Goal: Task Accomplishment & Management: Complete application form

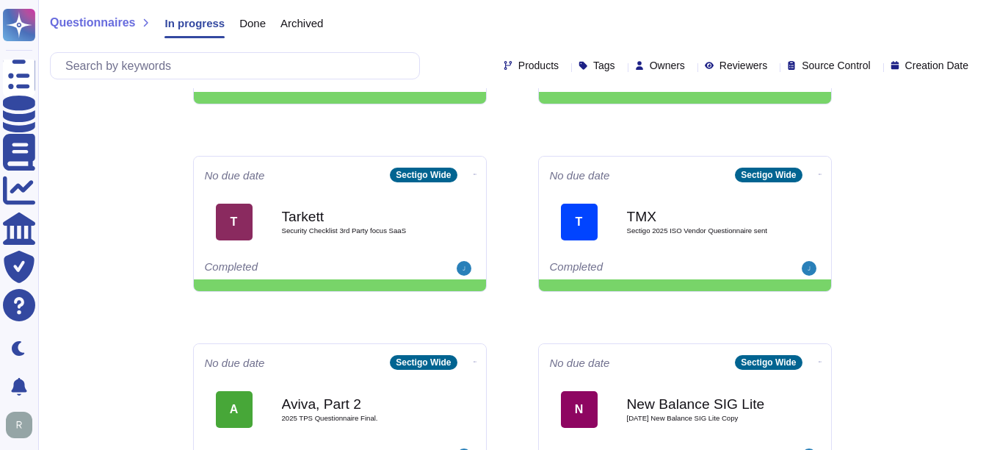
scroll to position [768, 0]
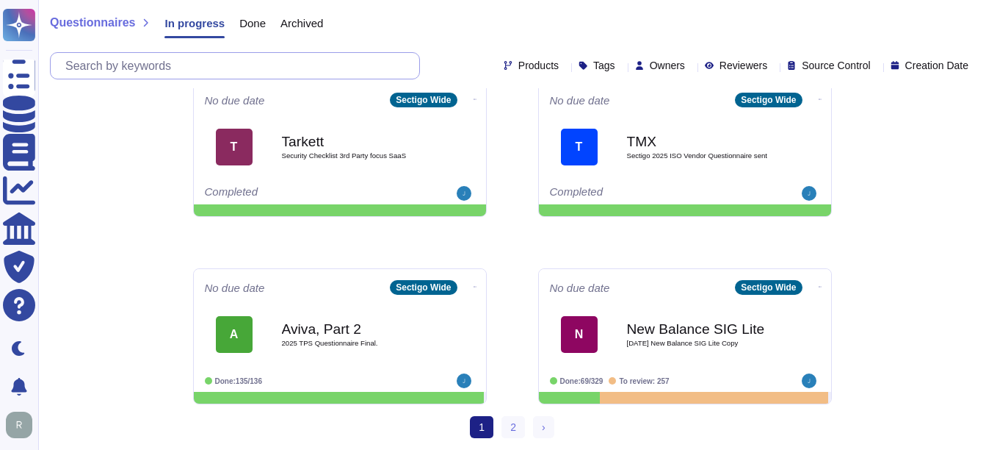
click at [223, 62] on input "text" at bounding box center [238, 66] width 361 height 26
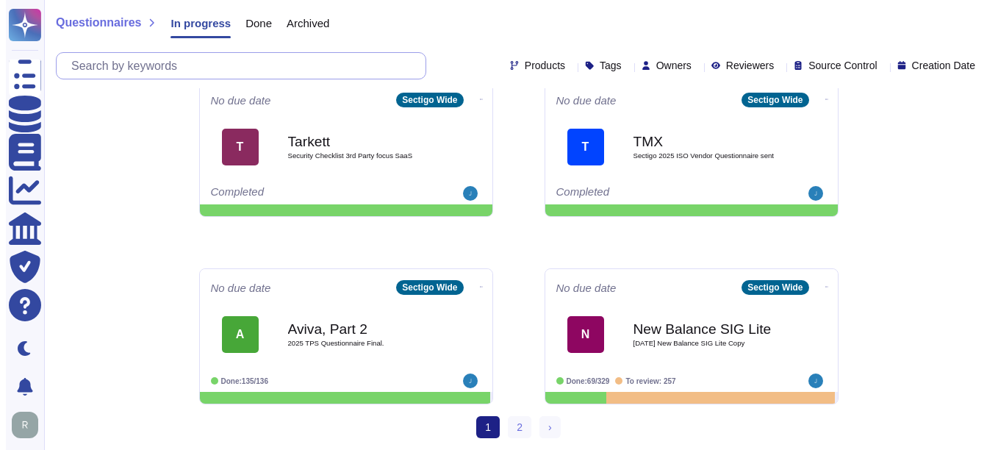
paste input "Safran"
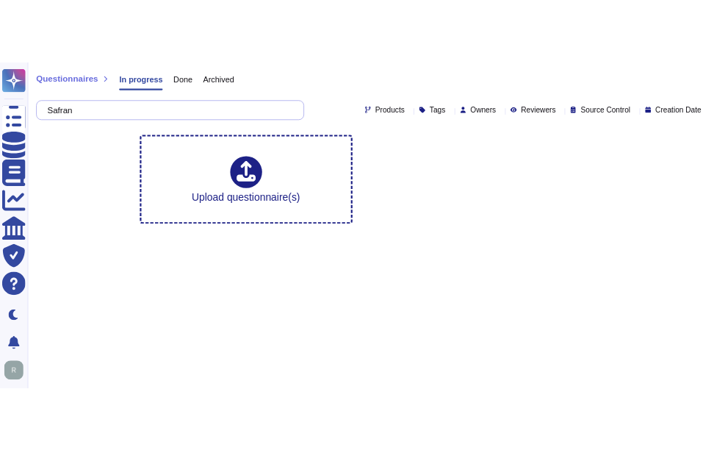
scroll to position [0, 0]
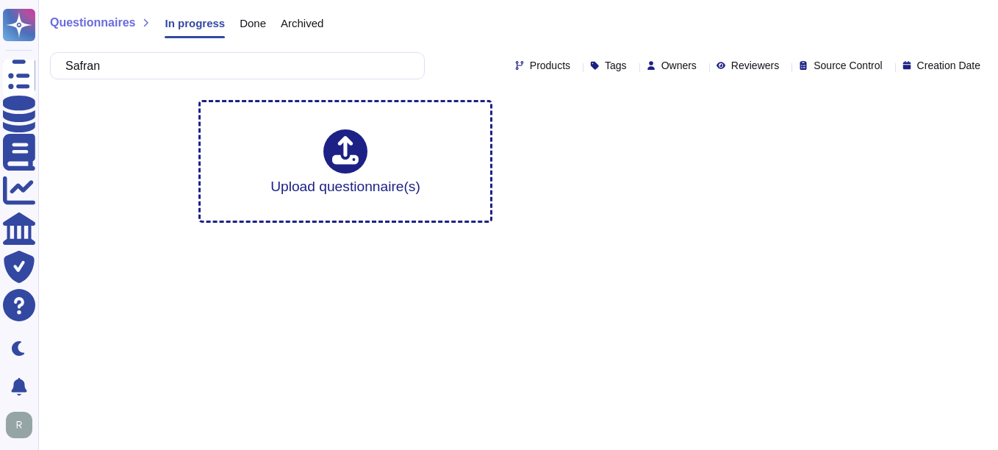
click at [266, 17] on div "Archived" at bounding box center [294, 26] width 57 height 29
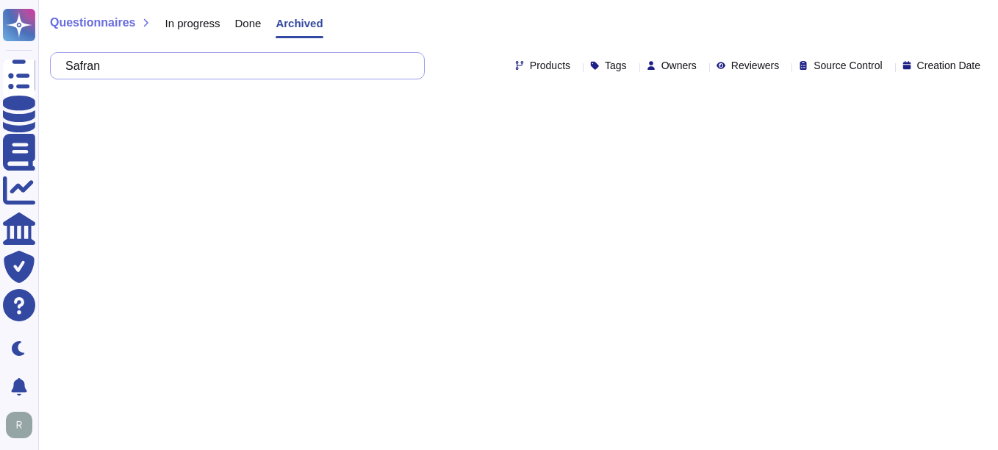
click at [233, 71] on input "Safran" at bounding box center [233, 66] width 351 height 26
paste input "Safran"
click at [247, 26] on span "Done" at bounding box center [248, 23] width 26 height 11
click at [214, 59] on input "SafranSafran" at bounding box center [233, 66] width 351 height 26
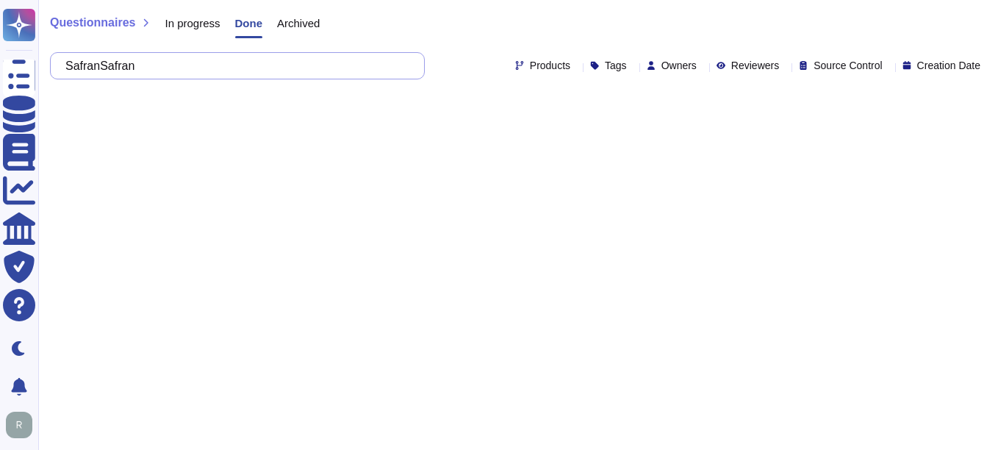
paste input "text"
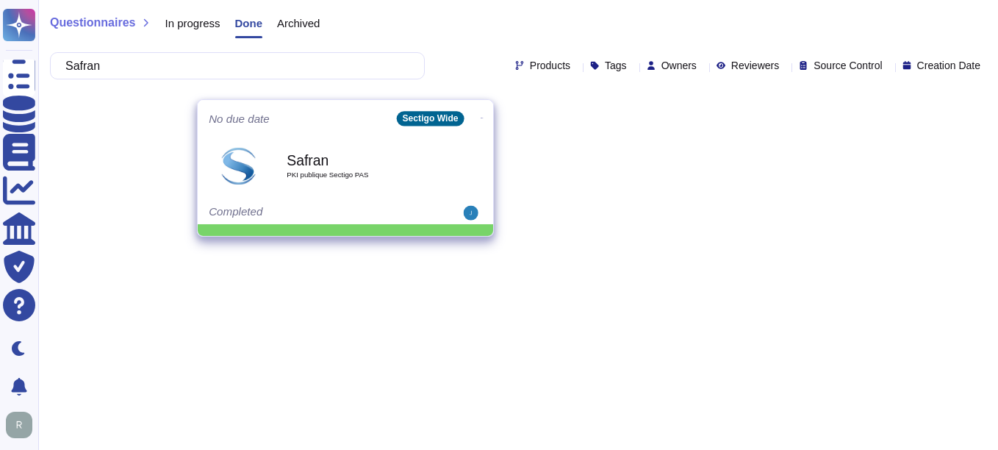
type input "Safran"
click at [353, 164] on b "Safran" at bounding box center [360, 160] width 148 height 14
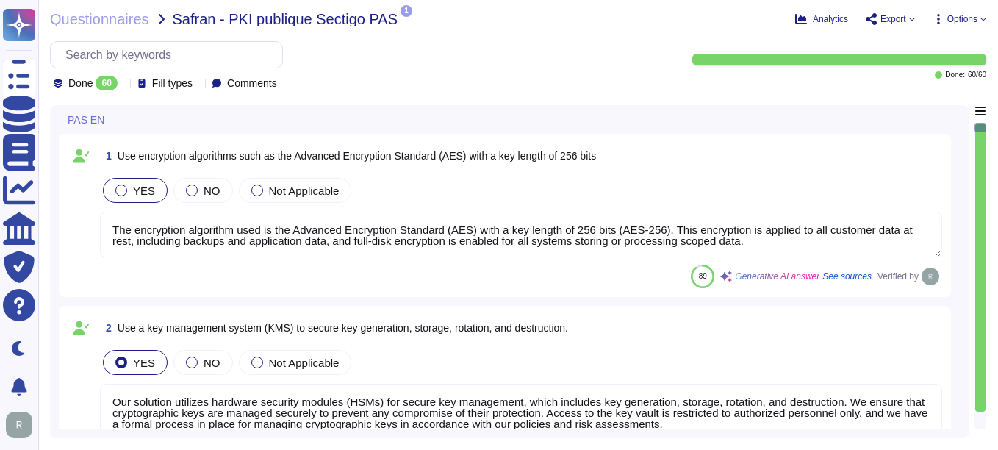
type textarea "The encryption algorithm used is the Advanced Encryption Standard (AES) with a …"
type textarea "Our solution utilizes hardware security modules (HSMs) for secure key managemen…"
type textarea "Our key management process includes a formal policy for regular key rotation, e…"
type textarea "Yes, all customer data at rest, including backups, application data, and confid…"
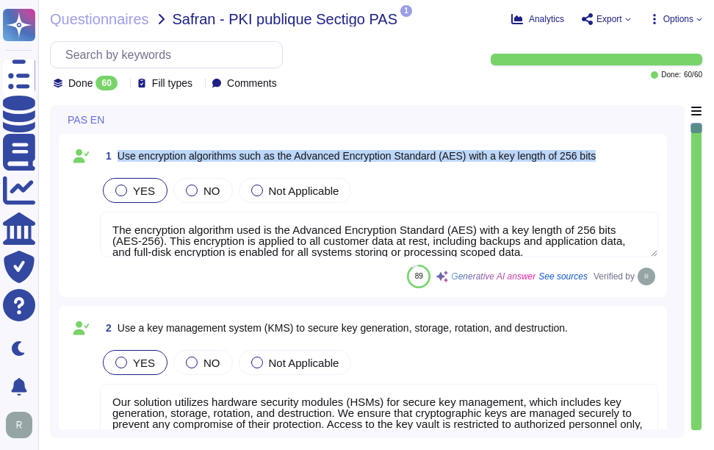
drag, startPoint x: 118, startPoint y: 153, endPoint x: 610, endPoint y: 154, distance: 491.4
click at [610, 154] on div "1 Use encryption algorithms such as the Advanced Encryption Standard (AES) with…" at bounding box center [379, 156] width 558 height 26
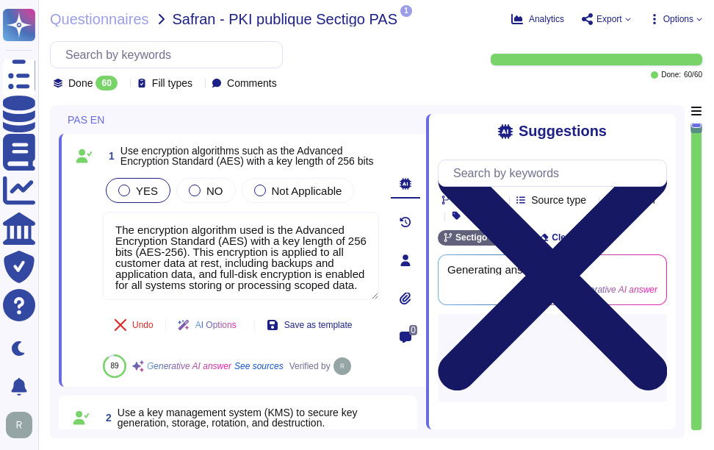
click at [660, 126] on icon at bounding box center [552, 276] width 229 height 306
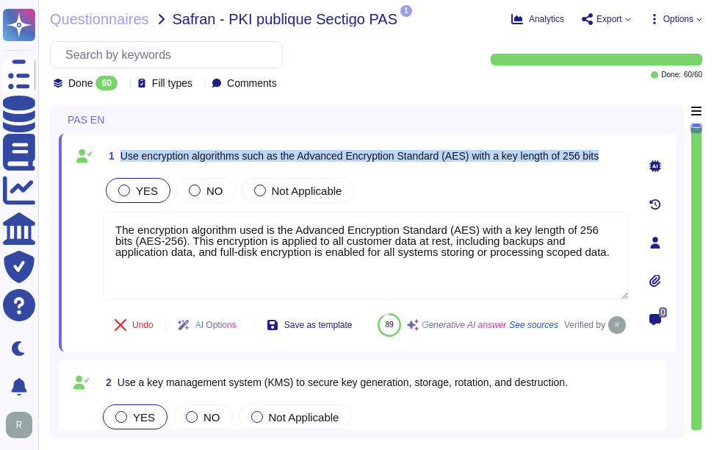
drag, startPoint x: 123, startPoint y: 151, endPoint x: 609, endPoint y: 155, distance: 486.3
click at [609, 155] on div "1 Use encryption algorithms such as the Advanced Encryption Standard (AES) with…" at bounding box center [366, 156] width 526 height 26
click at [126, 158] on span "Use encryption algorithms such as the Advanced Encryption Standard (AES) with a…" at bounding box center [359, 156] width 478 height 12
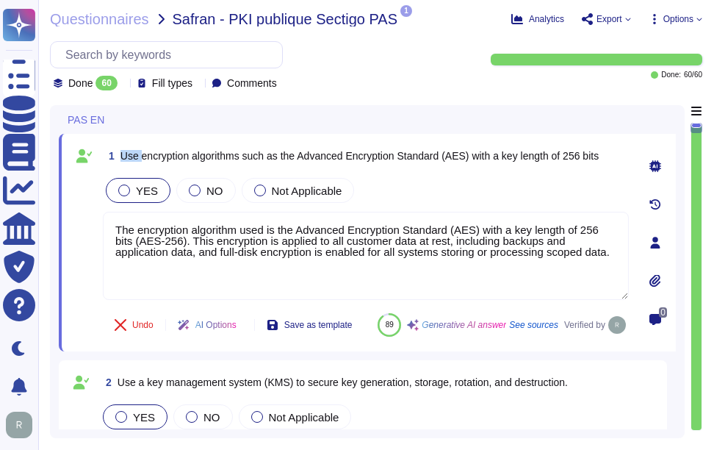
click at [126, 158] on span "Use encryption algorithms such as the Advanced Encryption Standard (AES) with a…" at bounding box center [359, 156] width 478 height 12
click at [123, 154] on span "Use encryption algorithms such as the Advanced Encryption Standard (AES) with a…" at bounding box center [359, 156] width 478 height 12
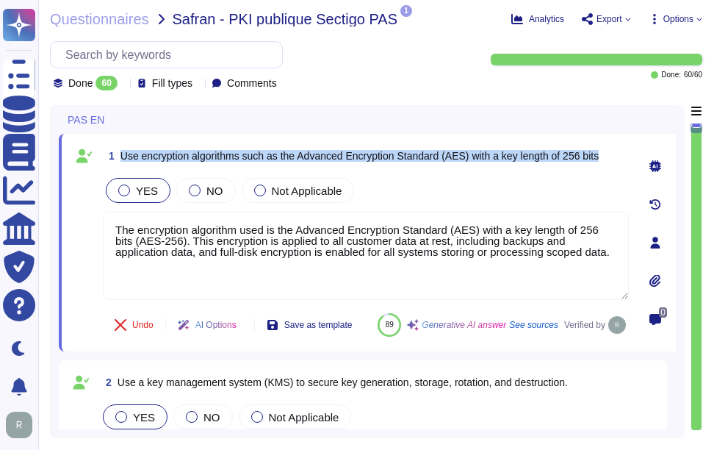
drag, startPoint x: 123, startPoint y: 151, endPoint x: 613, endPoint y: 154, distance: 490.7
click at [613, 154] on div "1 Use encryption algorithms such as the Advanced Encryption Standard (AES) with…" at bounding box center [366, 156] width 526 height 26
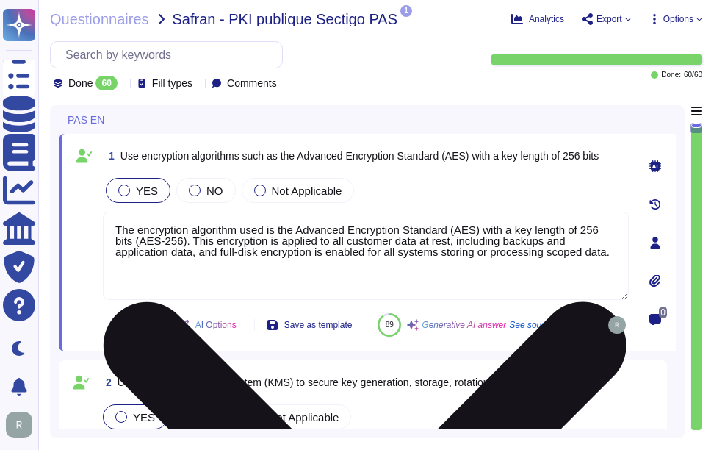
click at [265, 267] on textarea "The encryption algorithm used is the Advanced Encryption Standard (AES) with a …" at bounding box center [366, 256] width 526 height 88
paste textarea "AES-256 encryption is utilized to ensure data security and protect against unau…"
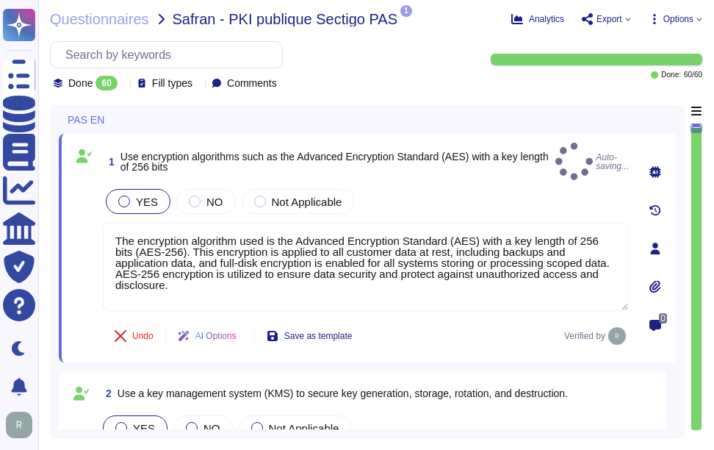
click at [394, 151] on span "Use encryption algorithms such as the Advanced Encryption Standard (AES) with a…" at bounding box center [334, 162] width 428 height 22
type textarea "The encryption algorithm used is the Advanced Encryption Standard (AES) with a …"
type textarea "Yes, all customer data at rest, including backups, application data, and confid…"
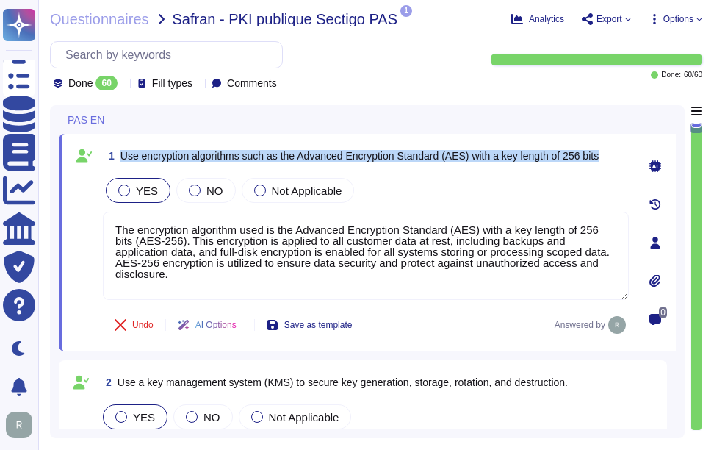
drag, startPoint x: 121, startPoint y: 151, endPoint x: 607, endPoint y: 152, distance: 486.3
click at [599, 152] on span "Use encryption algorithms such as the Advanced Encryption Standard (AES) with a…" at bounding box center [359, 156] width 478 height 12
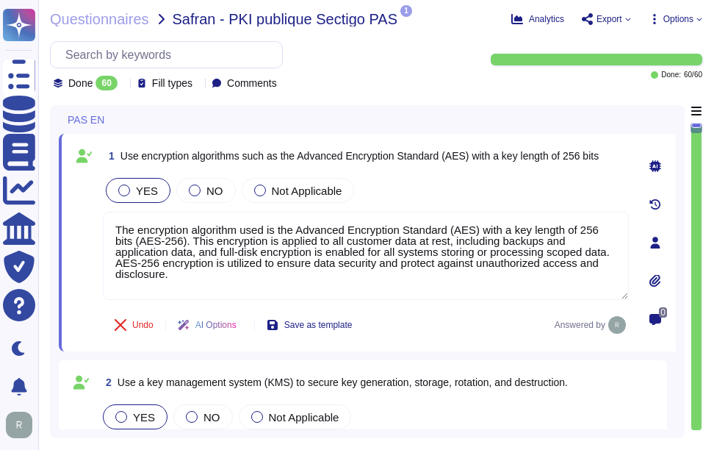
click at [444, 203] on div "YES NO Not Applicable" at bounding box center [366, 190] width 526 height 31
click at [396, 201] on div "YES NO Not Applicable" at bounding box center [366, 190] width 526 height 31
click at [450, 200] on div "YES NO Not Applicable" at bounding box center [366, 190] width 526 height 31
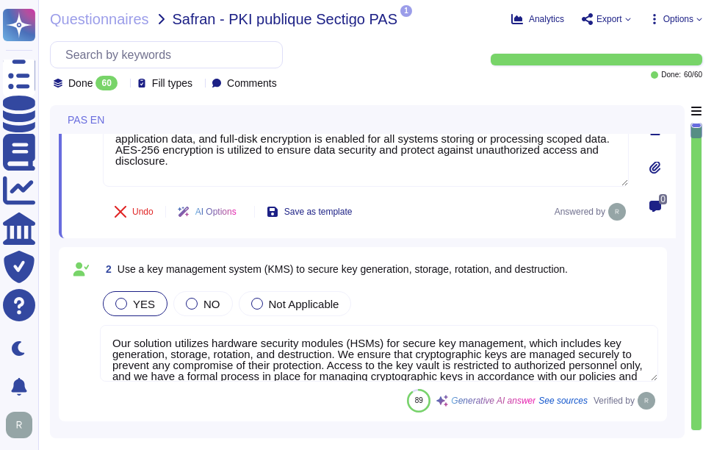
scroll to position [147, 0]
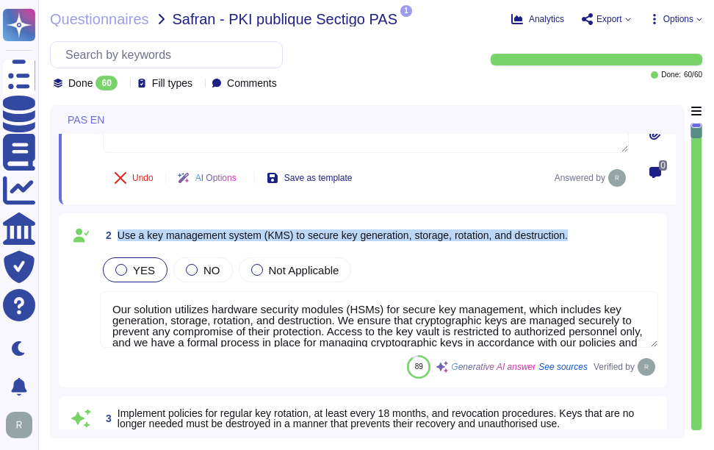
drag, startPoint x: 118, startPoint y: 234, endPoint x: 637, endPoint y: 238, distance: 518.6
click at [637, 238] on div "2 Use a key management system (KMS) to secure key generation, storage, rotation…" at bounding box center [379, 235] width 558 height 26
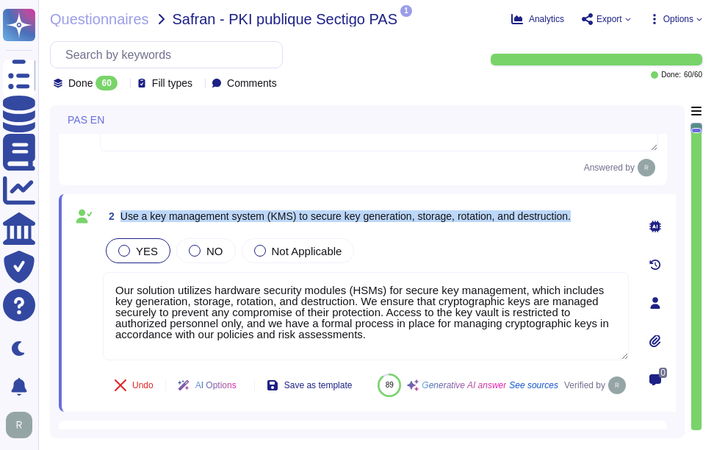
drag, startPoint x: 120, startPoint y: 215, endPoint x: 580, endPoint y: 220, distance: 460.6
click at [580, 220] on div "2 Use a key management system (KMS) to secure key generation, storage, rotation…" at bounding box center [366, 216] width 526 height 26
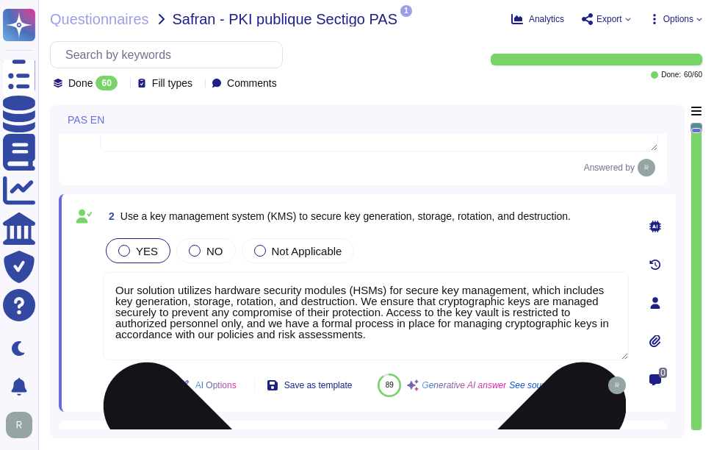
click at [429, 306] on textarea "Our solution utilizes hardware security modules (HSMs) for secure key managemen…" at bounding box center [366, 316] width 526 height 88
paste textarea "Our key management process is designed to ensure a secure key lifecycle, which …"
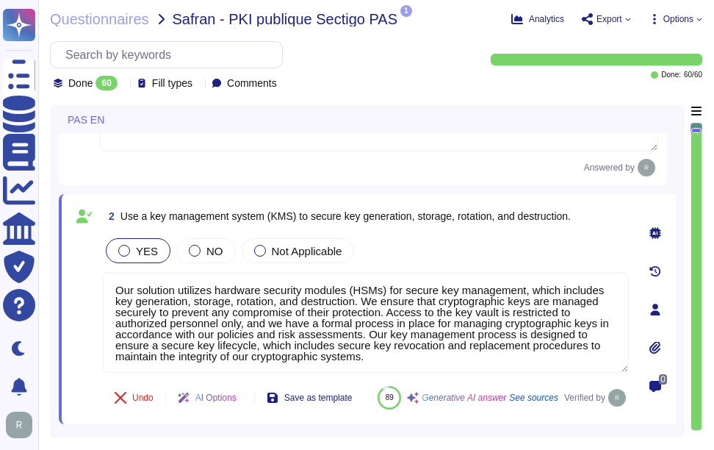
type textarea "Our solution utilizes hardware security modules (HSMs) for secure key managemen…"
click at [428, 256] on div "YES NO Not Applicable" at bounding box center [366, 250] width 526 height 31
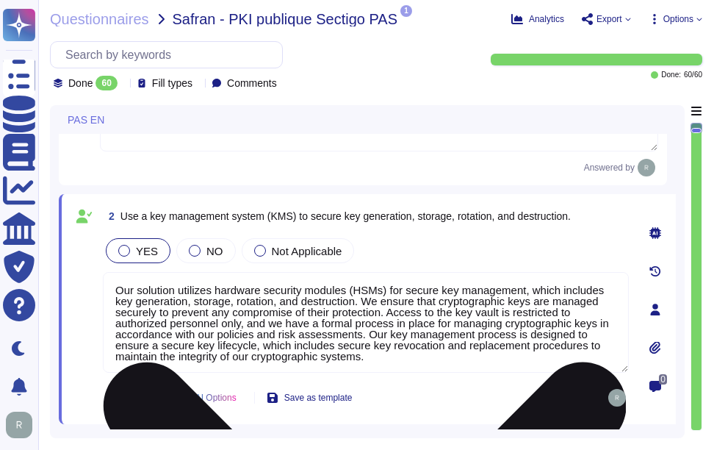
scroll to position [1, 0]
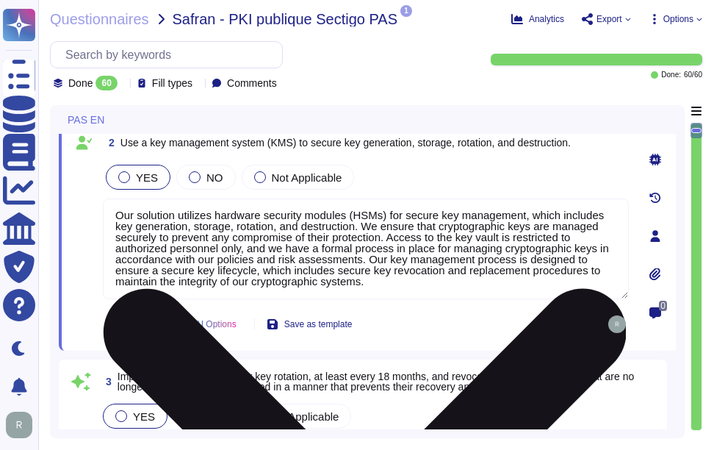
type textarea "At [GEOGRAPHIC_DATA], we prioritize the security of our users' data in transit …"
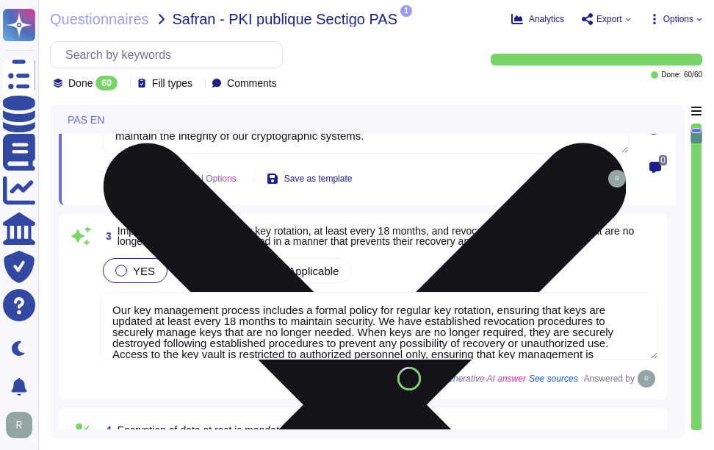
scroll to position [367, 0]
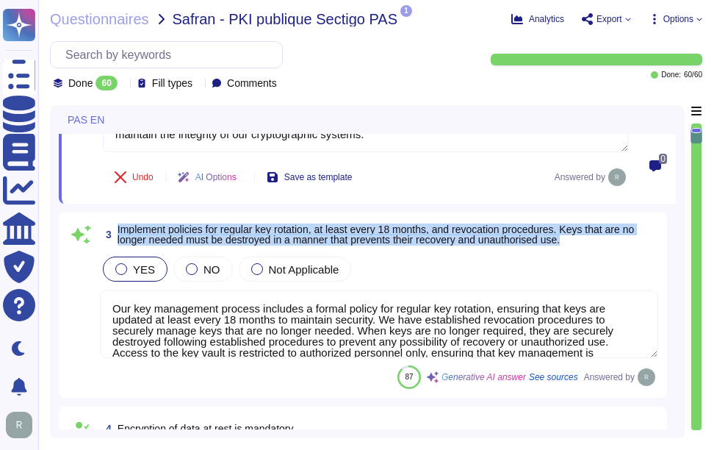
drag, startPoint x: 118, startPoint y: 226, endPoint x: 580, endPoint y: 245, distance: 461.7
click at [580, 245] on span "3 Implement policies for regular key rotation, at least every 18 months, and re…" at bounding box center [379, 234] width 558 height 26
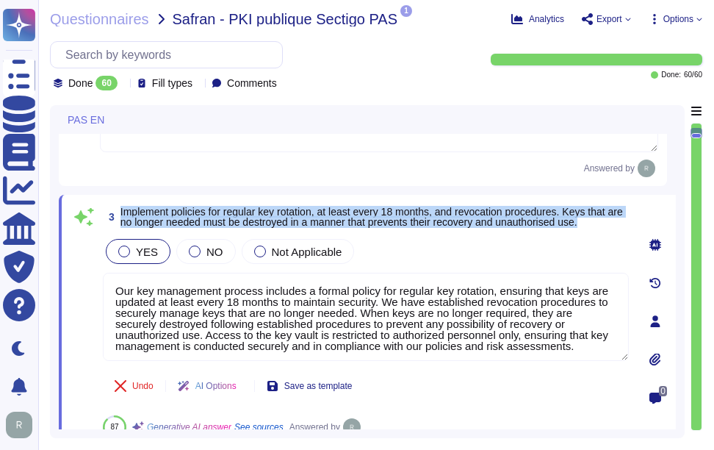
drag, startPoint x: 121, startPoint y: 210, endPoint x: 616, endPoint y: 229, distance: 495.4
click at [616, 229] on span "3 Implement policies for regular key rotation, at least every 18 months, and re…" at bounding box center [366, 216] width 526 height 26
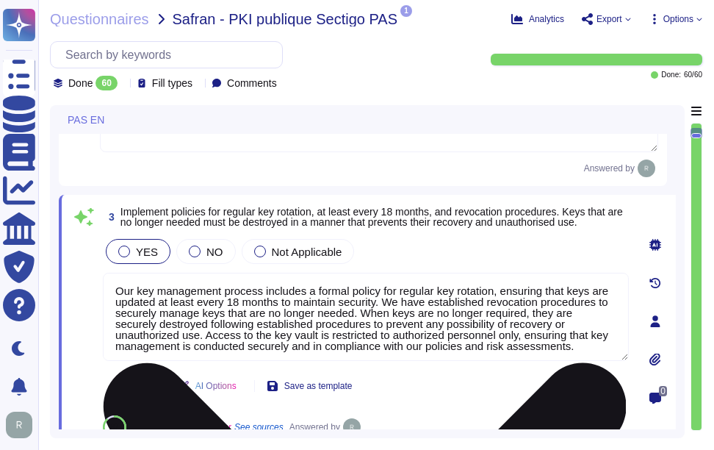
click at [523, 317] on textarea "Our key management process includes a formal policy for regular key rotation, e…" at bounding box center [366, 317] width 526 height 88
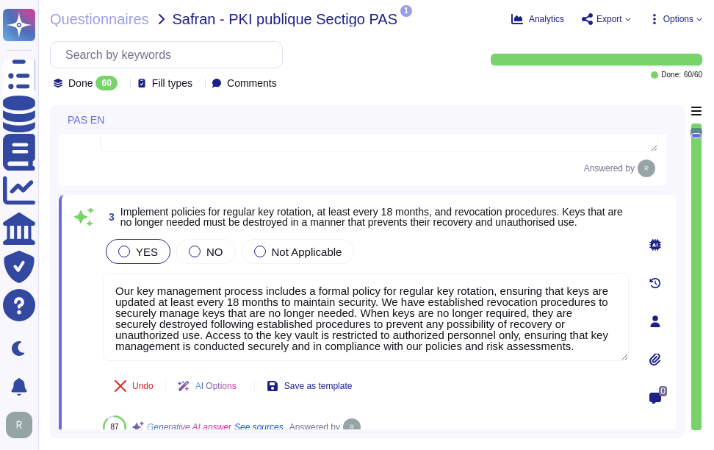
click at [486, 240] on div "YES NO Not Applicable" at bounding box center [366, 251] width 526 height 31
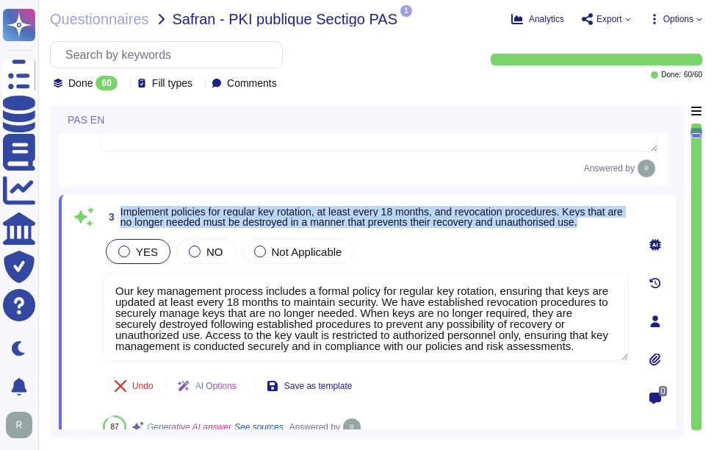
drag, startPoint x: 119, startPoint y: 207, endPoint x: 610, endPoint y: 224, distance: 491.0
click at [610, 224] on span "3 Implement policies for regular key rotation, at least every 18 months, and re…" at bounding box center [366, 216] width 526 height 26
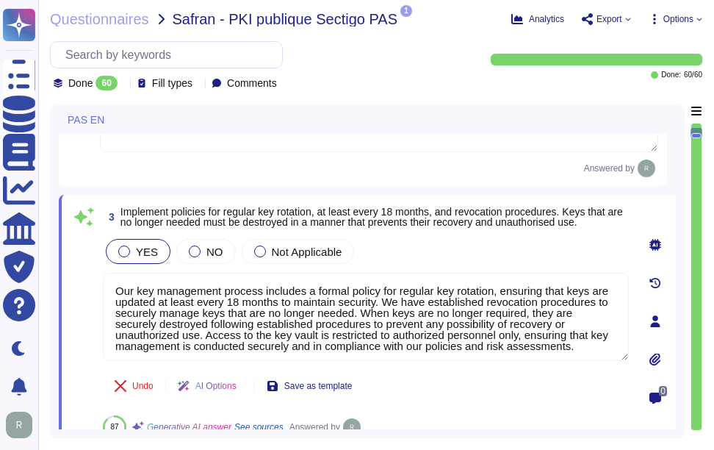
click at [464, 234] on div "3 Implement policies for regular key rotation, at least every 18 months, and re…" at bounding box center [350, 320] width 558 height 235
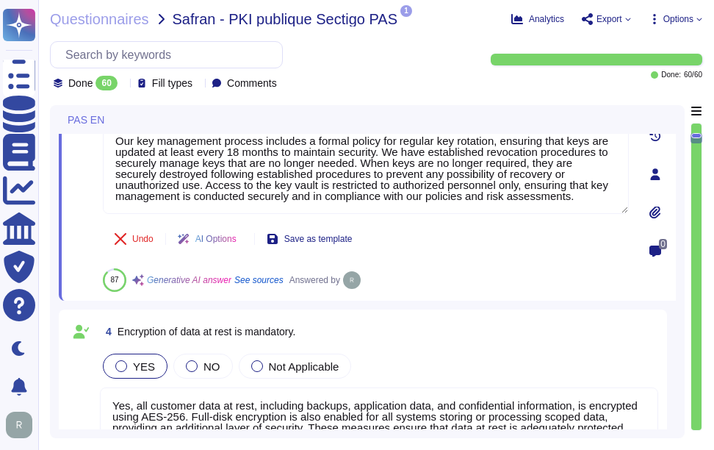
type textarea "Yes, we have NextGen Firewalls with the intrusion detection/prevention capabili…"
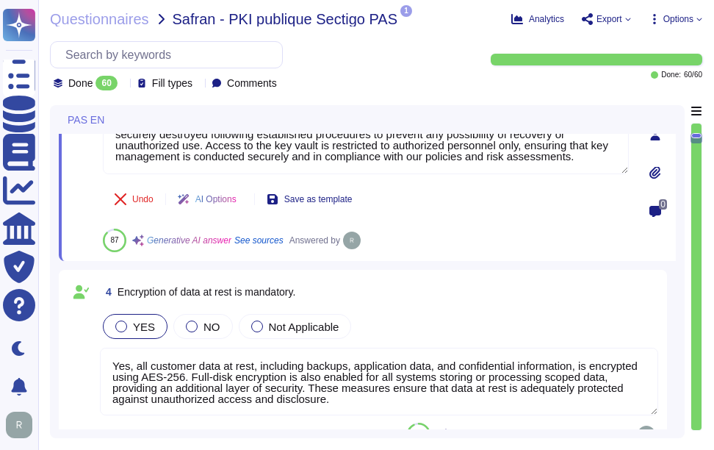
scroll to position [588, 0]
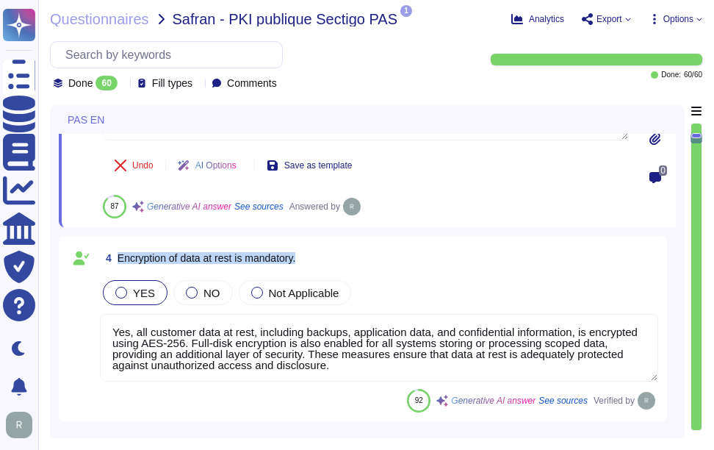
drag, startPoint x: 117, startPoint y: 259, endPoint x: 330, endPoint y: 261, distance: 213.0
click at [330, 261] on div "4 Encryption of data at rest is mandatory." at bounding box center [379, 258] width 558 height 26
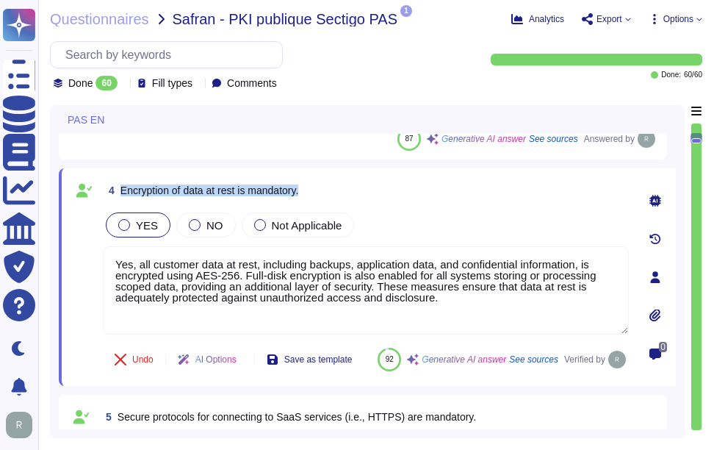
drag, startPoint x: 122, startPoint y: 190, endPoint x: 347, endPoint y: 181, distance: 225.7
click at [347, 181] on div "4 Encryption of data at rest is mandatory." at bounding box center [366, 190] width 526 height 26
click at [454, 206] on div "4 Encryption of data at rest is mandatory. YES NO Not Applicable Yes, all custo…" at bounding box center [350, 277] width 558 height 200
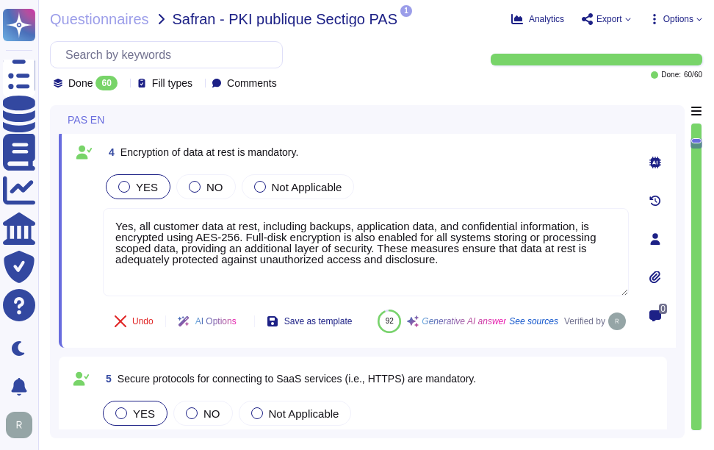
type textarea "We provide a comprehensive and documented RESTful API that supports various ope…"
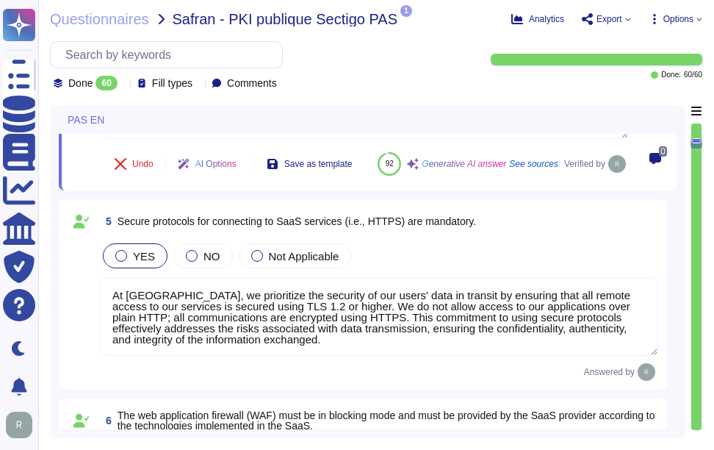
scroll to position [808, 0]
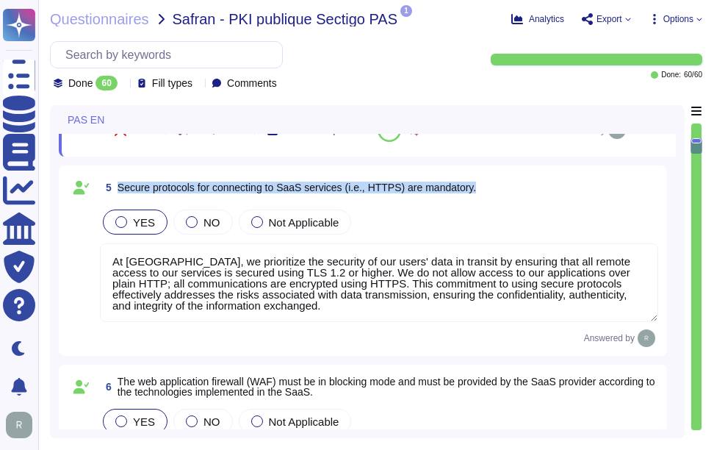
drag, startPoint x: 115, startPoint y: 223, endPoint x: 544, endPoint y: 234, distance: 428.4
click at [544, 201] on div "5 Secure protocols for connecting to SaaS services (i.e., HTTPS) are mandatory." at bounding box center [379, 187] width 558 height 26
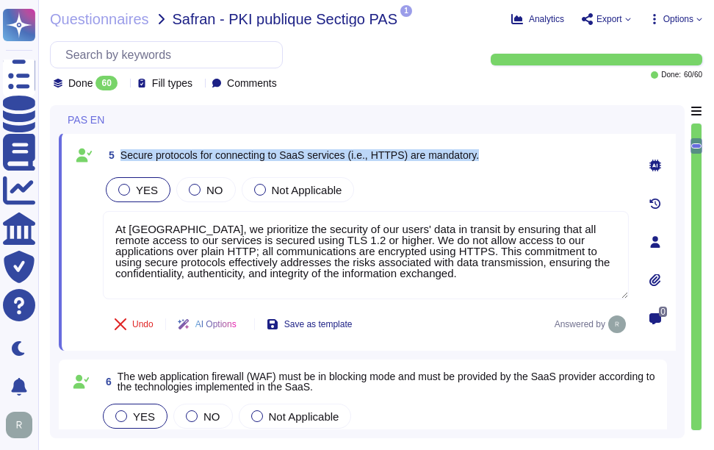
drag, startPoint x: 122, startPoint y: 152, endPoint x: 510, endPoint y: 159, distance: 387.9
click at [510, 159] on div "5 Secure protocols for connecting to SaaS services (i.e., HTTPS) are mandatory." at bounding box center [366, 155] width 526 height 26
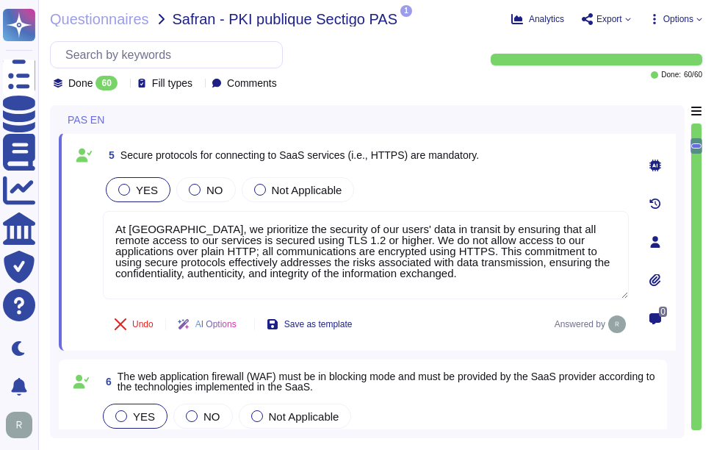
drag, startPoint x: 510, startPoint y: 159, endPoint x: 498, endPoint y: 176, distance: 20.6
click at [498, 176] on div "YES NO Not Applicable" at bounding box center [366, 189] width 526 height 31
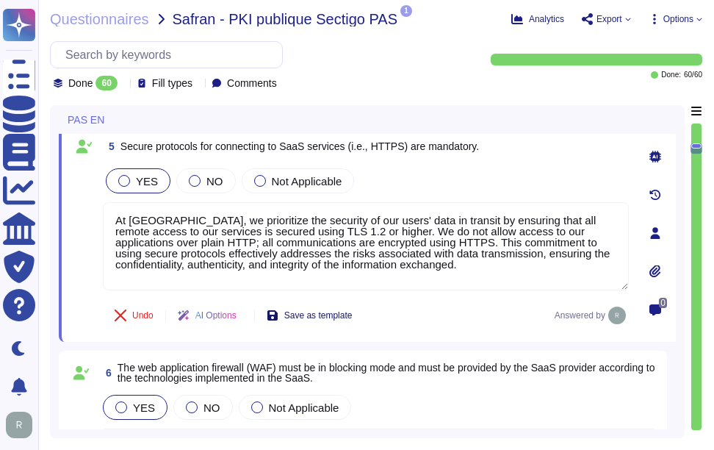
scroll to position [955, 0]
type textarea "Disaster Recovery Plan (DRP): Document(s) containing the immediate measures tak…"
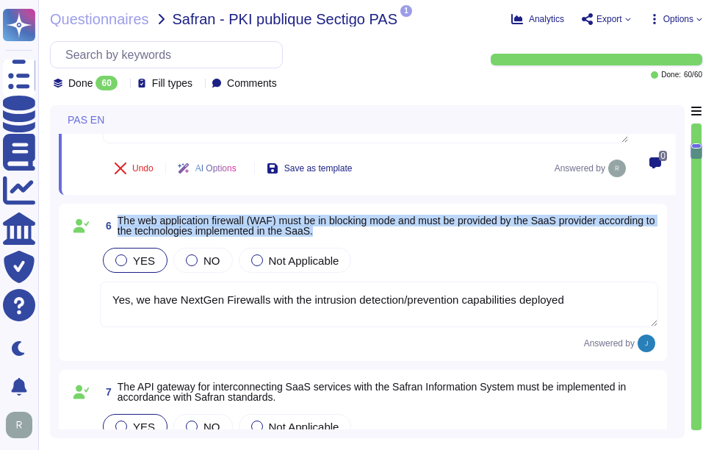
drag, startPoint x: 118, startPoint y: 216, endPoint x: 347, endPoint y: 231, distance: 230.4
click at [347, 231] on span "The web application firewall (WAF) must be in blocking mode and must be provide…" at bounding box center [388, 225] width 541 height 21
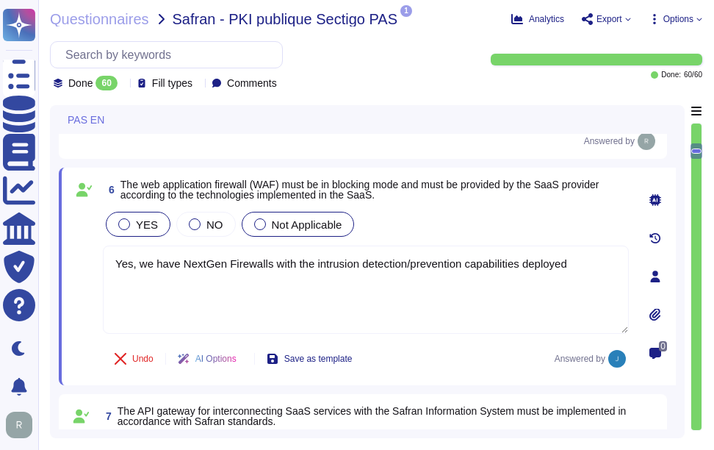
type textarea "Disaster Recovery Plan (DRP): Document(s) containing the immediate measures tak…"
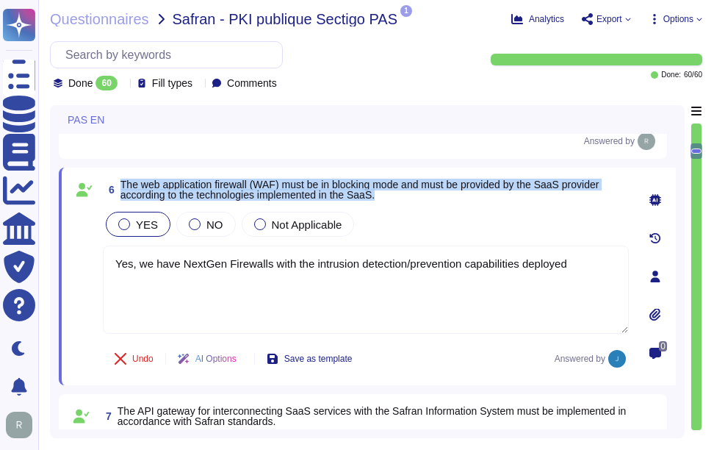
drag, startPoint x: 120, startPoint y: 180, endPoint x: 430, endPoint y: 199, distance: 309.8
click at [430, 199] on span "The web application firewall (WAF) must be in blocking mode and must be provide…" at bounding box center [374, 189] width 508 height 21
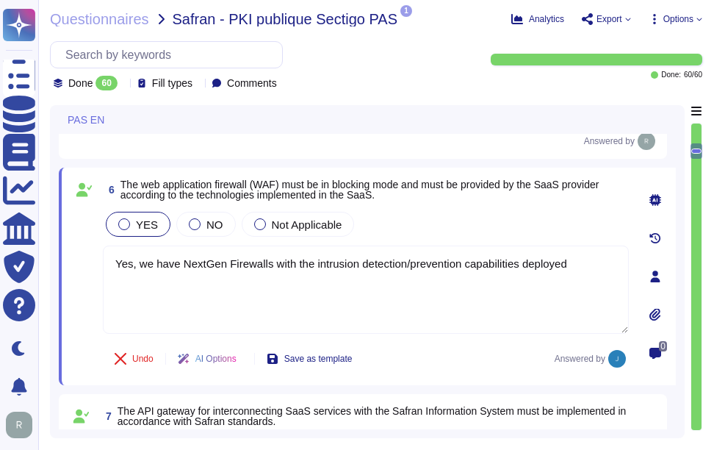
click at [441, 209] on div "YES NO Not Applicable" at bounding box center [366, 224] width 526 height 31
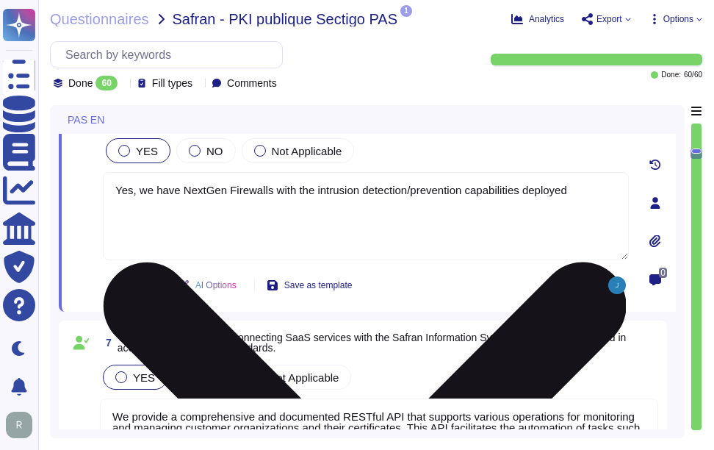
type textarea "Our service is deployed as a Software as a Service (SaaS), which means it is ho…"
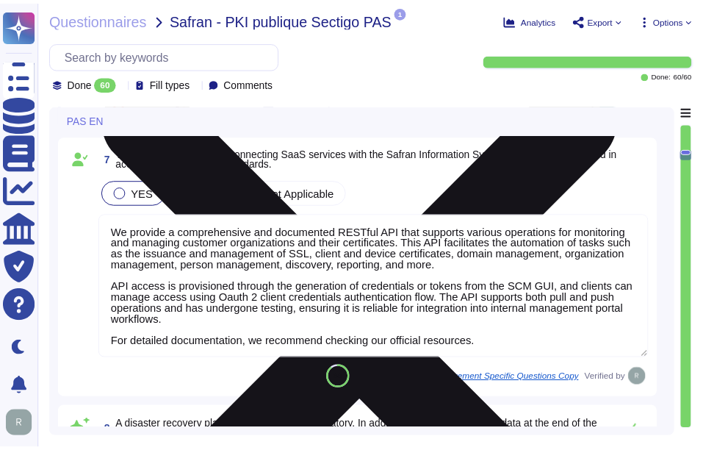
scroll to position [1249, 0]
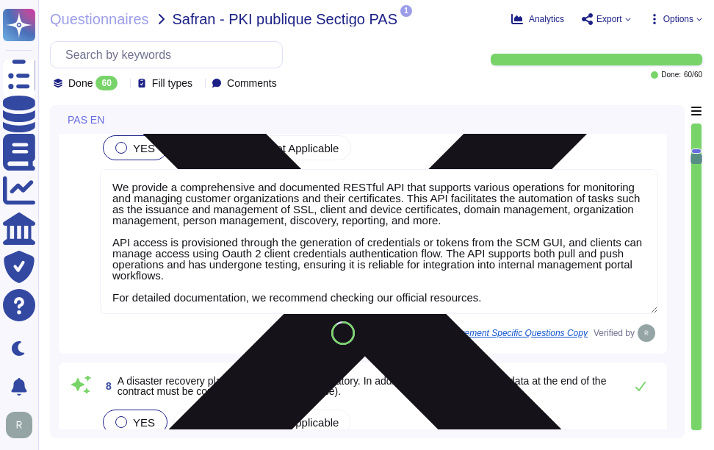
type textarea "Notification, if it occurs, will depend on the nature of the incident."
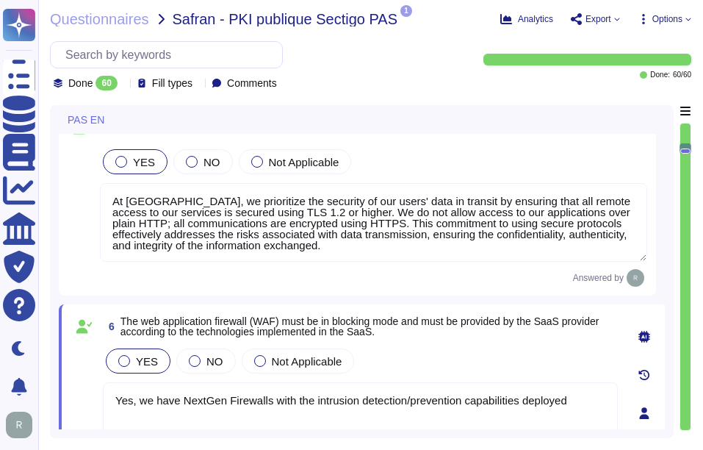
type textarea "Our key management process includes a formal policy for regular key rotation, e…"
type textarea "Yes, all customer data at rest, including backups, application data, and confid…"
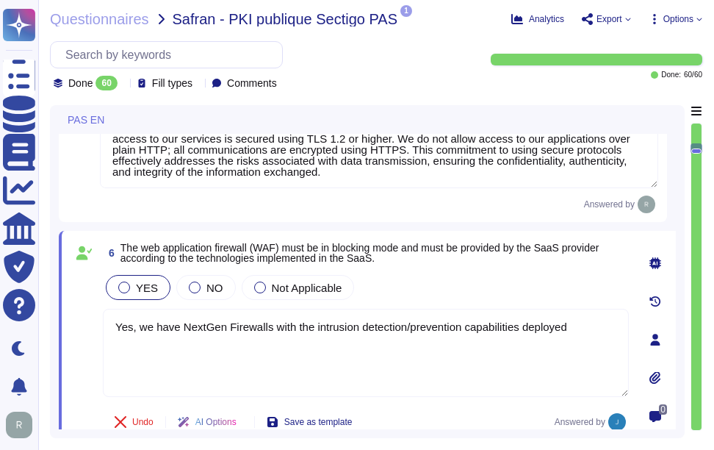
type textarea "Disaster Recovery Plan (DRP): Document(s) containing the immediate measures tak…"
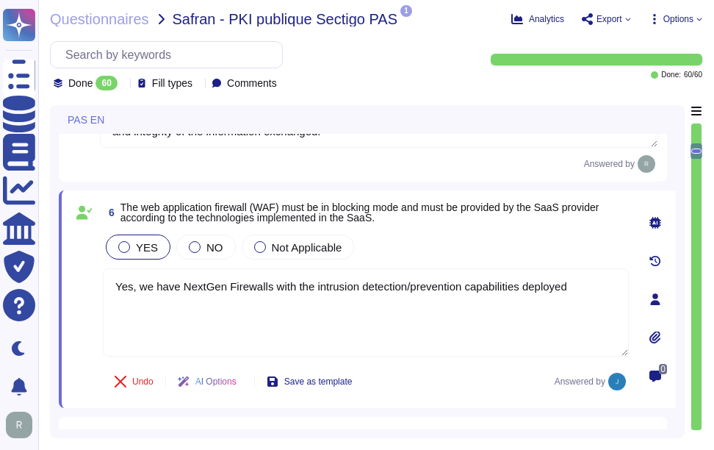
scroll to position [996, 0]
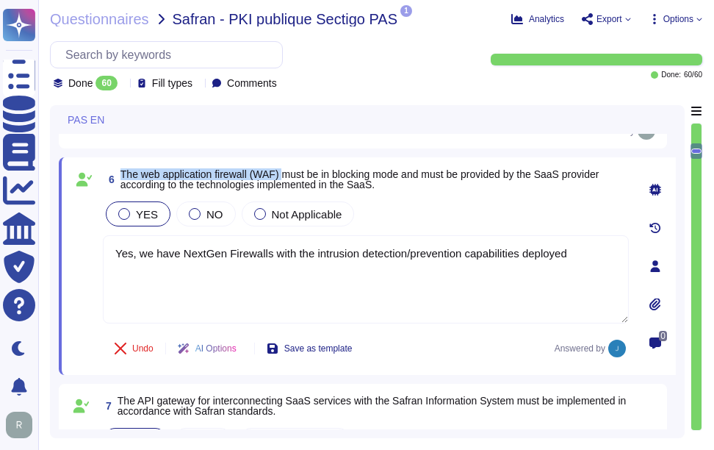
drag, startPoint x: 122, startPoint y: 173, endPoint x: 286, endPoint y: 175, distance: 163.8
click at [286, 175] on span "The web application firewall (WAF) must be in blocking mode and must be provide…" at bounding box center [359, 179] width 479 height 22
drag, startPoint x: 579, startPoint y: 253, endPoint x: 94, endPoint y: 255, distance: 484.8
click at [100, 255] on div "6 The web application firewall (WAF) must be in blocking mode and must be provi…" at bounding box center [350, 266] width 558 height 200
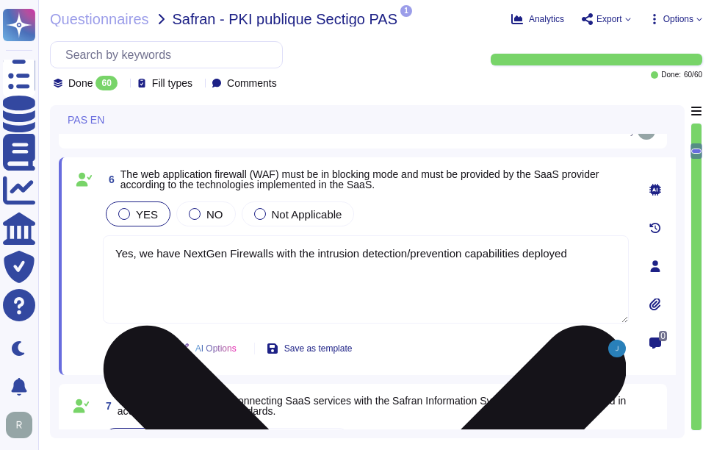
paste textarea "Web Application Firewalls (WAF) are not currently used. However, they are a roa…"
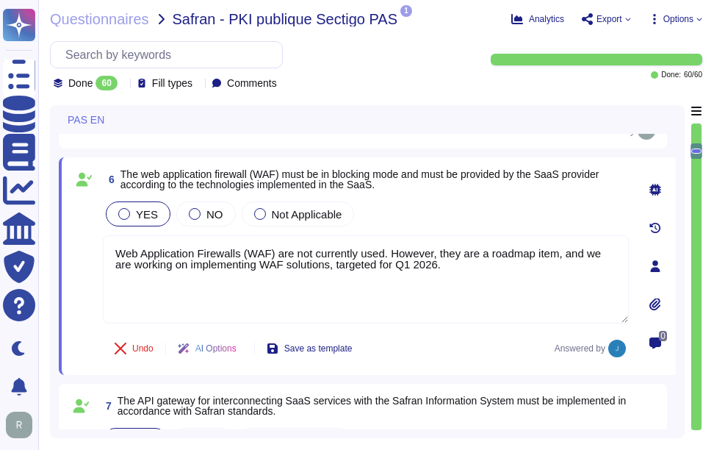
click at [485, 214] on div "YES NO Not Applicable" at bounding box center [366, 213] width 526 height 31
drag, startPoint x: 434, startPoint y: 255, endPoint x: 86, endPoint y: 245, distance: 348.3
click at [86, 245] on div "6 The web application firewall (WAF) must be in blocking mode and must be provi…" at bounding box center [350, 266] width 558 height 200
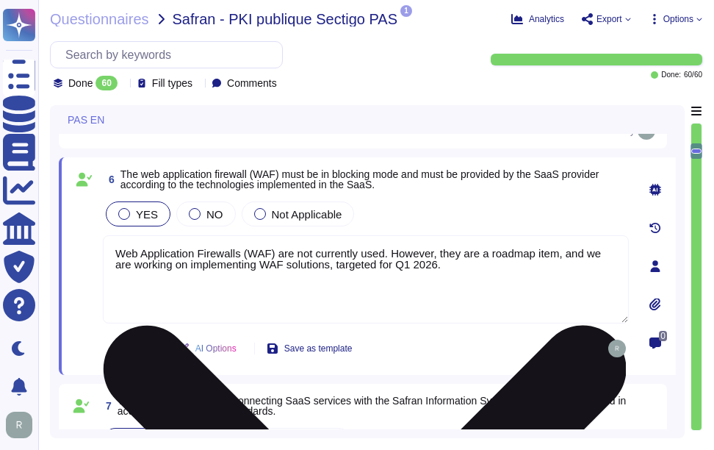
click at [449, 277] on textarea "Web Application Firewalls (WAF) are not currently used. However, they are a roa…" at bounding box center [366, 279] width 526 height 88
paste textarea "Sectigo employs various firewalls to enhance its network security. Our firewall…"
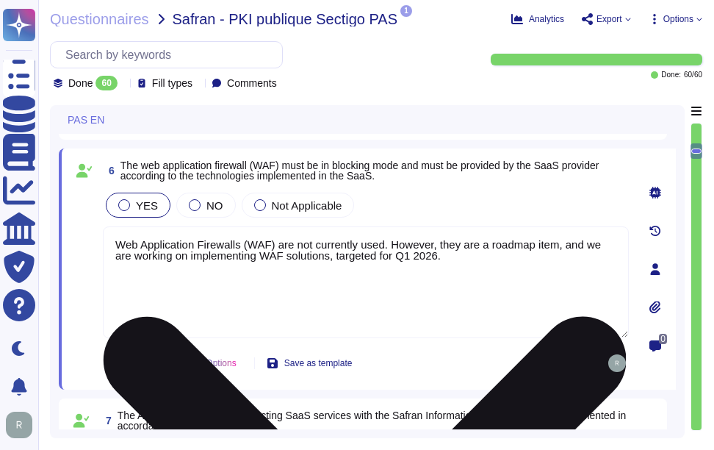
type textarea "Web Application Firewalls (WAF) are not currently used. However, they are a roa…"
type textarea "Disaster Recovery Plan (DRP): Document(s) containing the immediate measures tak…"
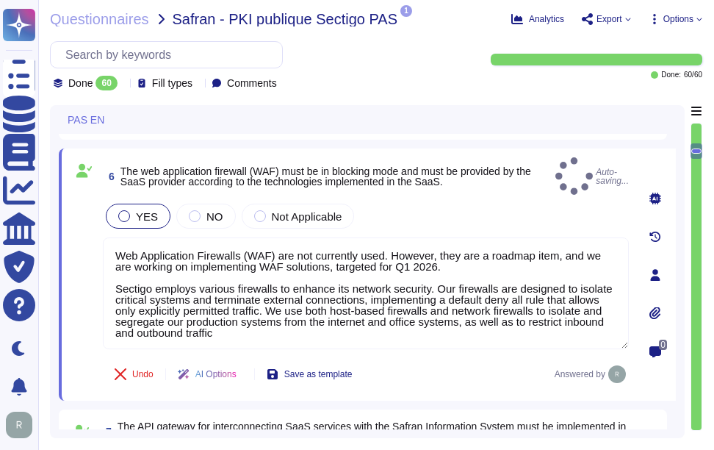
type textarea "Web Application Firewalls (WAF) are not currently used. However, they are a roa…"
click at [490, 201] on div "YES NO Not Applicable" at bounding box center [366, 216] width 526 height 31
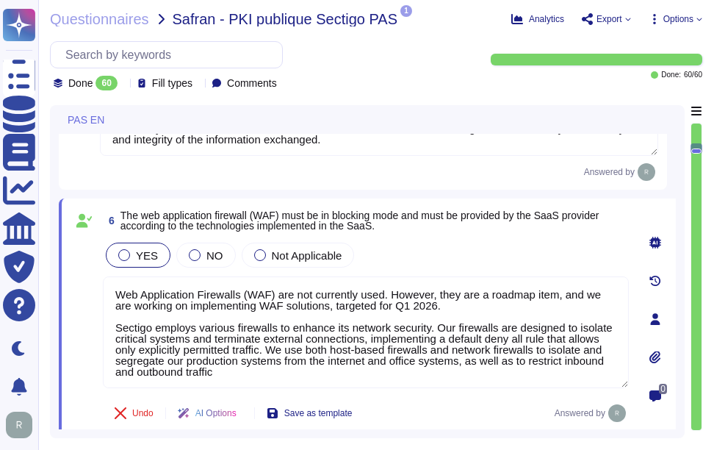
scroll to position [923, 0]
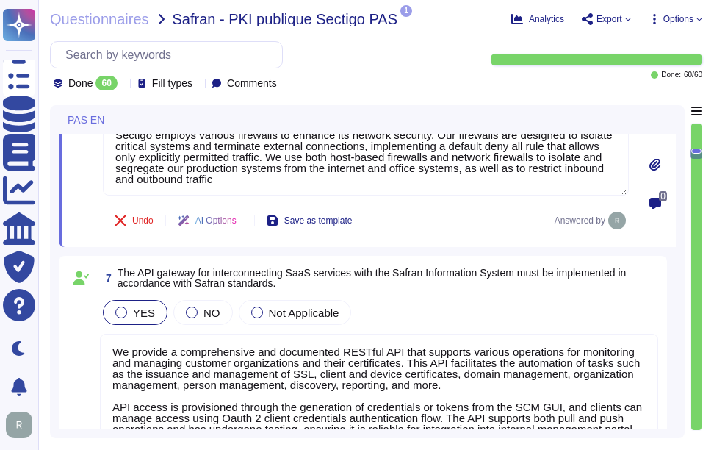
type textarea "Our service is deployed as a Software as a Service (SaaS), which means it is ho…"
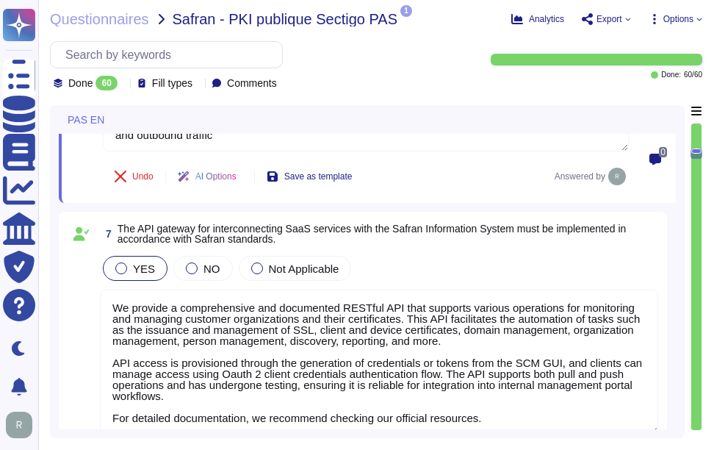
scroll to position [1216, 0]
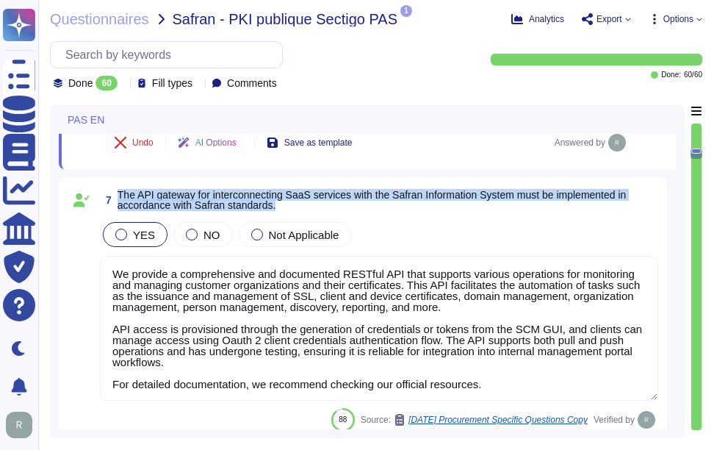
drag, startPoint x: 118, startPoint y: 193, endPoint x: 283, endPoint y: 214, distance: 165.8
click at [283, 214] on div "7 The API gateway for interconnecting SaaS services with the Safran Information…" at bounding box center [363, 309] width 591 height 245
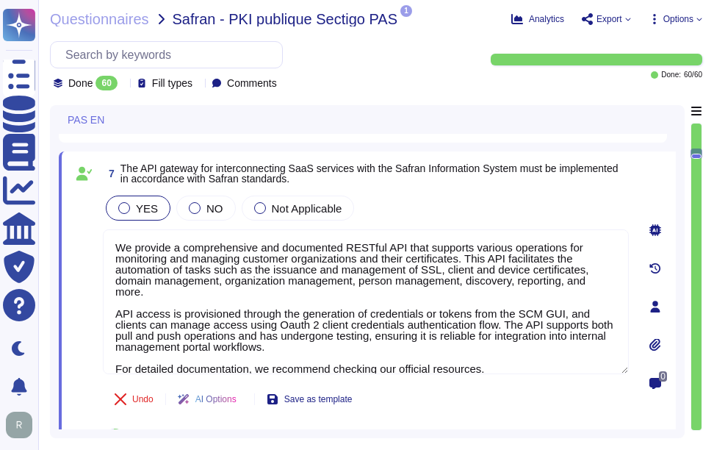
type textarea "Our service is deployed as a Software as a Service (SaaS), which means it is ho…"
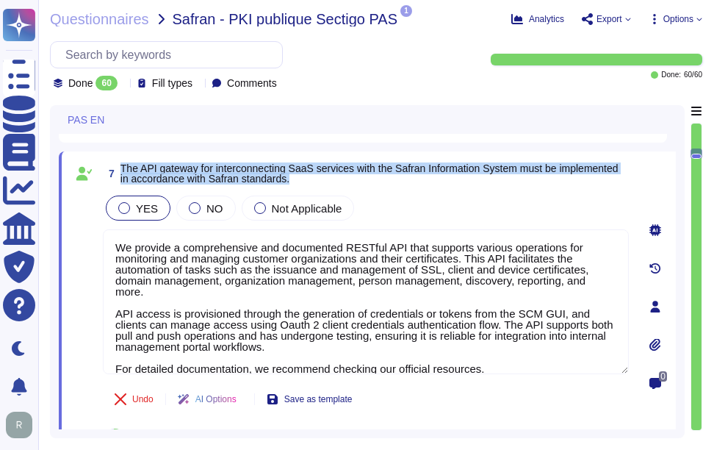
drag, startPoint x: 120, startPoint y: 166, endPoint x: 358, endPoint y: 187, distance: 238.9
click at [358, 187] on div "7 The API gateway for interconnecting SaaS services with the Safran Information…" at bounding box center [350, 306] width 558 height 292
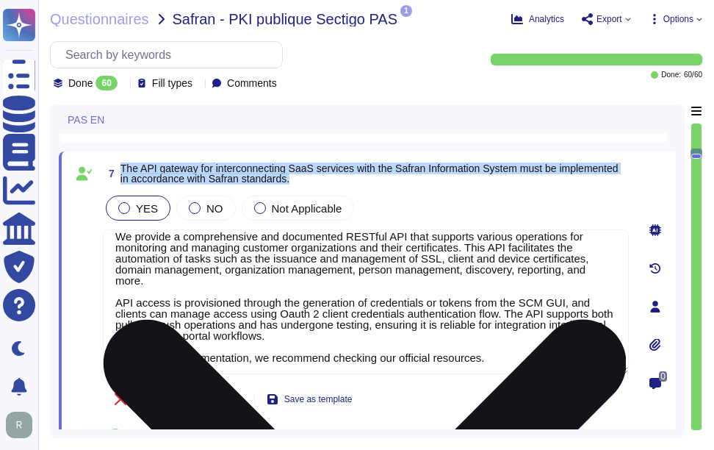
scroll to position [12, 0]
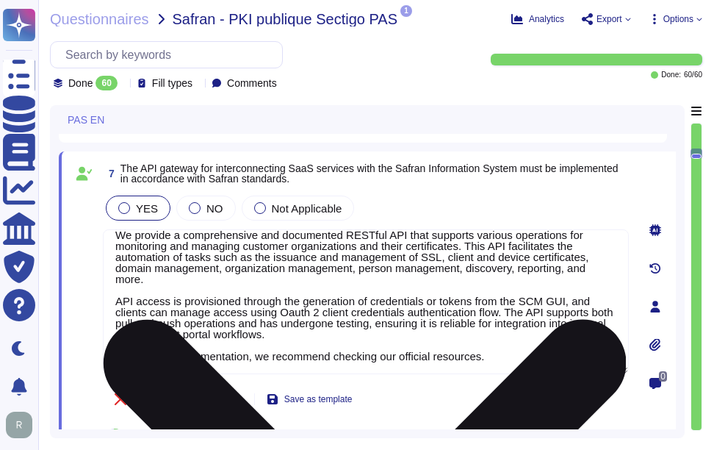
click at [410, 264] on textarea "We provide a comprehensive and documented RESTful API that supports various ope…" at bounding box center [366, 301] width 526 height 145
click at [494, 324] on textarea "We provide a comprehensive and documented RESTful API that supports various ope…" at bounding box center [366, 301] width 526 height 145
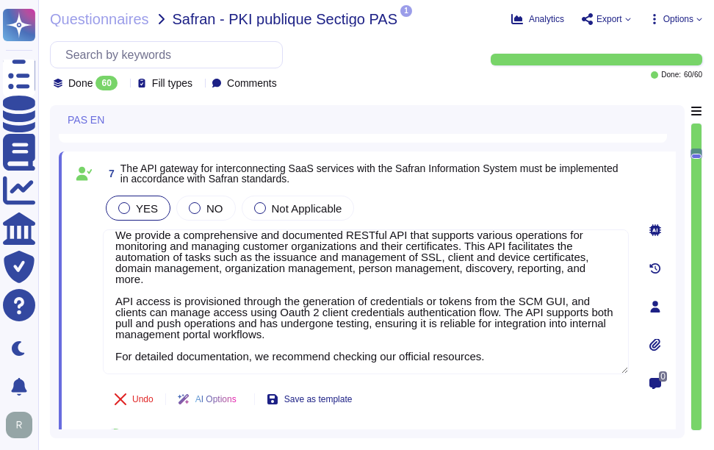
click at [438, 193] on div "YES NO Not Applicable" at bounding box center [366, 207] width 526 height 31
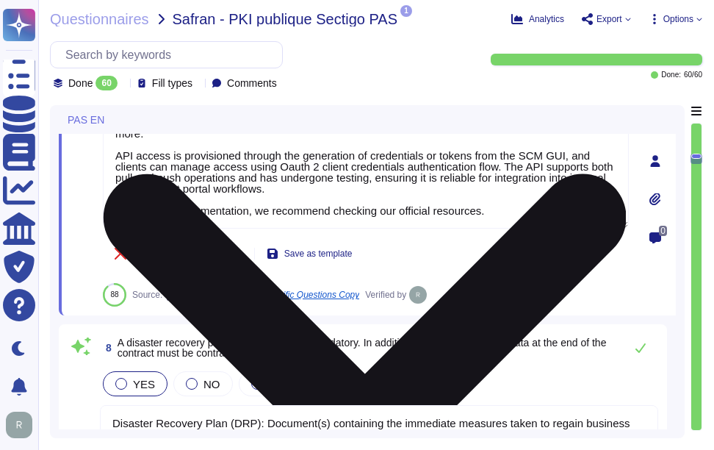
type textarea "Notification, if it occurs, will depend on the nature of the incident."
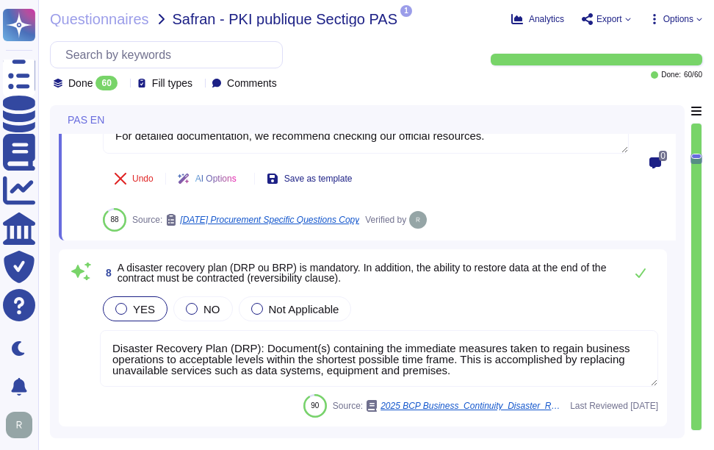
scroll to position [1, 0]
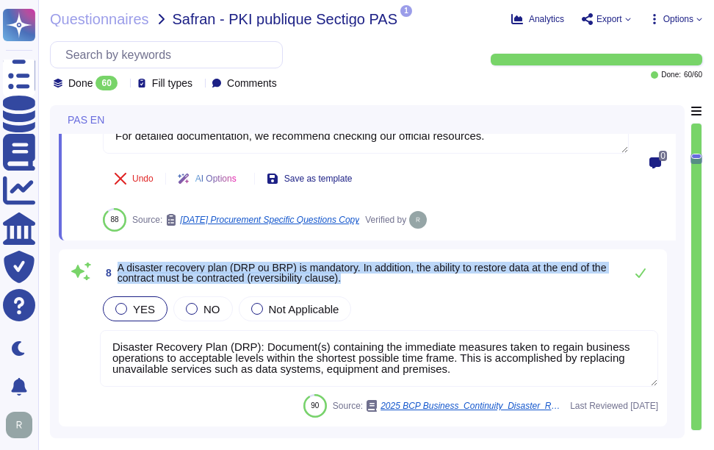
drag, startPoint x: 115, startPoint y: 264, endPoint x: 408, endPoint y: 287, distance: 294.0
click at [408, 287] on div "8 A disaster recovery plan (DRP ou BRP) is mandatory. In addition, the ability …" at bounding box center [363, 337] width 591 height 159
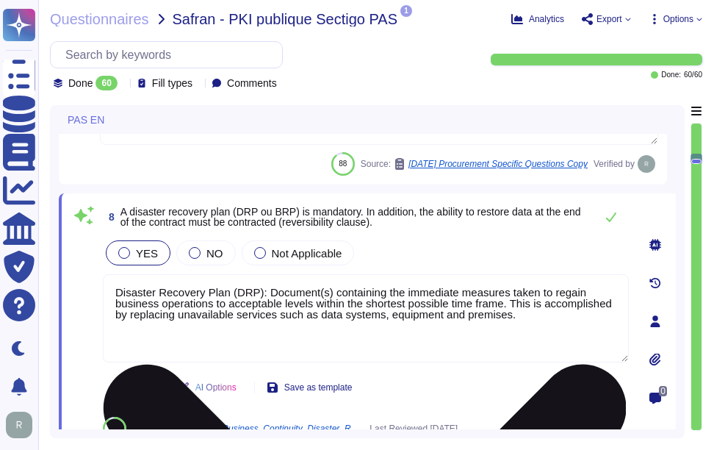
type textarea "Notification, if it occurs, will depend on the nature of the incident."
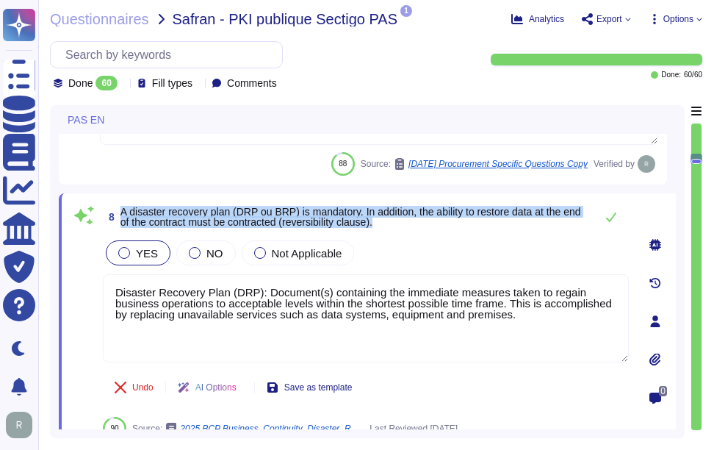
drag, startPoint x: 121, startPoint y: 209, endPoint x: 417, endPoint y: 221, distance: 296.3
click at [417, 221] on span "A disaster recovery plan (DRP ou BRP) is mandatory. In addition, the ability to…" at bounding box center [353, 216] width 467 height 21
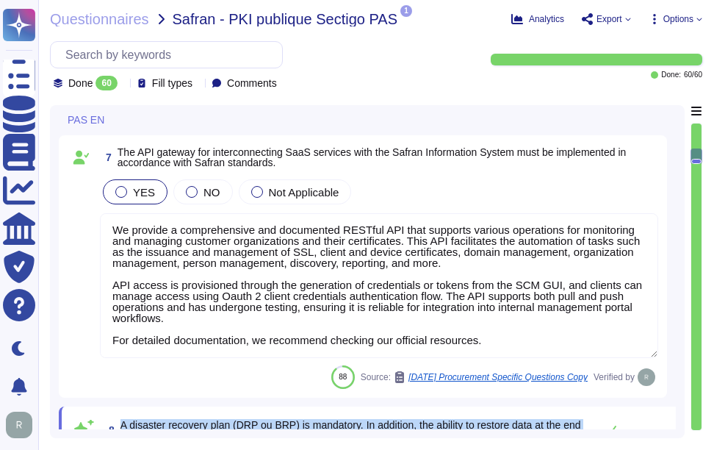
type textarea "At [GEOGRAPHIC_DATA], we prioritize the security of our users' data in transit …"
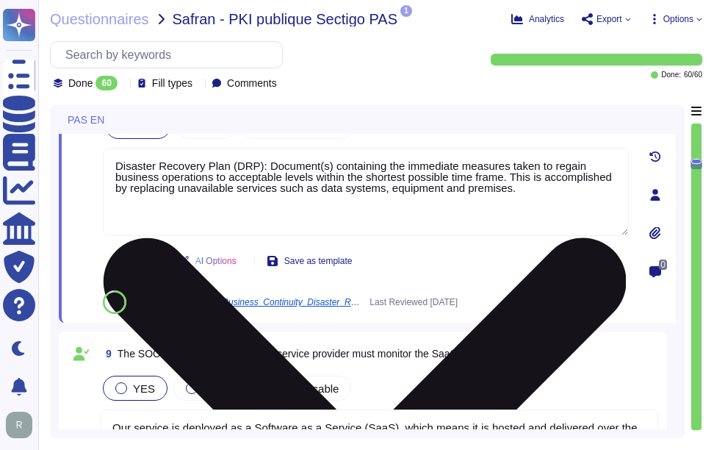
type textarea "Notification, if it occurs, will depend on the nature of the incident."
type textarea "Sectigo secures its infrastructure and operations through a comprehensive appro…"
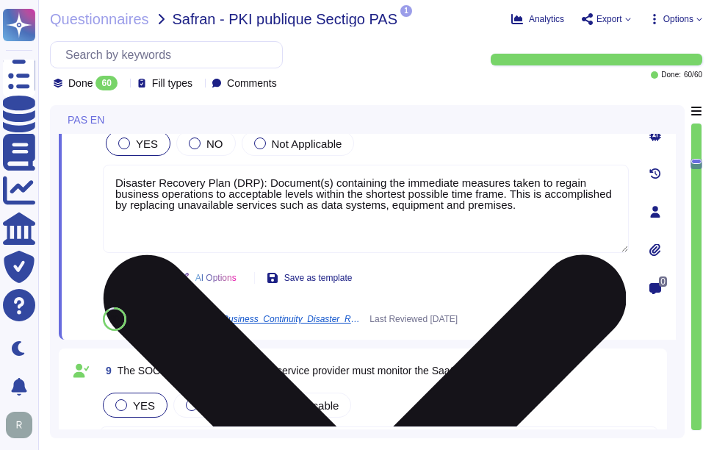
scroll to position [1491, 0]
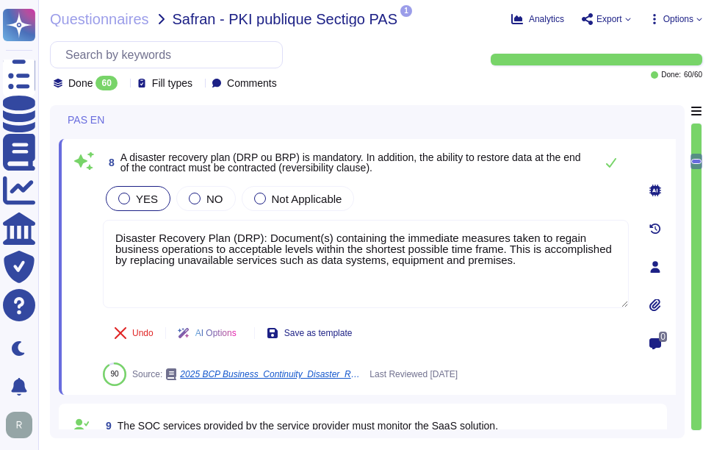
click at [242, 161] on span "A disaster recovery plan (DRP ou BRP) is mandatory. In addition, the ability to…" at bounding box center [350, 162] width 461 height 22
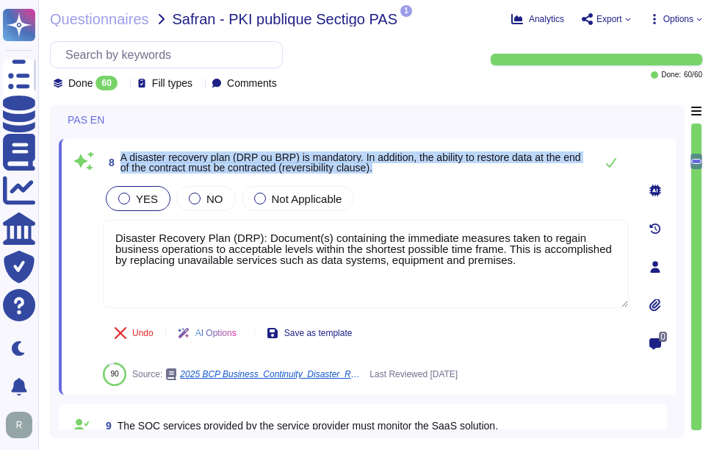
drag, startPoint x: 120, startPoint y: 154, endPoint x: 411, endPoint y: 165, distance: 291.1
click at [411, 165] on span "A disaster recovery plan (DRP ou BRP) is mandatory. In addition, the ability to…" at bounding box center [353, 162] width 467 height 21
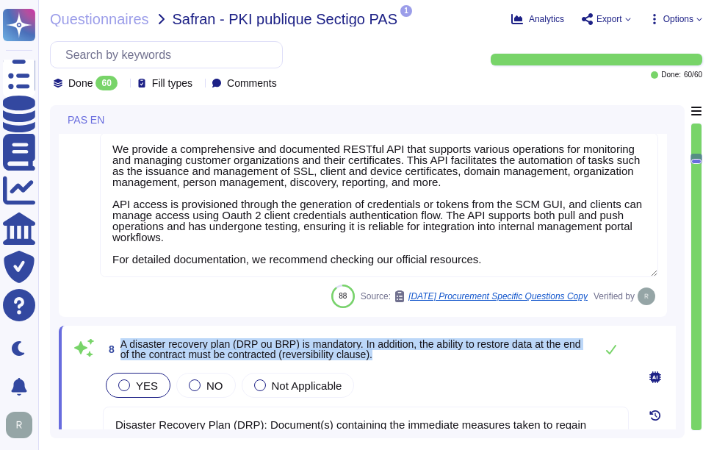
scroll to position [1271, 0]
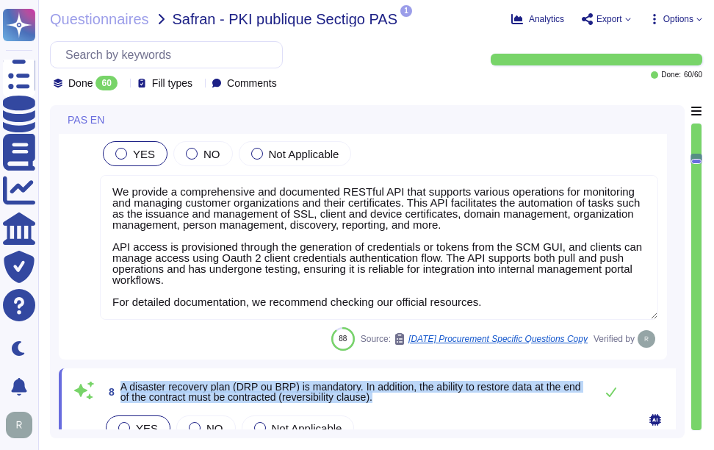
type textarea "At [GEOGRAPHIC_DATA], we prioritize the security of our users' data in transit …"
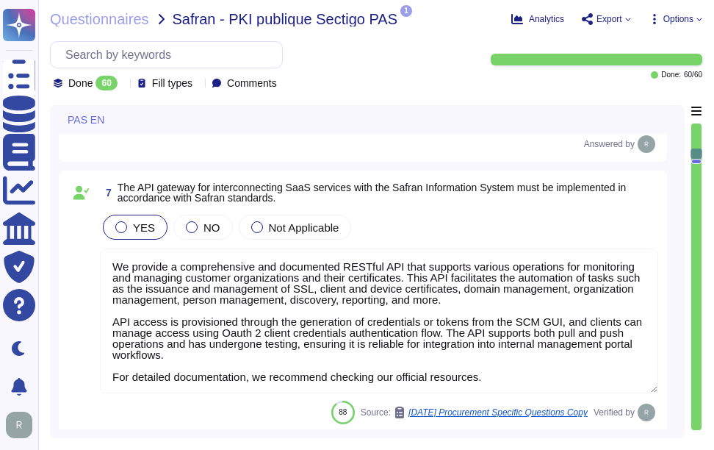
scroll to position [1, 0]
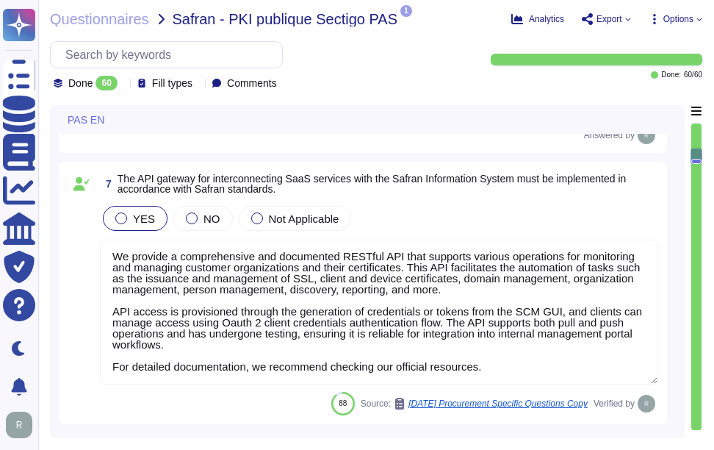
type textarea "Notification, if it occurs, will depend on the nature of the incident."
type textarea "Sectigo secures its infrastructure and operations through a comprehensive appro…"
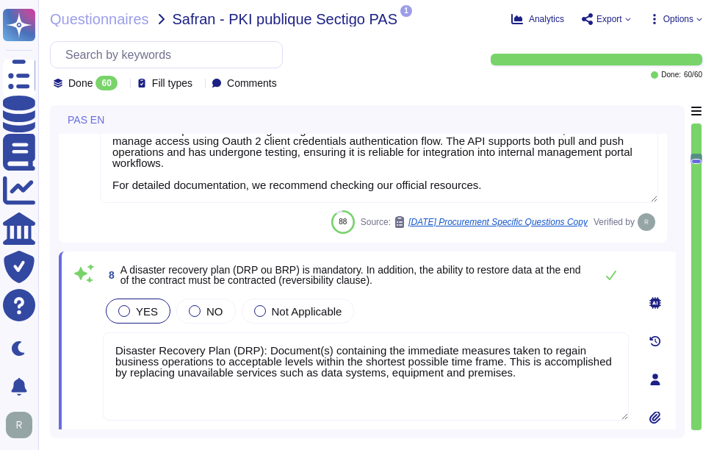
scroll to position [1412, 0]
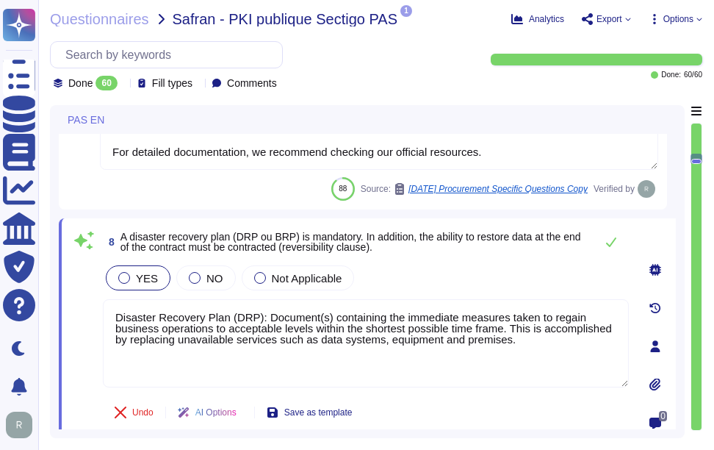
click at [421, 251] on span "A disaster recovery plan (DRP ou BRP) is mandatory. In addition, the ability to…" at bounding box center [353, 241] width 467 height 21
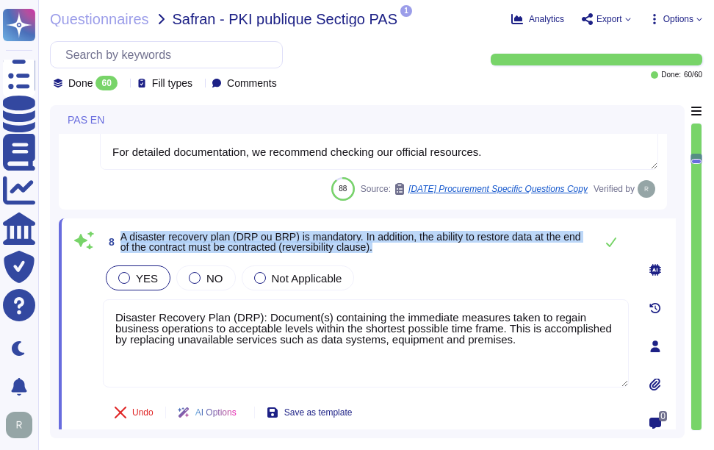
drag, startPoint x: 123, startPoint y: 236, endPoint x: 414, endPoint y: 245, distance: 291.0
click at [414, 245] on span "A disaster recovery plan (DRP ou BRP) is mandatory. In addition, the ability to…" at bounding box center [353, 241] width 467 height 21
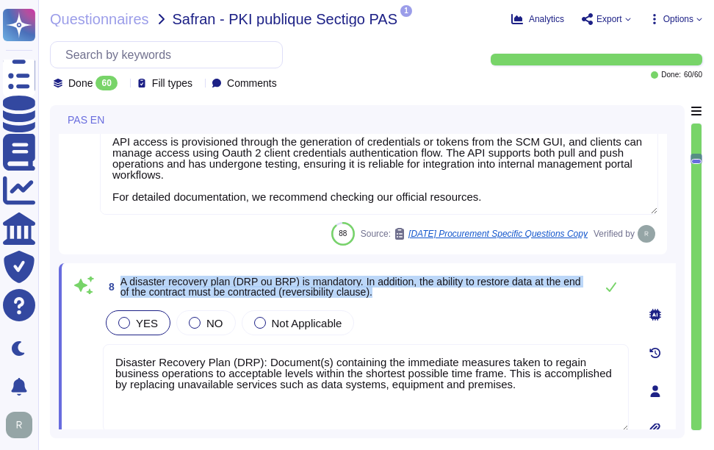
scroll to position [1265, 0]
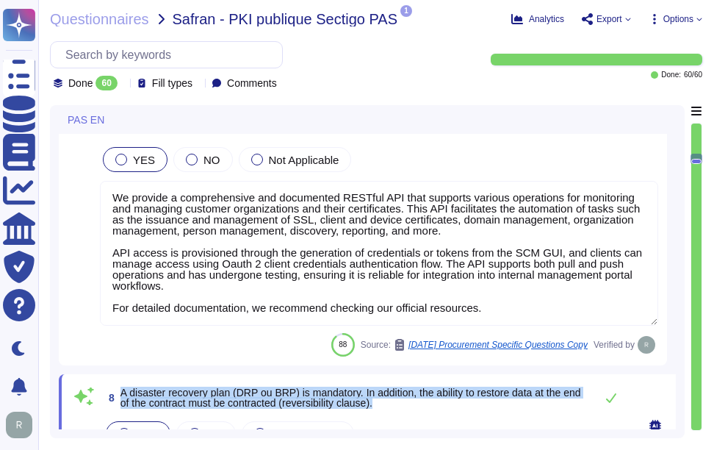
type textarea "At [GEOGRAPHIC_DATA], we prioritize the security of our users' data in transit …"
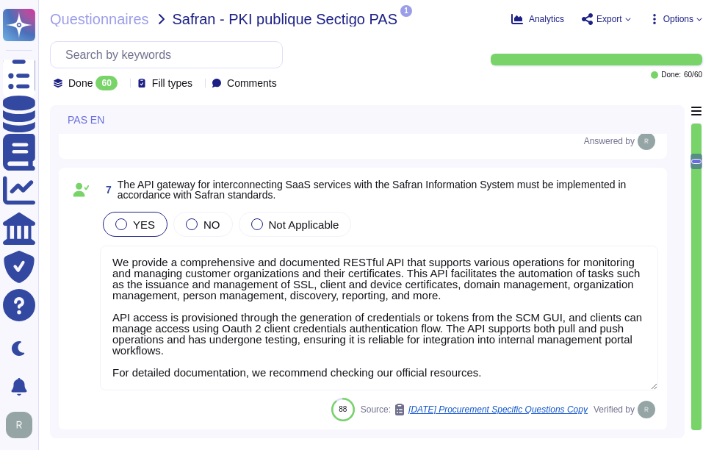
type textarea "Notification, if it occurs, will depend on the nature of the incident."
type textarea "Sectigo secures its infrastructure and operations through a comprehensive appro…"
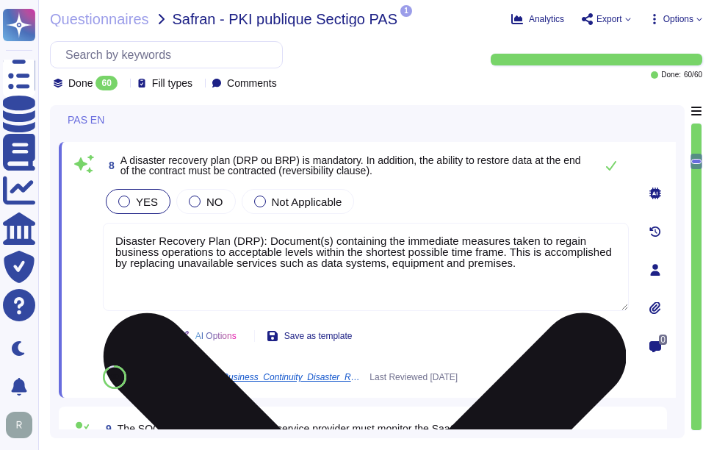
scroll to position [1473, 0]
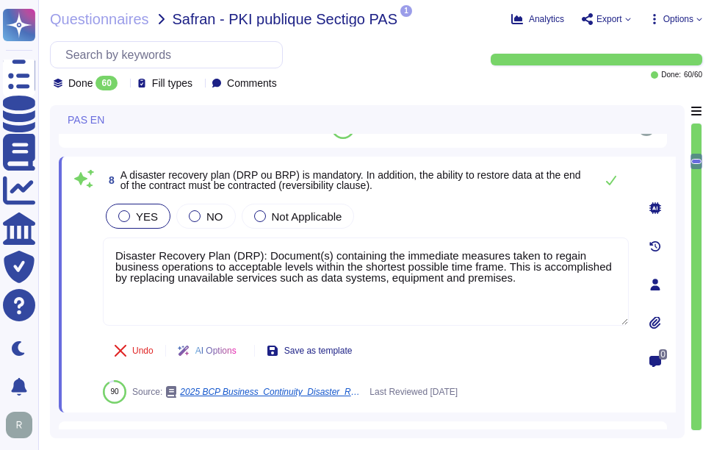
click at [379, 176] on span "A disaster recovery plan (DRP ou BRP) is mandatory. In addition, the ability to…" at bounding box center [350, 180] width 461 height 22
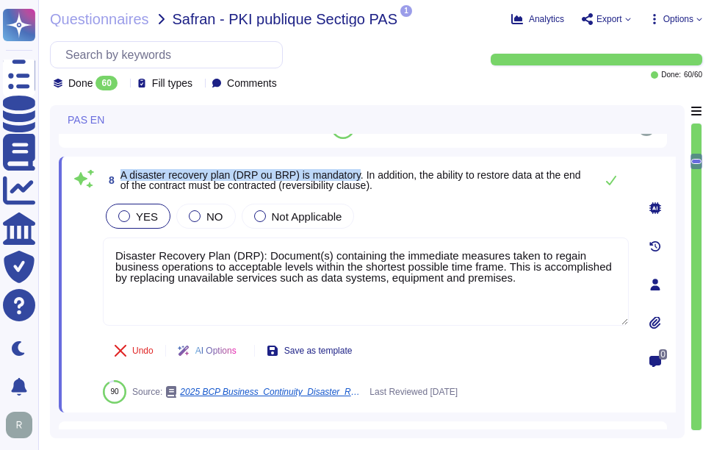
drag, startPoint x: 120, startPoint y: 175, endPoint x: 362, endPoint y: 173, distance: 241.7
click at [362, 173] on span "A disaster recovery plan (DRP ou BRP) is mandatory. In addition, the ability to…" at bounding box center [350, 180] width 461 height 22
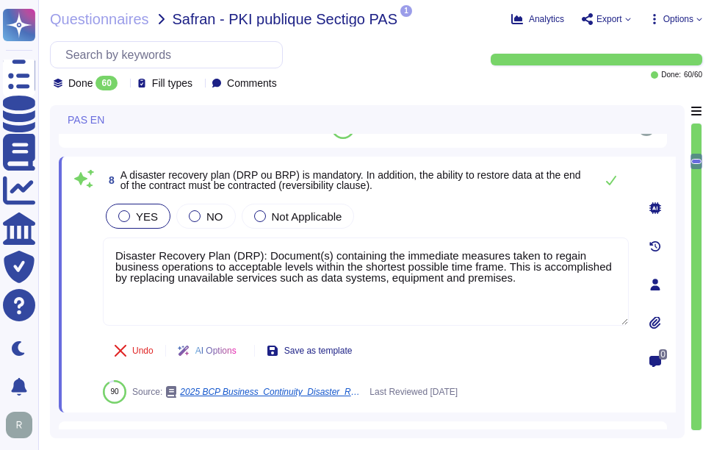
drag, startPoint x: 534, startPoint y: 275, endPoint x: 69, endPoint y: 248, distance: 465.8
click at [69, 248] on div "8 A disaster recovery plan (DRP ou BRP) is mandatory. In addition, the ability …" at bounding box center [367, 284] width 617 height 256
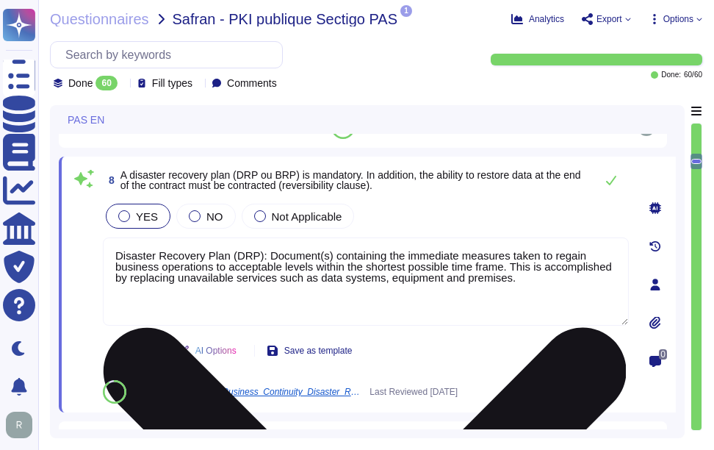
paste textarea "Yes, a disaster recovery plan (DRP) is mandatory for all processes classified a…"
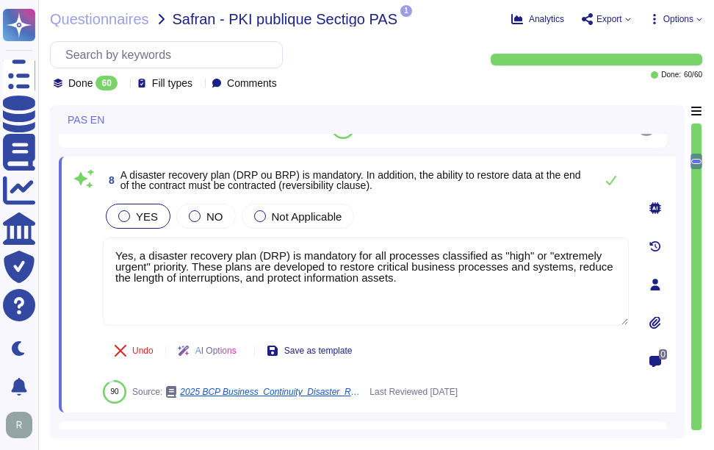
click at [434, 219] on div "YES NO Not Applicable" at bounding box center [366, 216] width 526 height 31
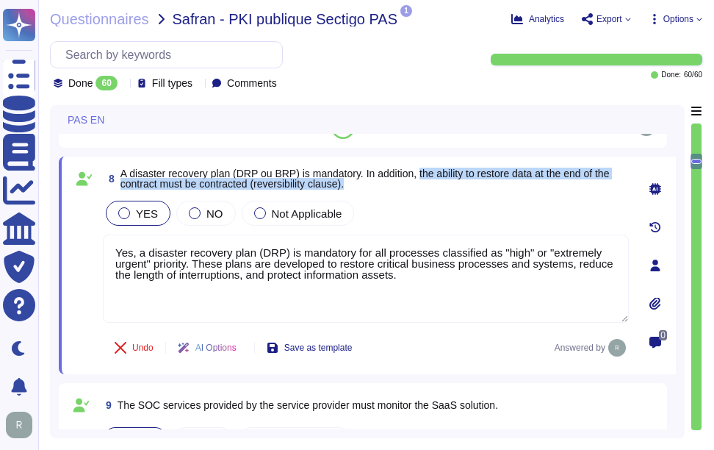
drag, startPoint x: 423, startPoint y: 168, endPoint x: 437, endPoint y: 184, distance: 21.4
click at [437, 184] on span "A disaster recovery plan (DRP ou BRP) is mandatory. In addition, the ability to…" at bounding box center [374, 178] width 508 height 21
click at [422, 192] on div "8 A disaster recovery plan (DRP ou BRP) is mandatory. In addition, the ability …" at bounding box center [350, 265] width 558 height 200
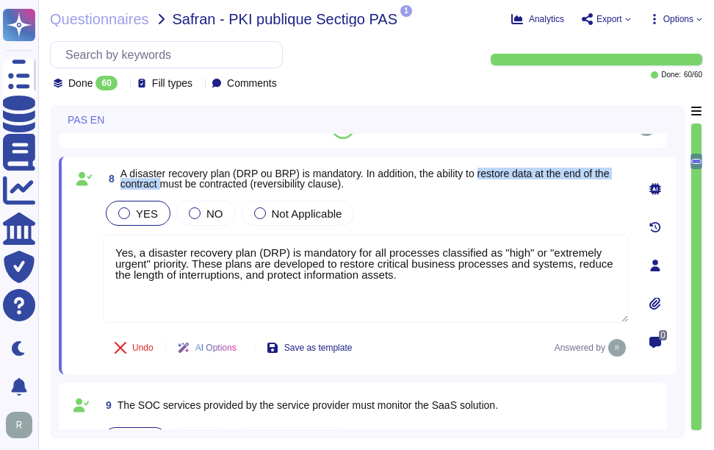
drag, startPoint x: 486, startPoint y: 174, endPoint x: 161, endPoint y: 188, distance: 325.0
click at [161, 188] on span "A disaster recovery plan (DRP ou BRP) is mandatory. In addition, the ability to…" at bounding box center [364, 178] width 489 height 22
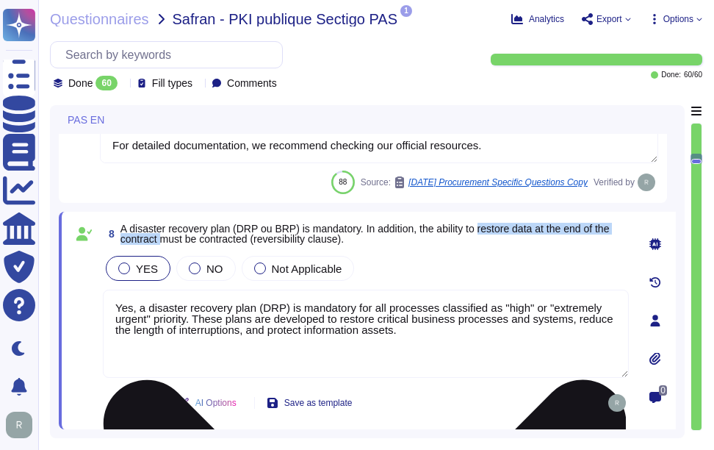
scroll to position [1400, 0]
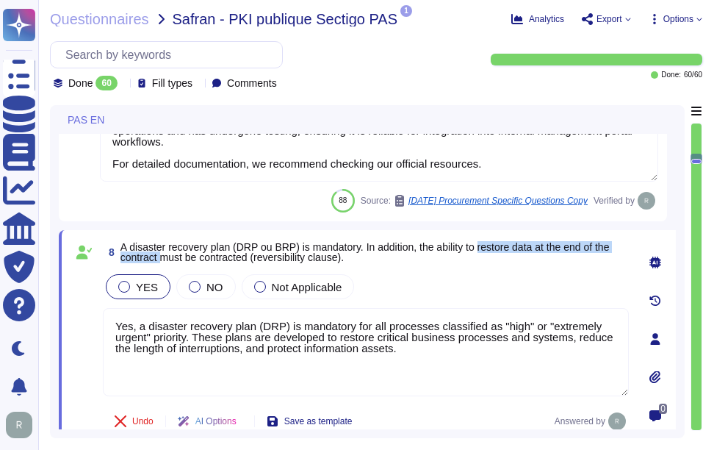
click at [485, 242] on span "A disaster recovery plan (DRP ou BRP) is mandatory. In addition, the ability to…" at bounding box center [364, 252] width 489 height 22
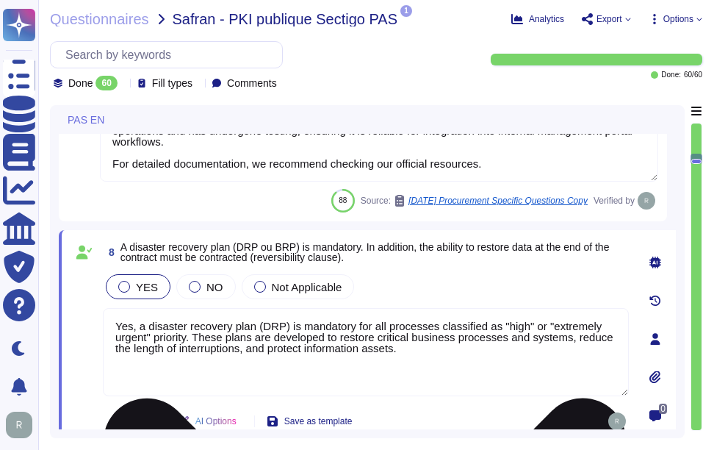
click at [419, 361] on textarea "Yes, a disaster recovery plan (DRP) is mandatory for all processes classified a…" at bounding box center [366, 352] width 526 height 88
paste textarea "Upon contract termination, we do not guarantee data deletion at the point of se…"
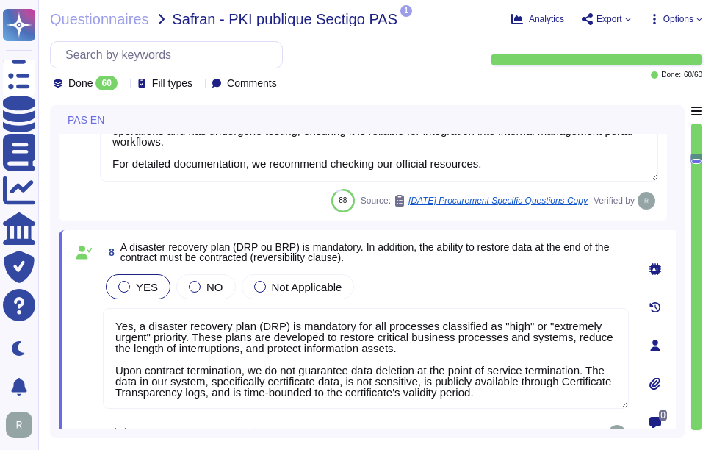
type textarea "Yes, a disaster recovery plan (DRP) is mandatory for all processes classified a…"
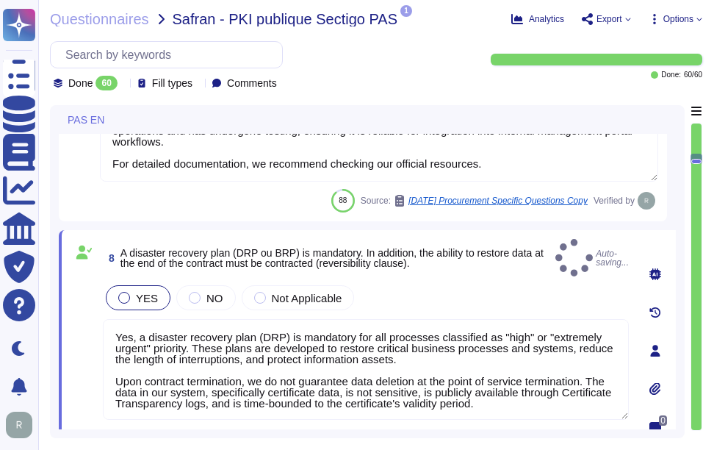
click at [428, 292] on div "YES NO Not Applicable" at bounding box center [366, 297] width 526 height 31
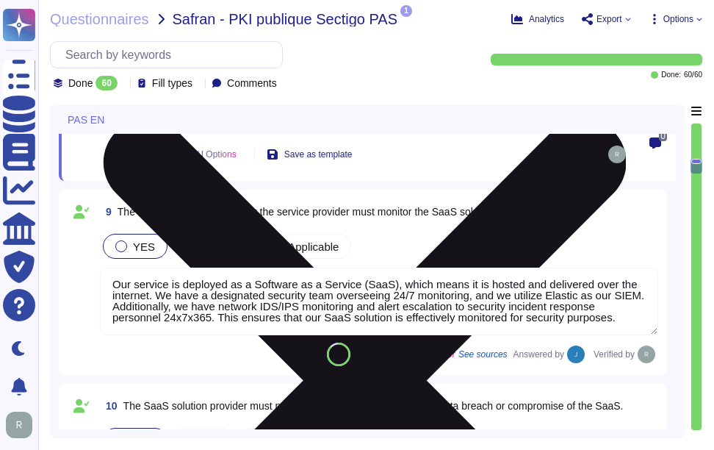
scroll to position [1694, 0]
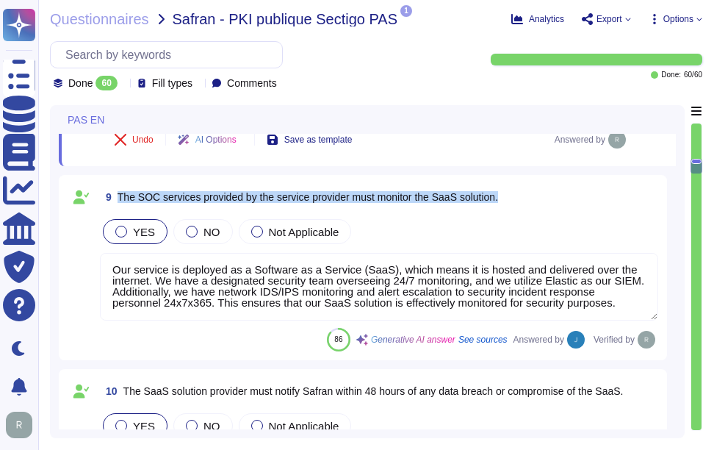
drag, startPoint x: 119, startPoint y: 195, endPoint x: 519, endPoint y: 208, distance: 400.5
click at [519, 208] on div "9 The SOC services provided by the service provider must monitor the SaaS solut…" at bounding box center [379, 197] width 558 height 26
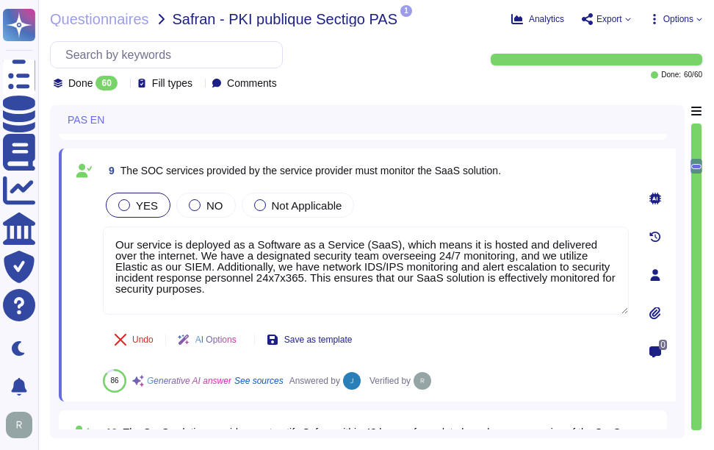
type textarea "Sectigo secures its infrastructure and operations through a comprehensive appro…"
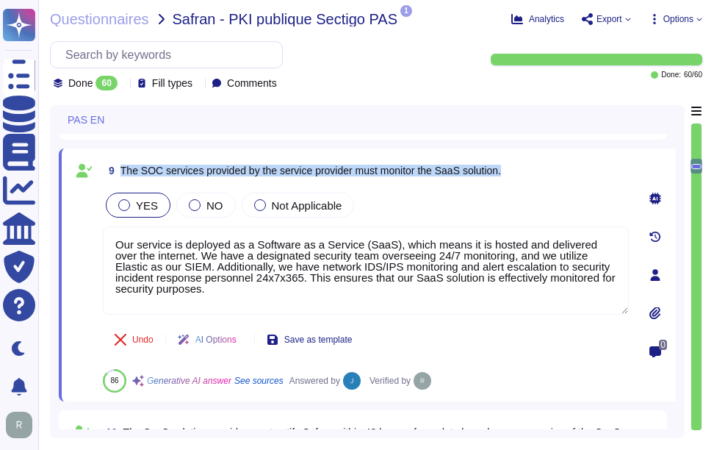
drag, startPoint x: 121, startPoint y: 167, endPoint x: 517, endPoint y: 178, distance: 396.1
click at [517, 178] on div "9 The SOC services provided by the service provider must monitor the SaaS solut…" at bounding box center [366, 170] width 526 height 26
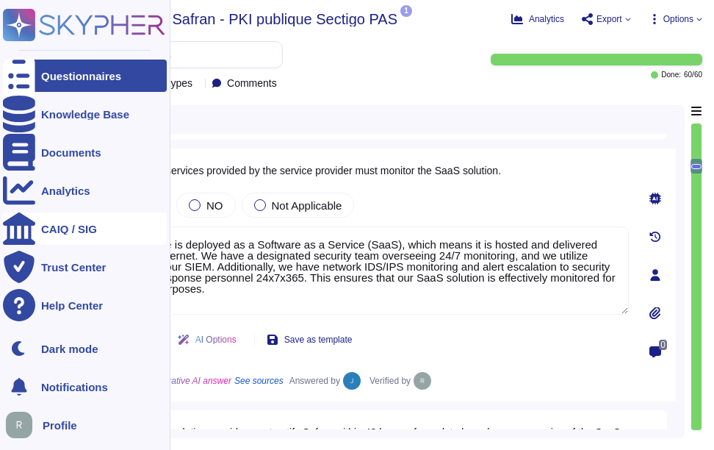
drag, startPoint x: 217, startPoint y: 289, endPoint x: 21, endPoint y: 223, distance: 207.4
click at [21, 223] on div "Questionnaires Knowledge Base Documents Analytics CAIQ / SIG Trust Center Help …" at bounding box center [357, 225] width 714 height 450
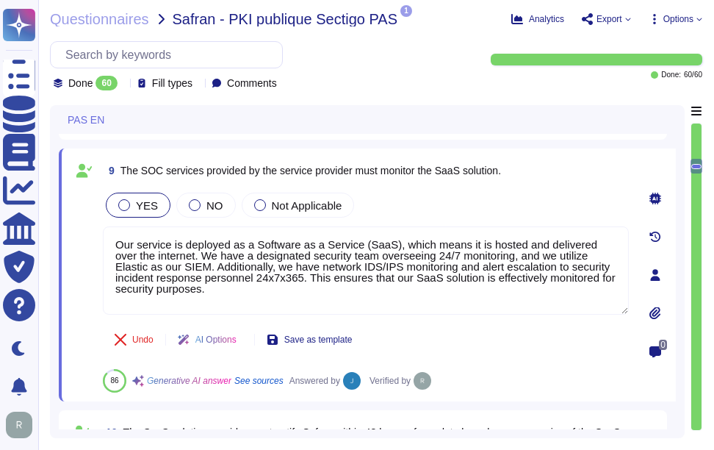
paste textarea "and is effectively monitored for security purposes. We have a designated securi…"
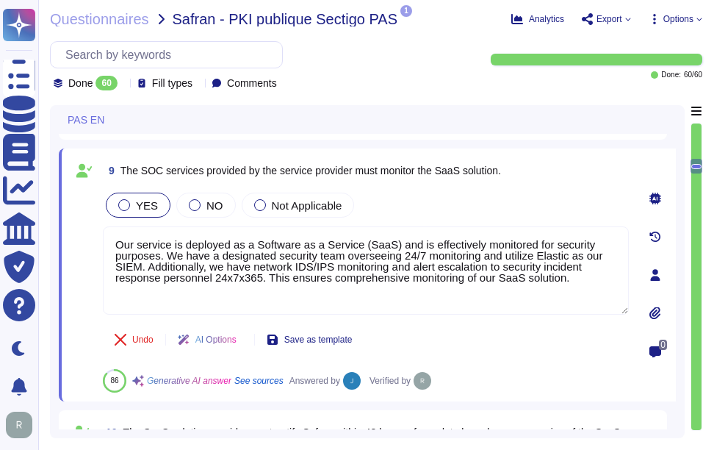
type textarea "Our service is deployed as a Software as a Service (SaaS) and is effectively mo…"
click at [402, 203] on div "YES NO Not Applicable" at bounding box center [366, 205] width 526 height 31
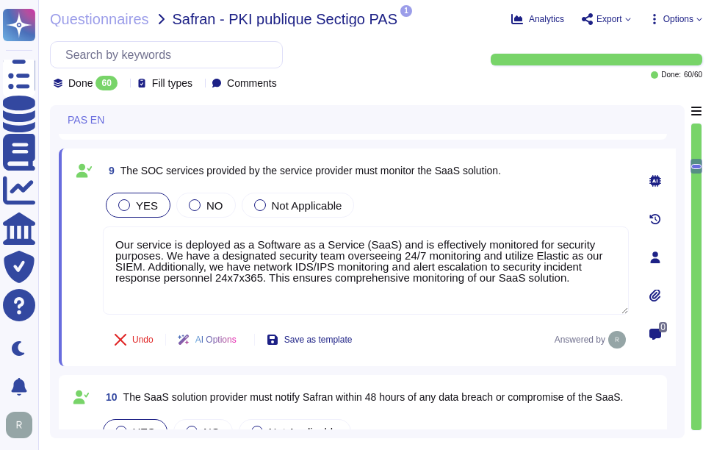
click at [403, 198] on div "YES NO Not Applicable" at bounding box center [366, 205] width 526 height 31
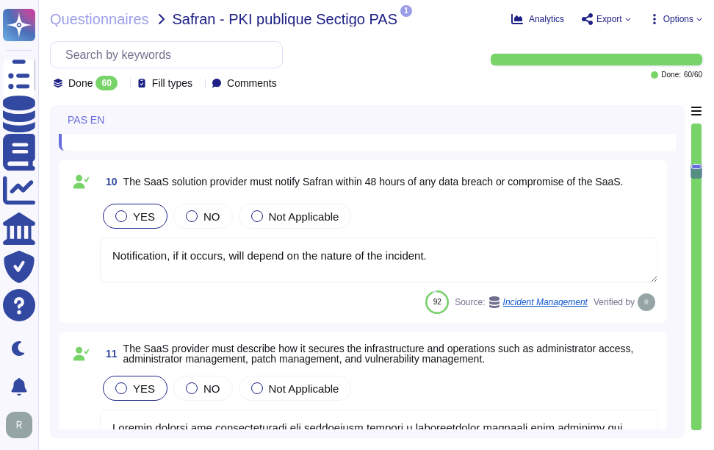
scroll to position [1914, 0]
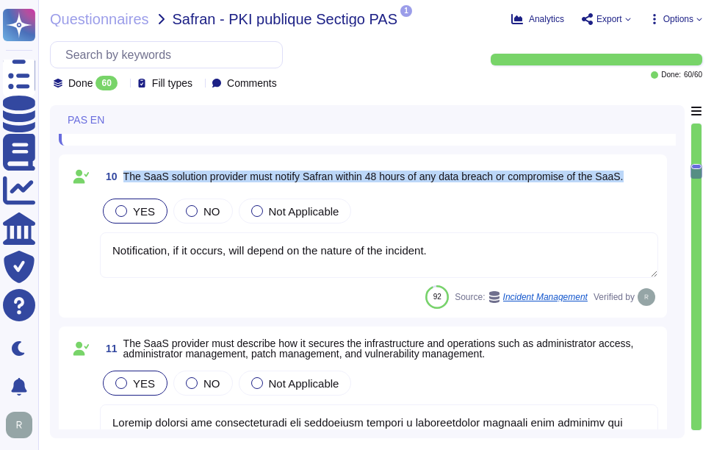
drag, startPoint x: 122, startPoint y: 173, endPoint x: 637, endPoint y: 176, distance: 514.9
click at [637, 176] on div "10 The SaaS solution provider must notify Safran within 48 hours of any data br…" at bounding box center [379, 176] width 558 height 26
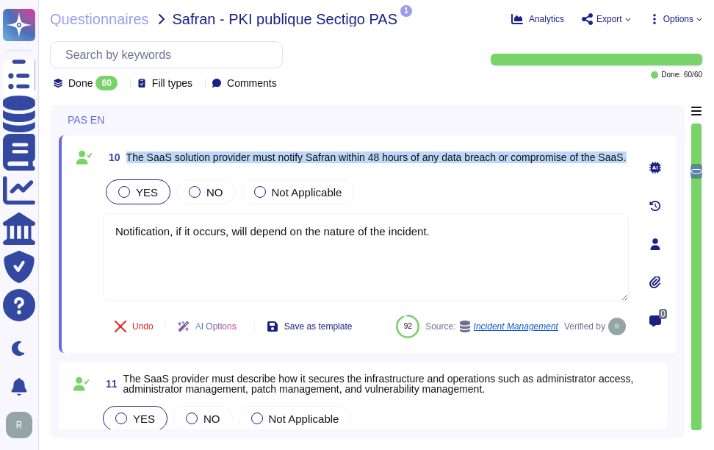
drag, startPoint x: 127, startPoint y: 149, endPoint x: 176, endPoint y: 162, distance: 50.3
click at [176, 162] on span "The SaaS solution provider must notify Safran within 48 hours of any data breac…" at bounding box center [376, 157] width 500 height 10
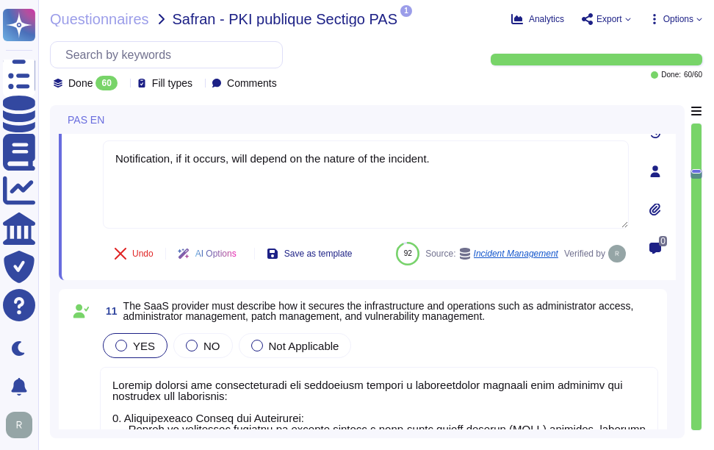
type textarea "Sectigo has established a formal Software Development Lifecycle (SDLC) process …"
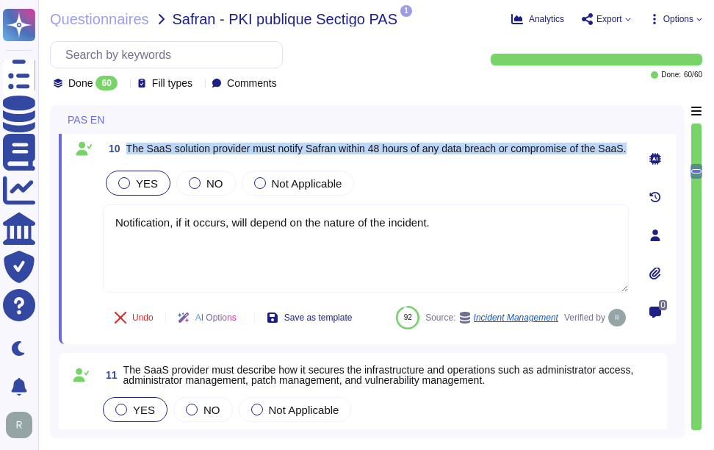
type textarea "Yes, a disaster recovery plan (DRP) is mandatory for all processes classified a…"
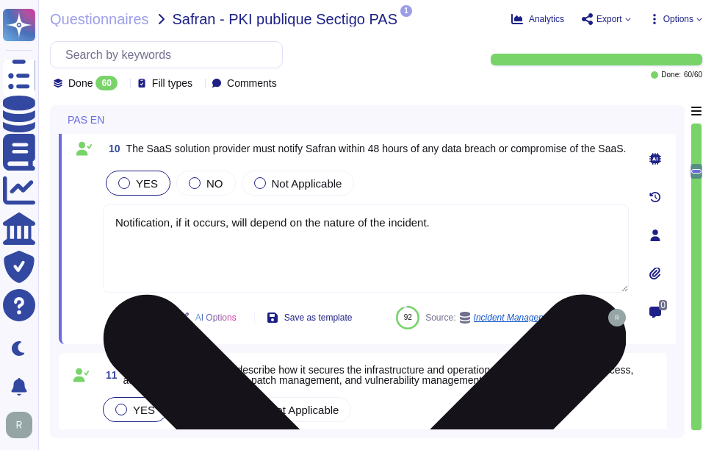
drag, startPoint x: 454, startPoint y: 225, endPoint x: 113, endPoint y: 222, distance: 340.8
click at [113, 222] on textarea "Notification, if it occurs, will depend on the nature of the incident." at bounding box center [366, 248] width 526 height 88
click at [449, 228] on textarea "Notification, if it occurs, will depend on the nature of the incident." at bounding box center [366, 248] width 526 height 88
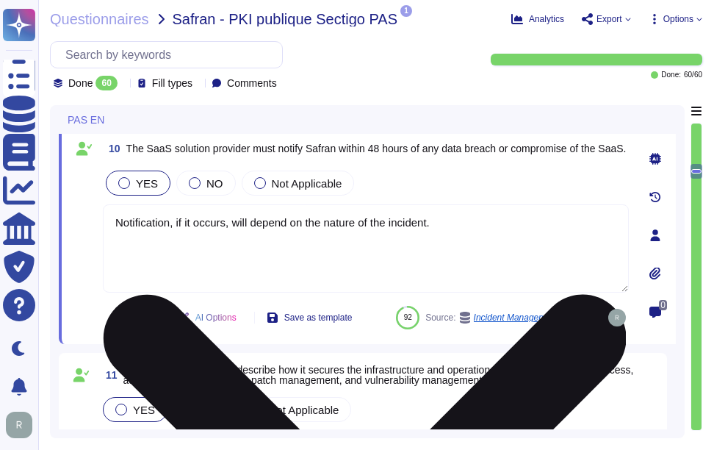
click at [449, 228] on textarea "Notification, if it occurs, will depend on the nature of the incident." at bounding box center [366, 248] width 526 height 88
paste textarea "will depend on the nature of the incident. If an incident occurs, we will reach…"
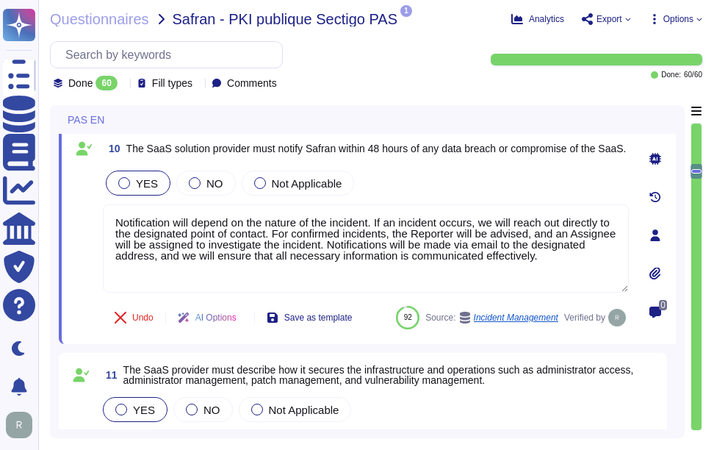
type textarea "Notification will depend on the nature of the incident. If an incident occurs, …"
click at [454, 187] on div "YES NO Not Applicable" at bounding box center [366, 182] width 526 height 31
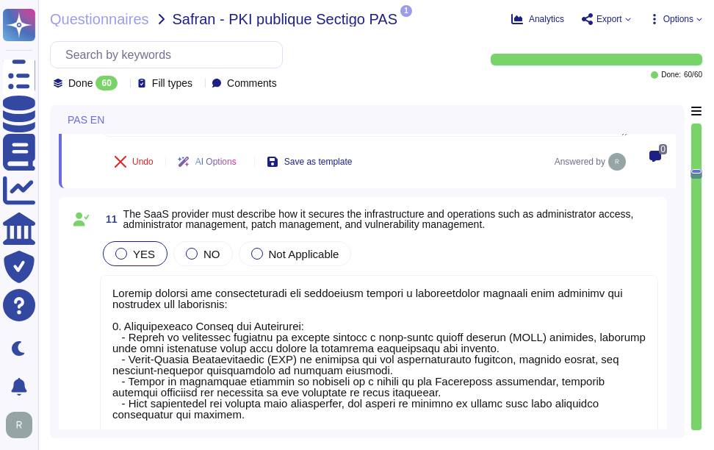
type textarea "Sectigo has established a formal Software Development Lifecycle (SDLC) process …"
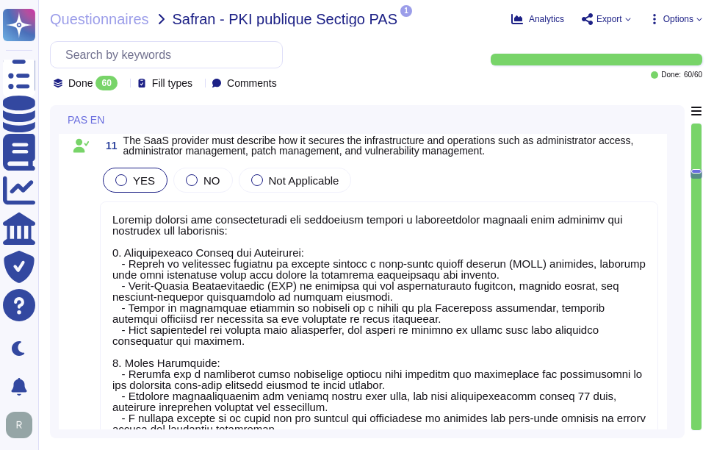
scroll to position [2061, 0]
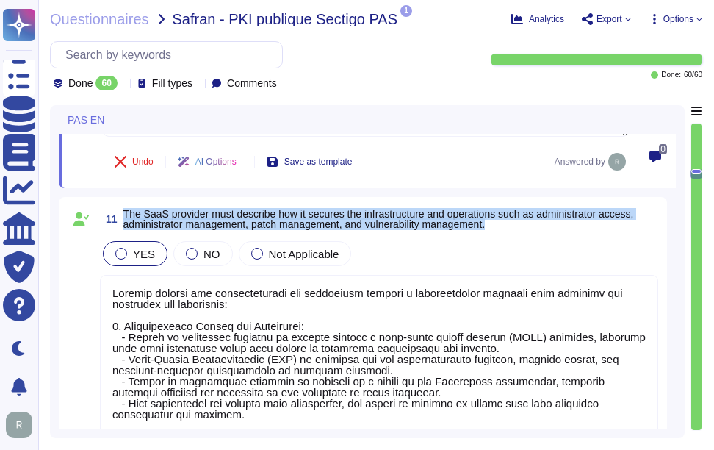
drag, startPoint x: 126, startPoint y: 210, endPoint x: 519, endPoint y: 231, distance: 393.6
click at [519, 231] on span "11 The SaaS provider must describe how it secures the infrastructure and operat…" at bounding box center [379, 219] width 558 height 26
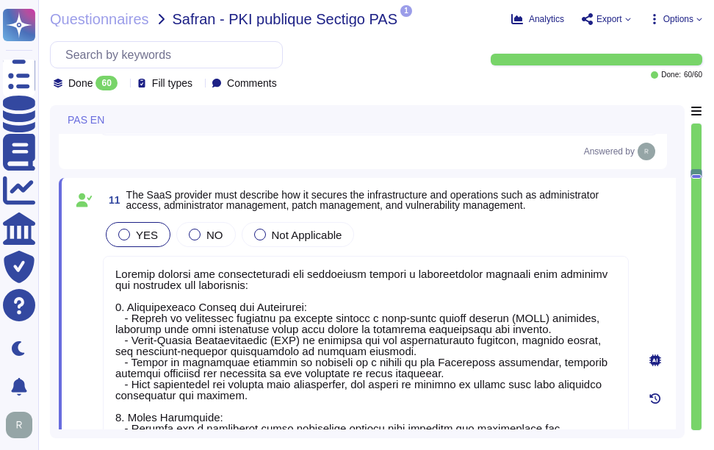
type textarea "Sectigo has established a formal Software Development Lifecycle (SDLC) process …"
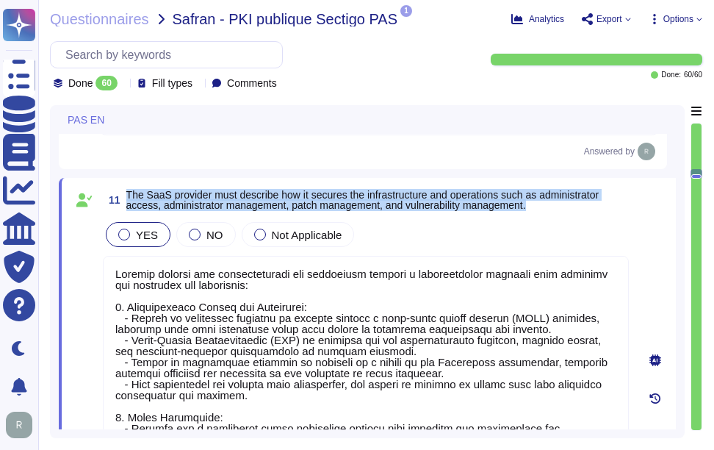
drag, startPoint x: 129, startPoint y: 192, endPoint x: 557, endPoint y: 205, distance: 428.4
click at [557, 205] on span "The SaaS provider must describe how it secures the infrastructure and operation…" at bounding box center [377, 200] width 502 height 21
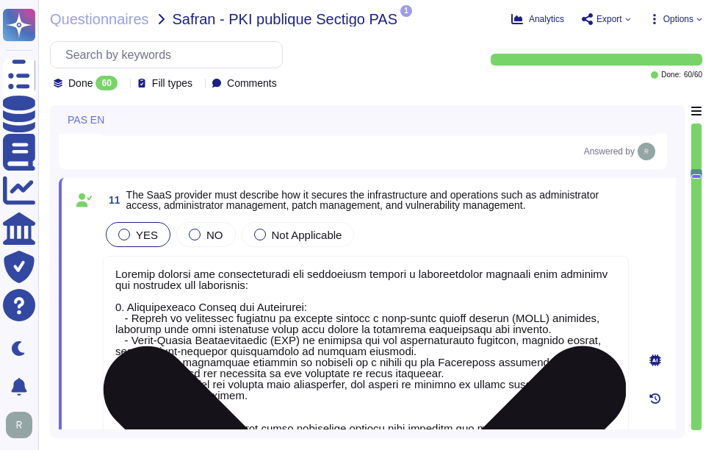
click at [442, 350] on textarea at bounding box center [366, 449] width 526 height 387
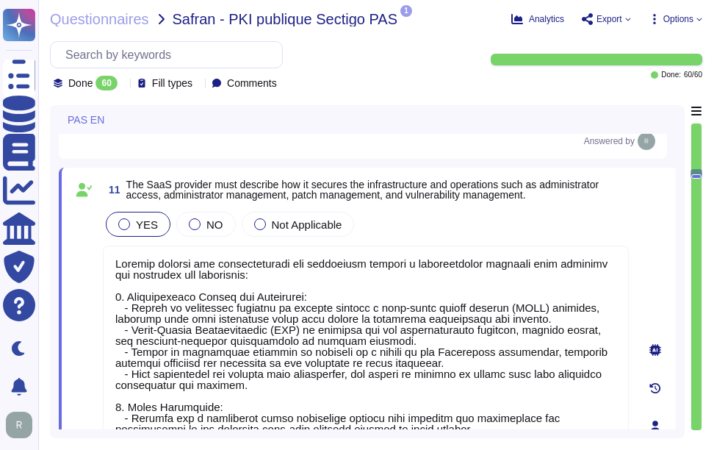
scroll to position [2045, 0]
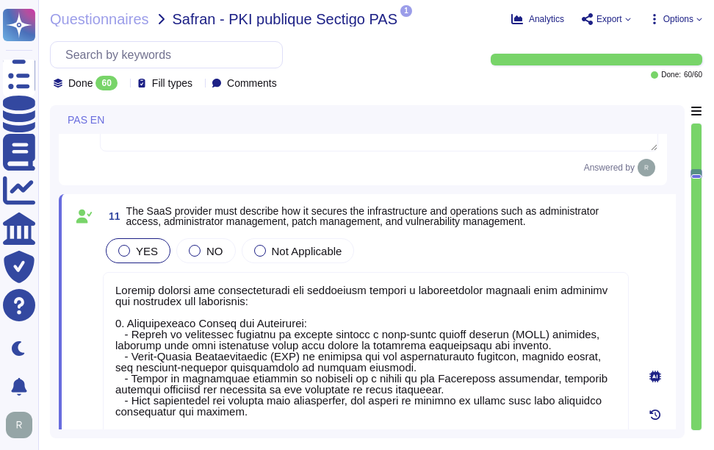
click at [479, 250] on div "YES NO Not Applicable" at bounding box center [366, 250] width 526 height 31
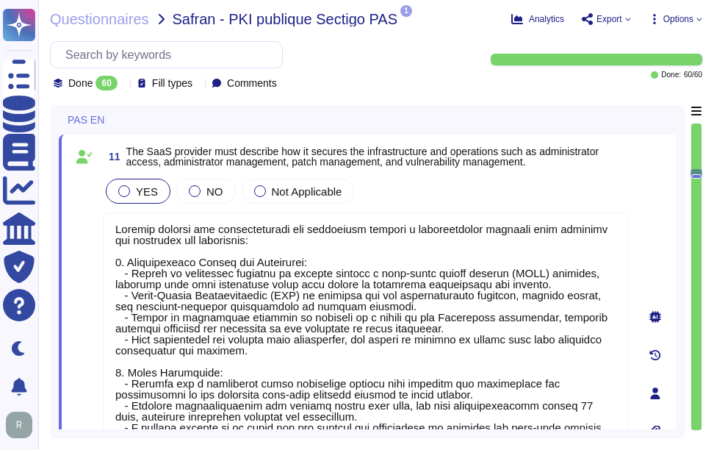
scroll to position [1971, 0]
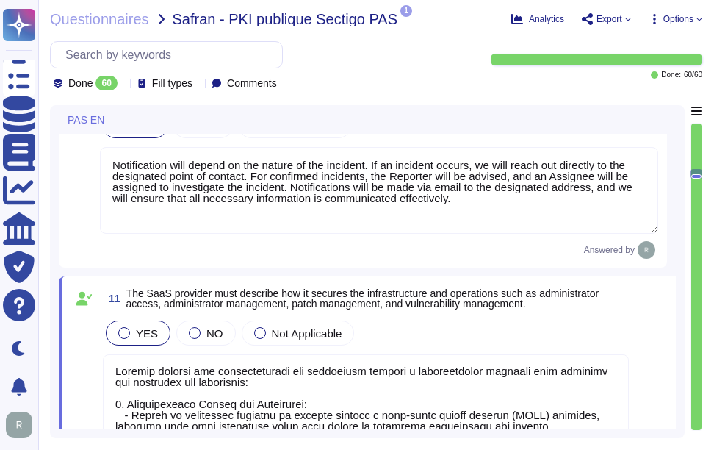
type textarea "Yes, a disaster recovery plan (DRP) is mandatory for all processes classified a…"
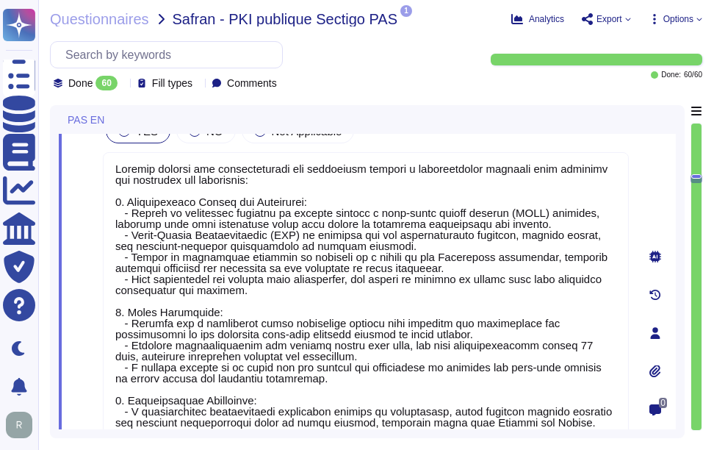
type textarea "Sectigo has established a formal Software Development Lifecycle (SDLC) process …"
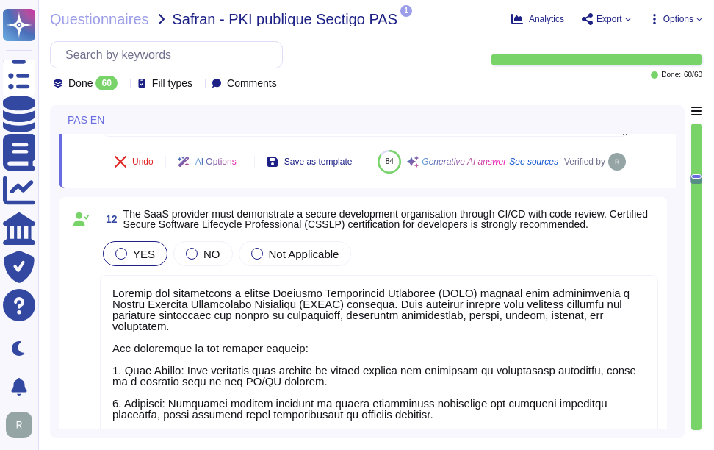
scroll to position [2559, 0]
type textarea "Sectigo conducts annual penetration testing through a third-party security team…"
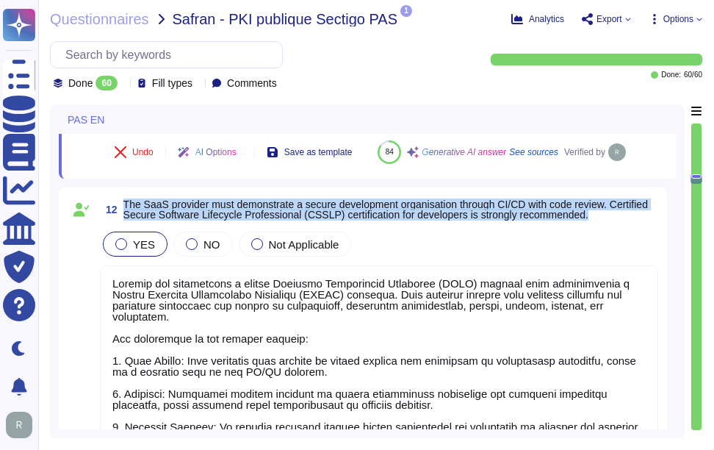
drag, startPoint x: 123, startPoint y: 237, endPoint x: 637, endPoint y: 250, distance: 513.6
click at [637, 220] on span "The SaaS provider must demonstrate a secure development organisation through CI…" at bounding box center [390, 209] width 535 height 21
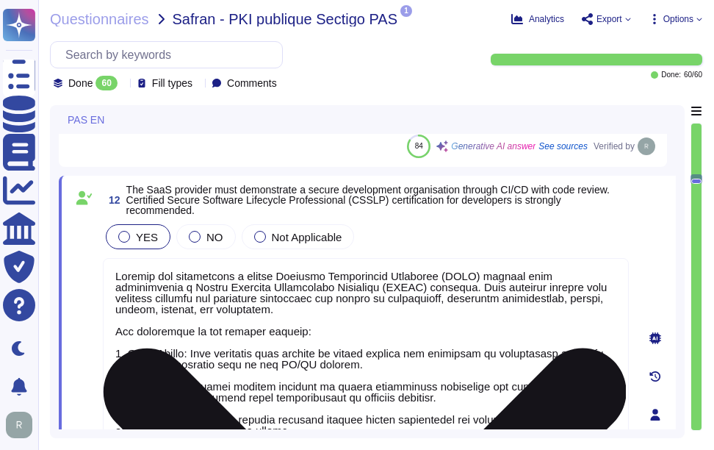
type textarea "Sectigo conducts annual penetration testing through a third-party security team…"
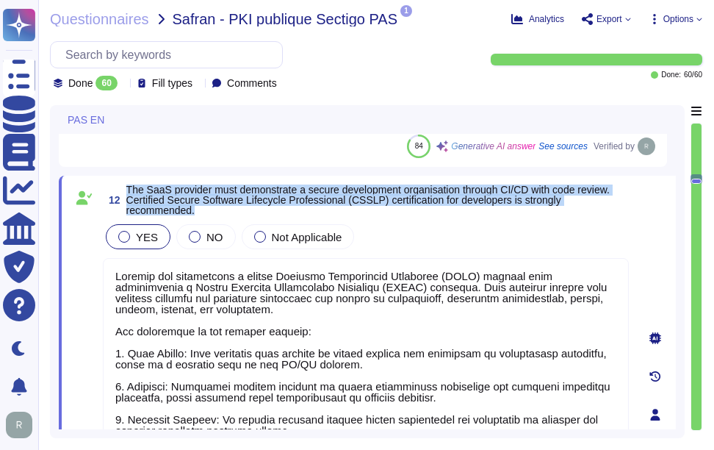
drag, startPoint x: 126, startPoint y: 190, endPoint x: 266, endPoint y: 213, distance: 142.3
click at [266, 213] on span "12 The SaaS provider must demonstrate a secure development organisation through…" at bounding box center [366, 199] width 526 height 31
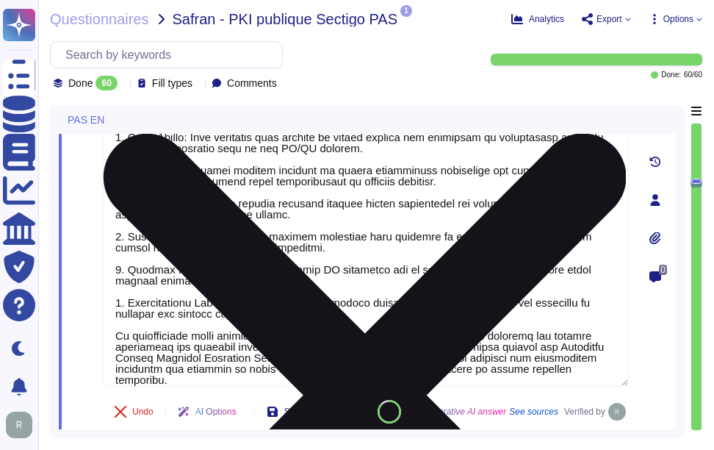
type textarea "Sectigo has established a comprehensive logging and monitoring policy to detect…"
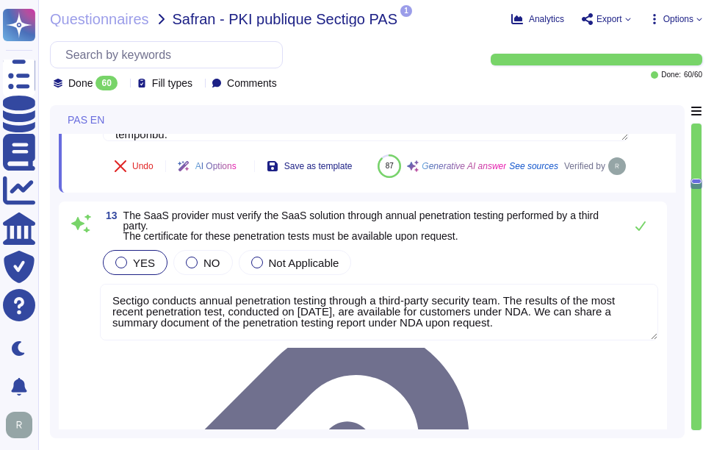
scroll to position [3073, 0]
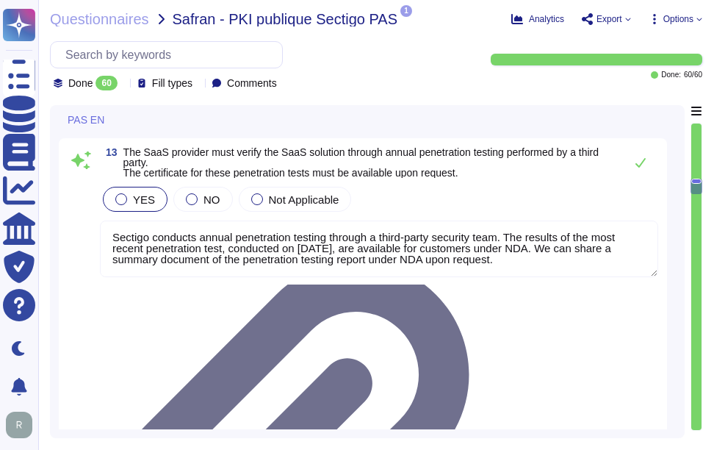
type textarea "Sectigo provides comprehensive logging capabilities for user and administrator …"
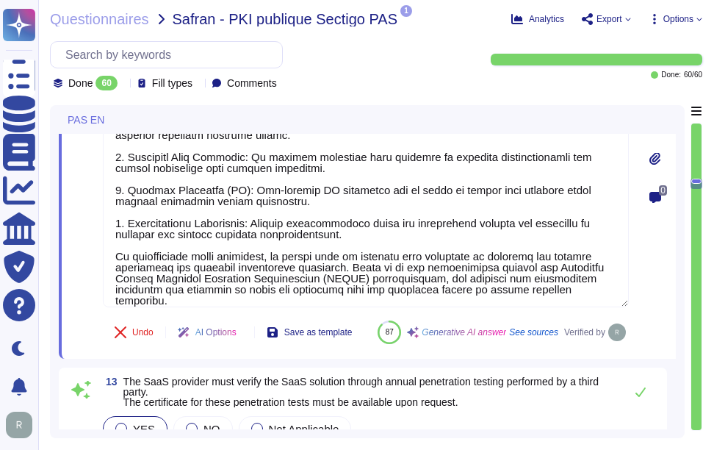
type textarea "Sectigo secures its infrastructure and operations through a comprehensive appro…"
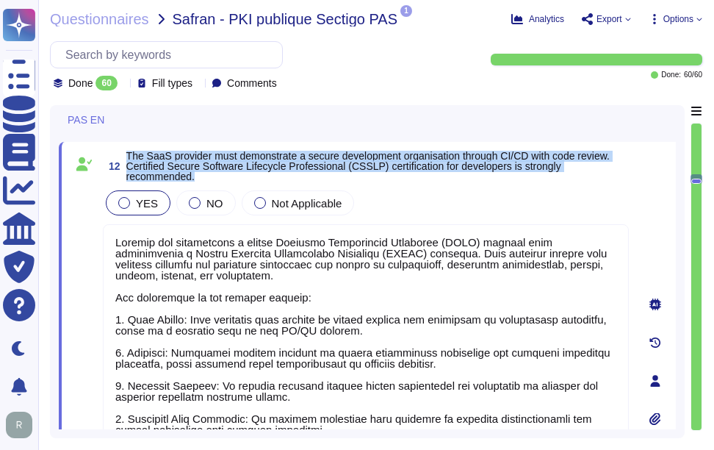
scroll to position [2559, 0]
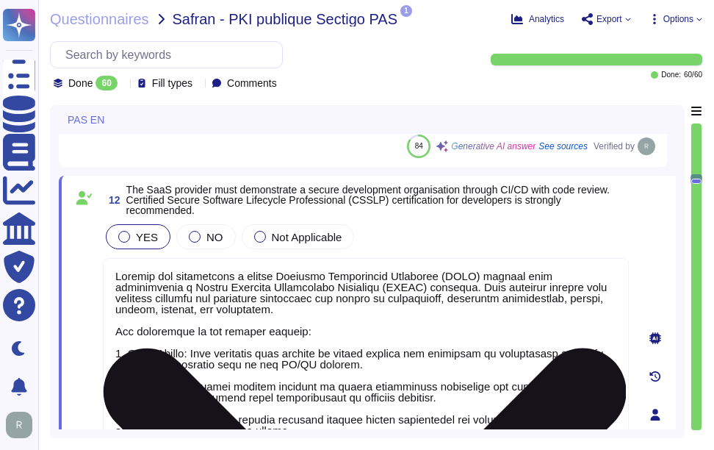
click at [395, 400] on textarea at bounding box center [366, 429] width 526 height 343
paste textarea "enhancing their understanding of security measures. 3. Security Reviews: We con…"
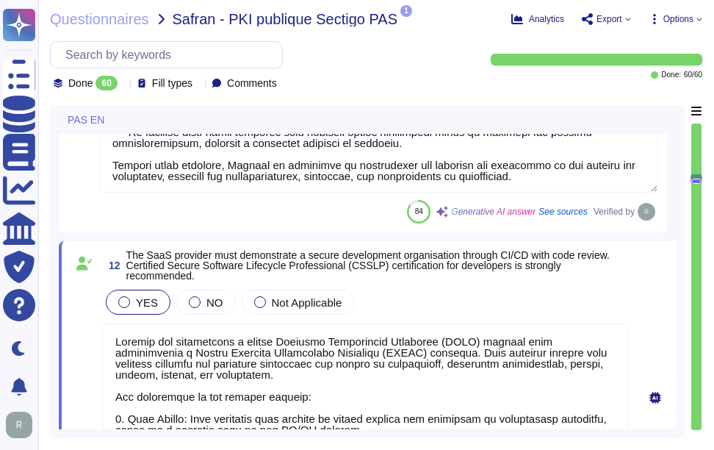
scroll to position [2490, 0]
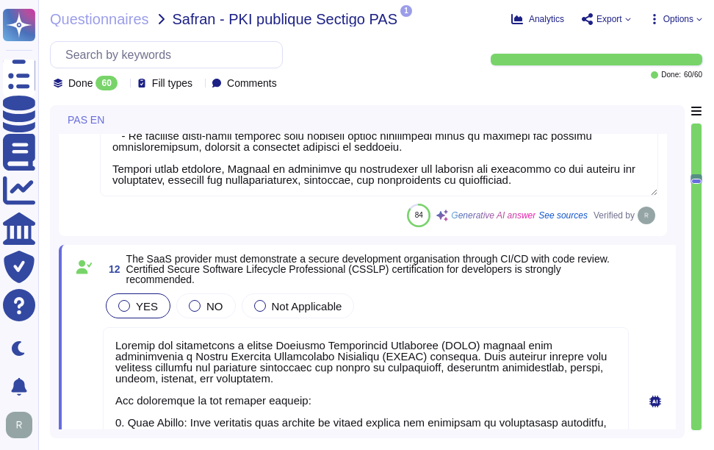
type textarea "Sectigo has established a formal Software Development Lifecycle (SDLC) process …"
click at [432, 305] on div "YES NO Not Applicable" at bounding box center [366, 305] width 526 height 31
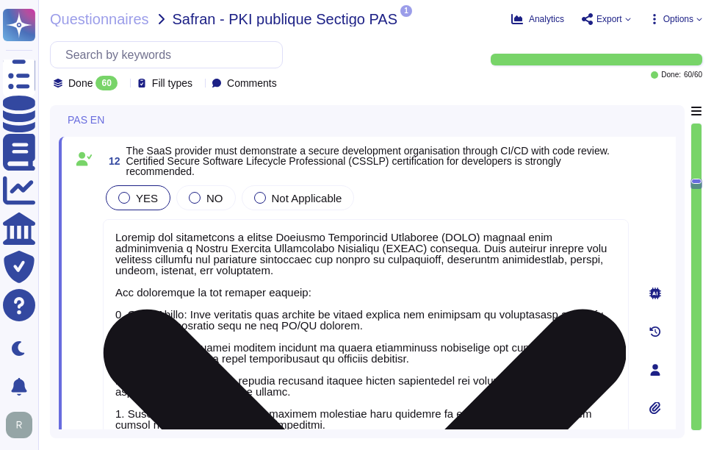
scroll to position [2564, 0]
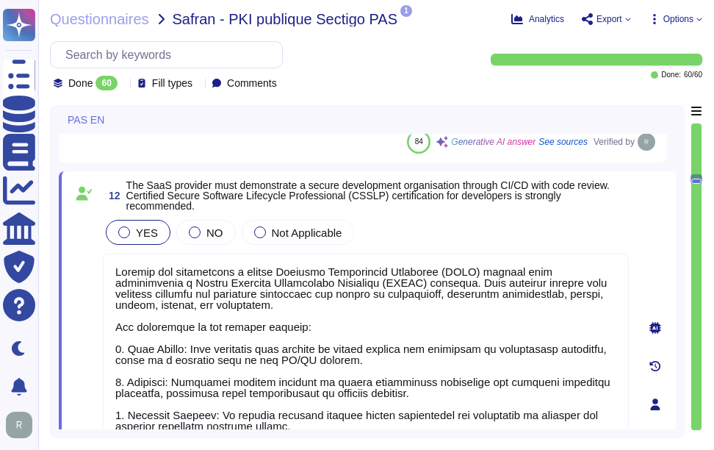
click at [522, 232] on div "YES NO Not Applicable" at bounding box center [366, 232] width 526 height 31
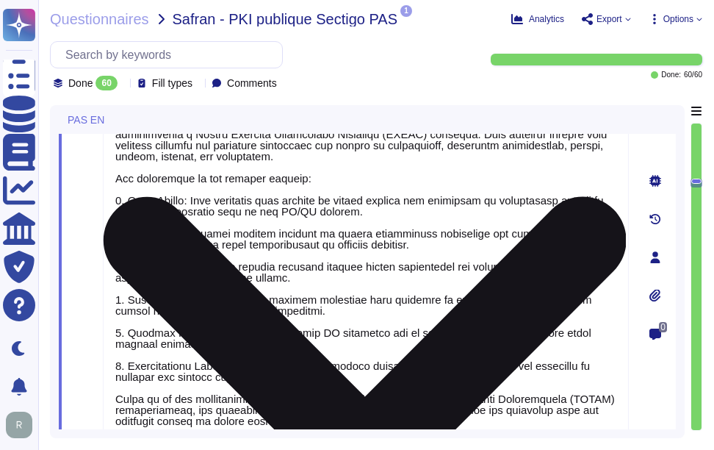
scroll to position [2931, 0]
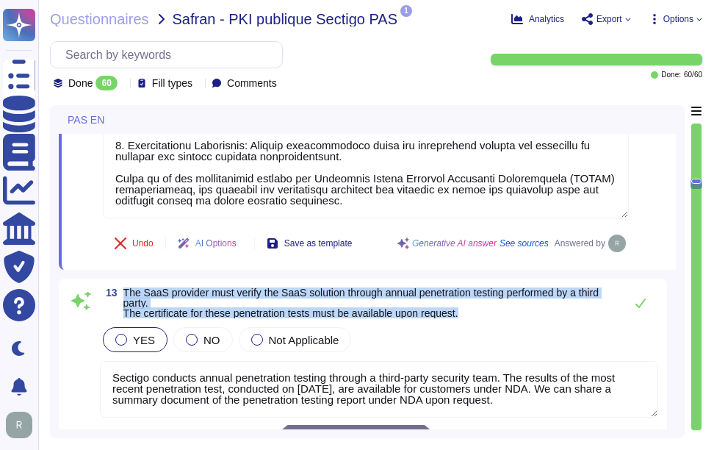
drag, startPoint x: 125, startPoint y: 287, endPoint x: 472, endPoint y: 309, distance: 347.4
click at [472, 309] on span "The SaaS provider must verify the SaaS solution through annual penetration test…" at bounding box center [370, 302] width 494 height 31
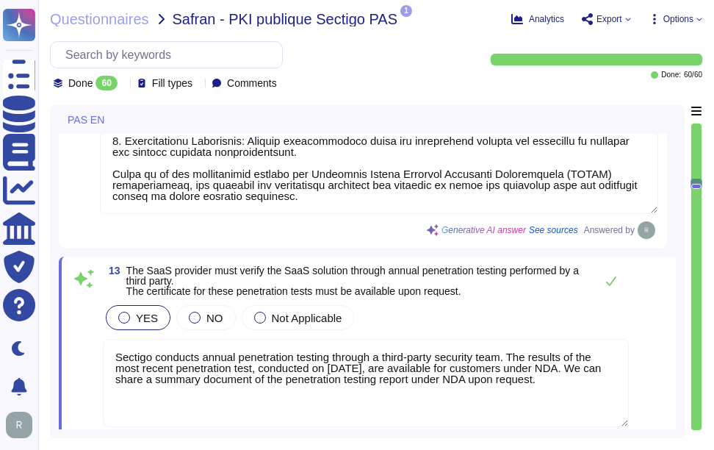
scroll to position [0, 0]
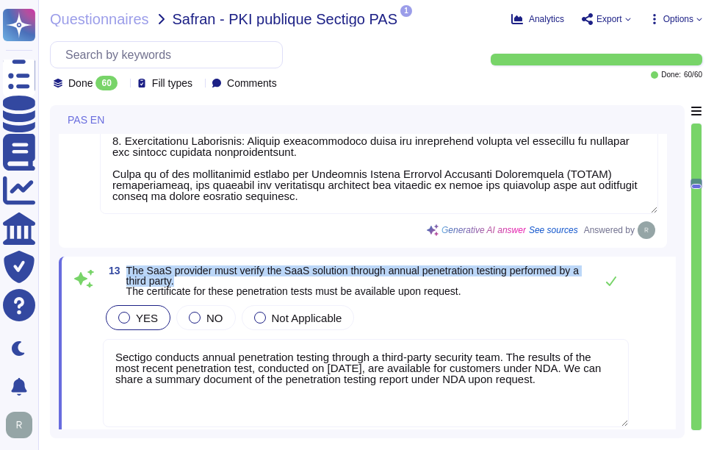
drag, startPoint x: 127, startPoint y: 269, endPoint x: 260, endPoint y: 282, distance: 133.6
click at [260, 282] on span "The SaaS provider must verify the SaaS solution through annual penetration test…" at bounding box center [356, 280] width 461 height 31
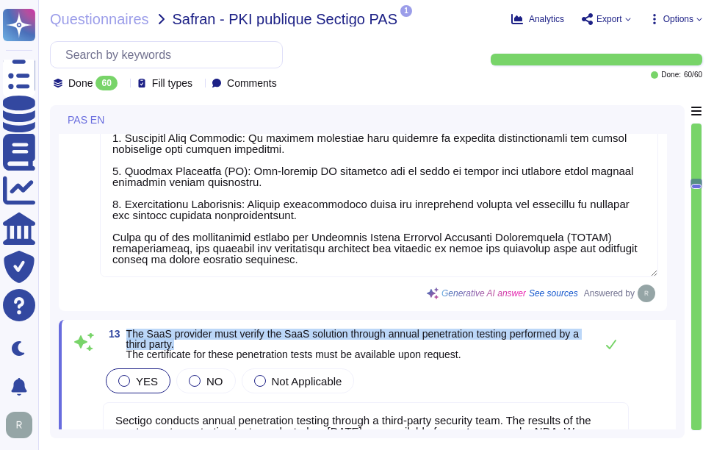
scroll to position [3004, 0]
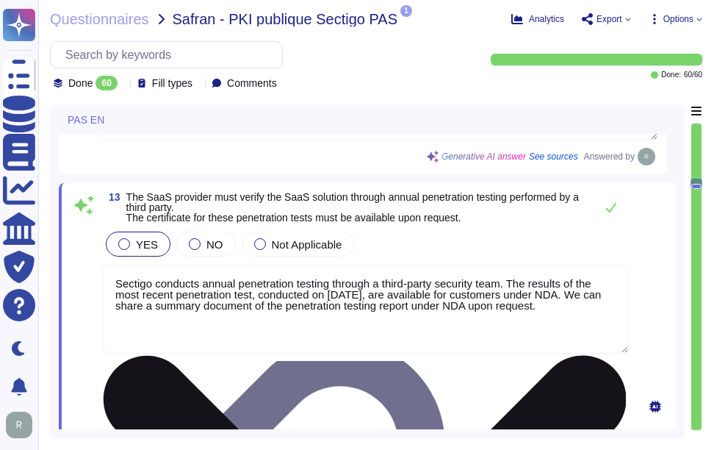
drag, startPoint x: 586, startPoint y: 306, endPoint x: 104, endPoint y: 281, distance: 483.2
click at [104, 281] on textarea "Sectigo conducts annual penetration testing through a third-party security team…" at bounding box center [366, 309] width 526 height 88
paste textarea "Yes, Sectigo conducts annual penetration testing through a third-party security…"
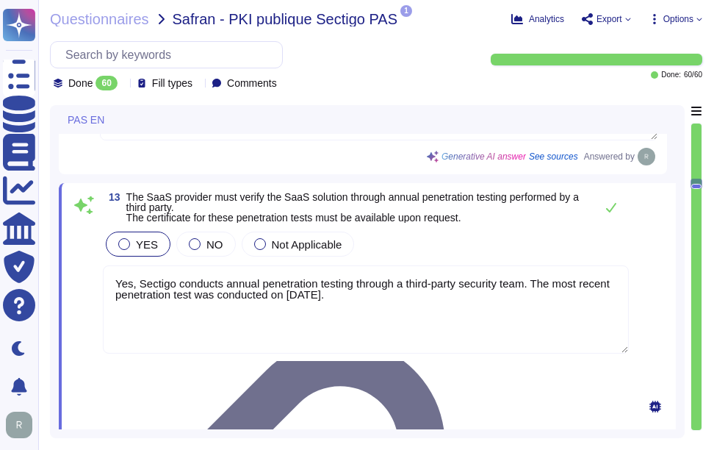
type textarea "Yes, Sectigo conducts annual penetration testing through a third-party security…"
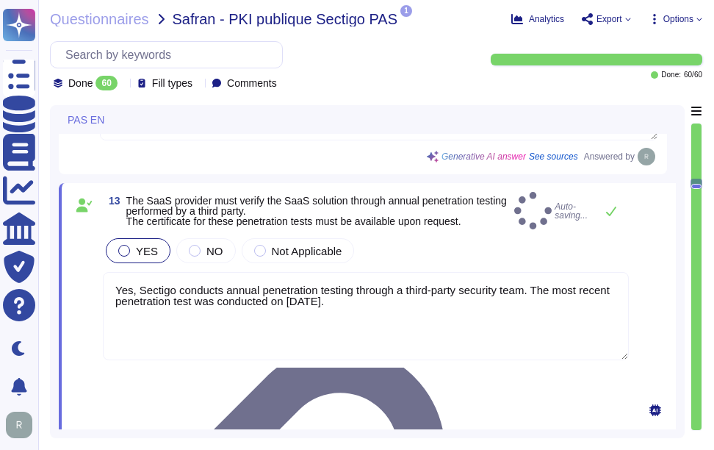
click at [472, 250] on div "YES NO Not Applicable" at bounding box center [366, 250] width 526 height 31
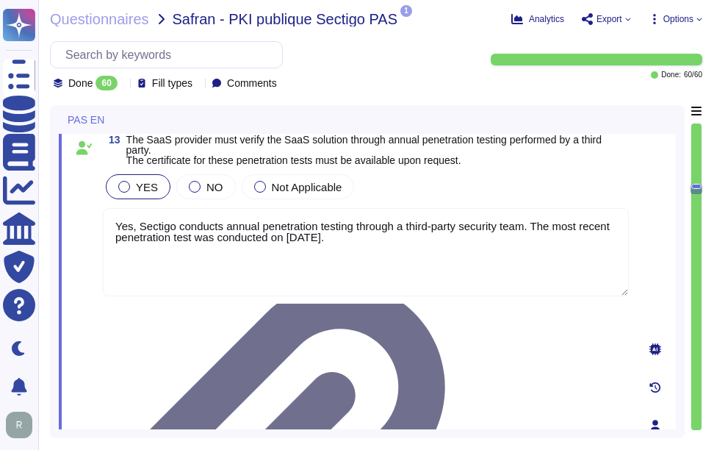
type textarea "Sectigo provides comprehensive logging capabilities for user and administrator …"
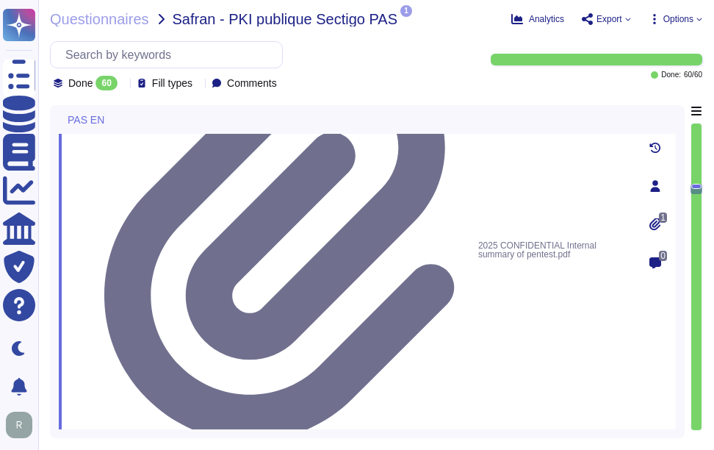
scroll to position [3298, 0]
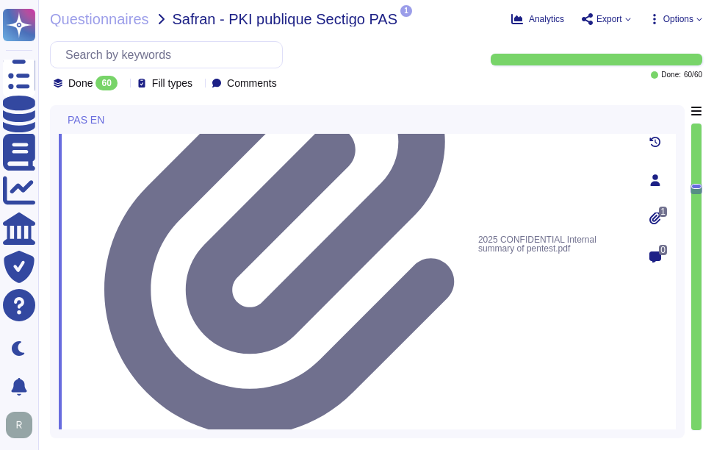
drag, startPoint x: 123, startPoint y: 144, endPoint x: 350, endPoint y: 152, distance: 226.4
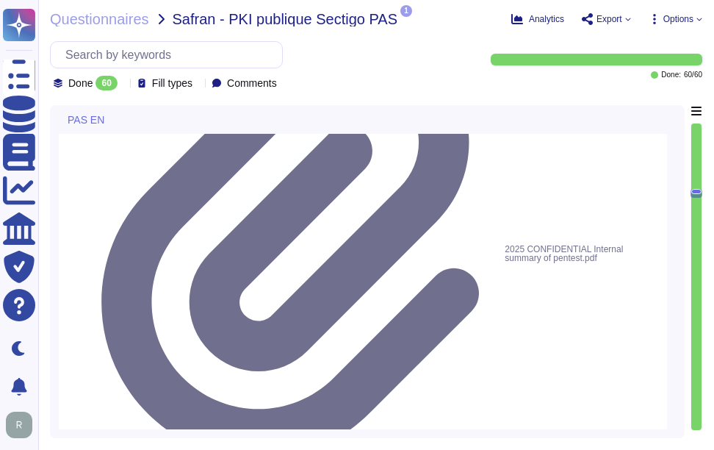
scroll to position [1, 0]
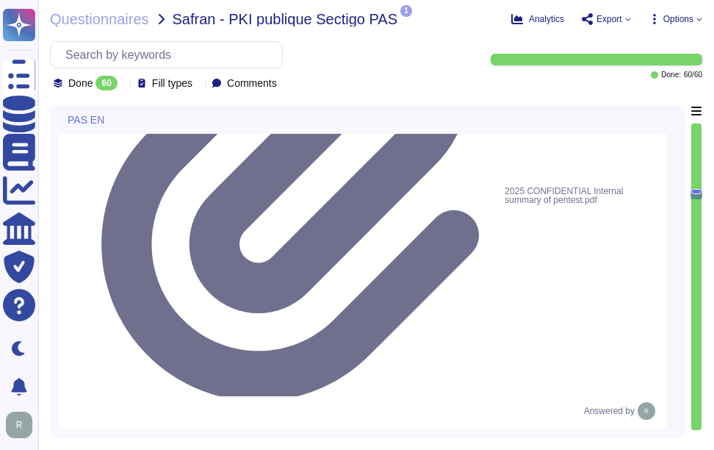
type textarea "Sectigo's logging system complies with state-of-the-art best practices in sever…"
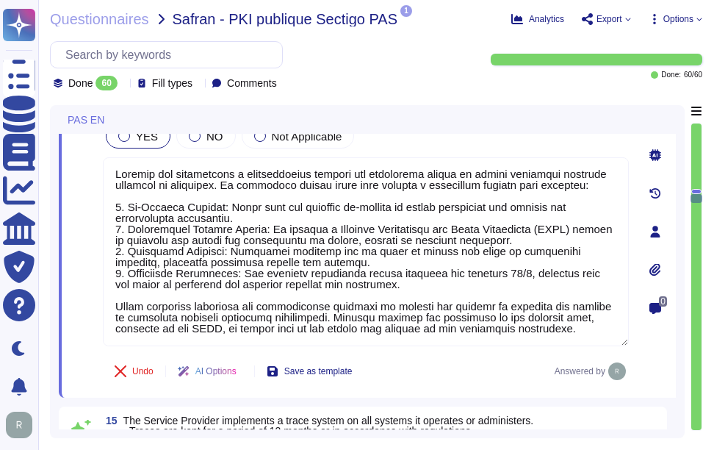
scroll to position [3812, 0]
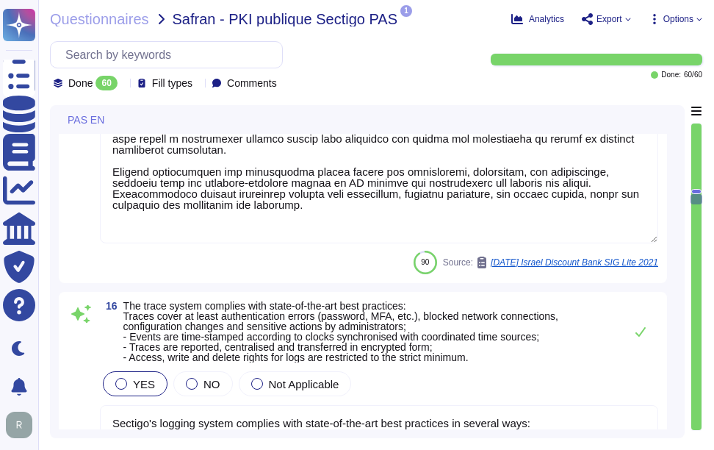
type textarea "Sectigo employs a comprehensive approach to monitoring and responding to cybers…"
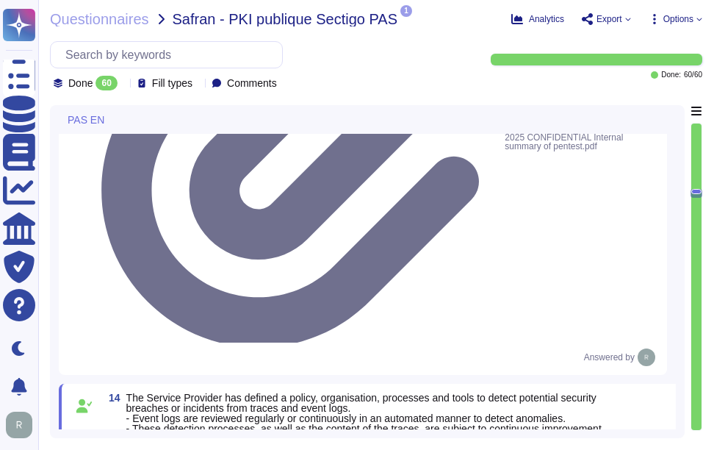
scroll to position [3251, 0]
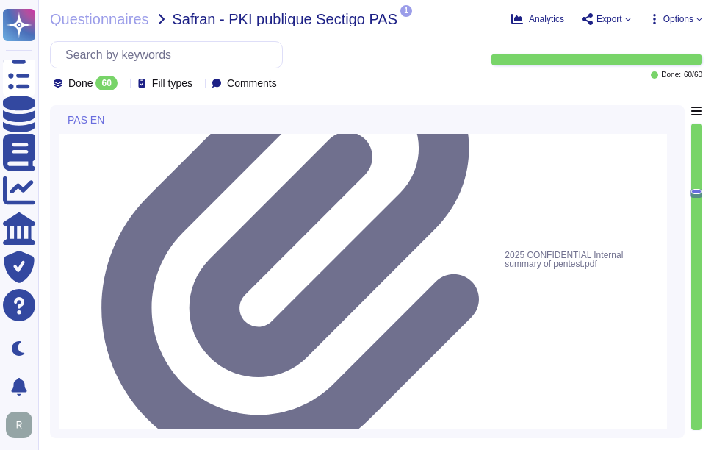
type textarea "Sectigo has established a formal Software Development Lifecycle (SDLC) process …"
type textarea "Yes, Sectigo conducts annual penetration testing through a third-party security…"
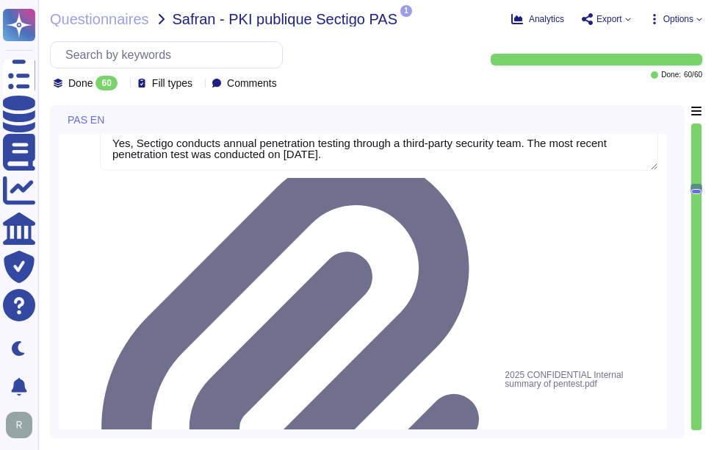
scroll to position [3104, 0]
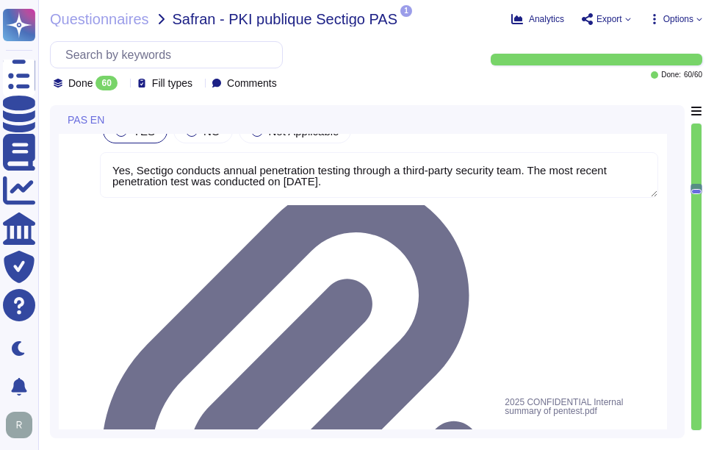
drag, startPoint x: 129, startPoint y: 273, endPoint x: 407, endPoint y: 285, distance: 278.6
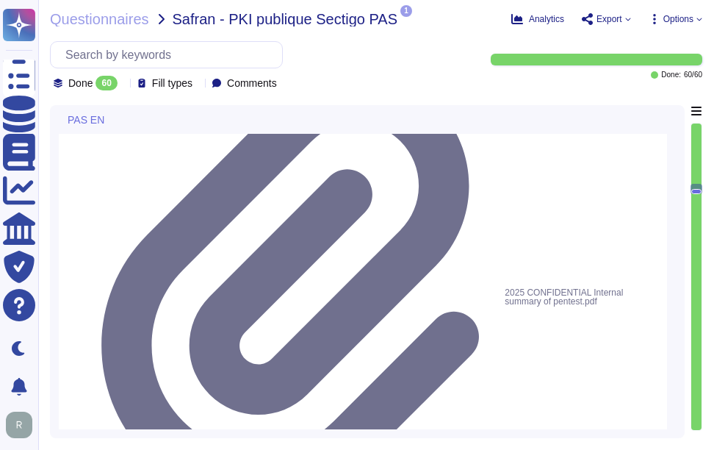
scroll to position [3178, 0]
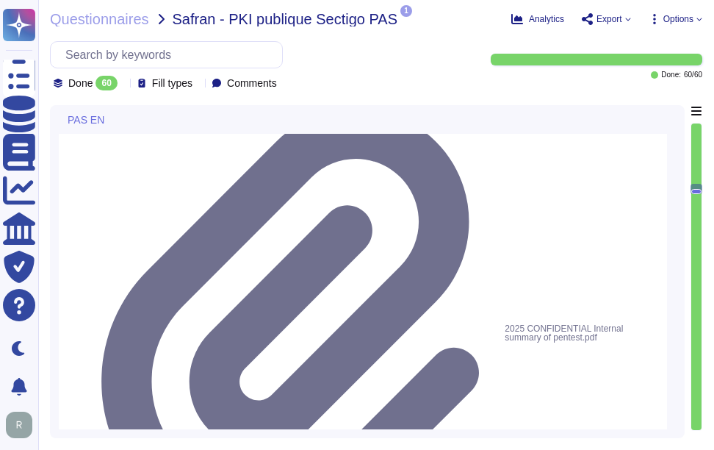
drag, startPoint x: 134, startPoint y: 221, endPoint x: 585, endPoint y: 218, distance: 450.3
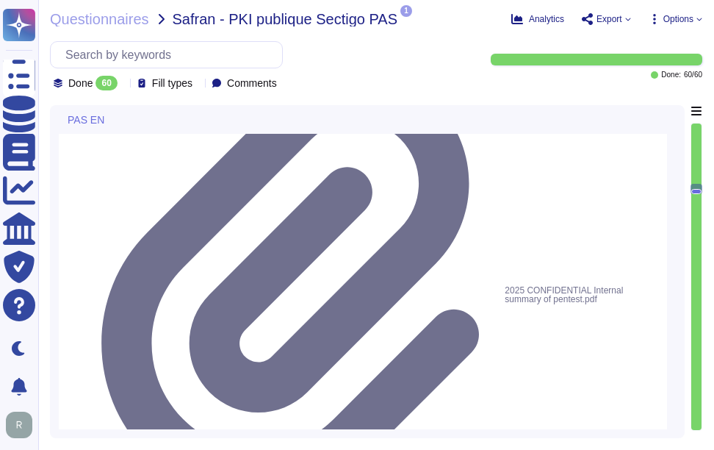
scroll to position [3251, 0]
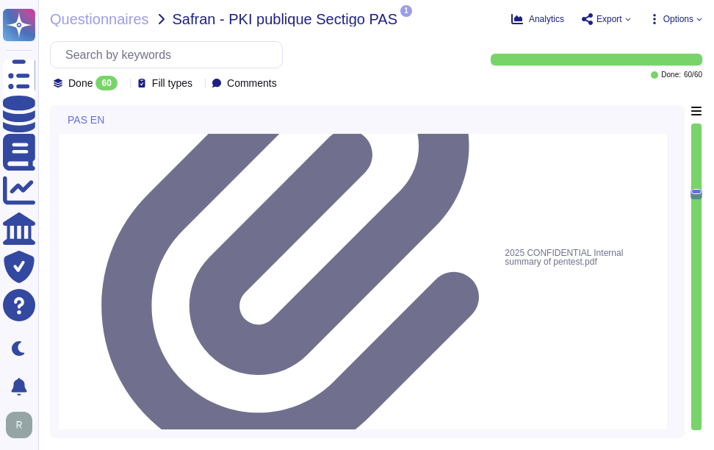
scroll to position [3325, 0]
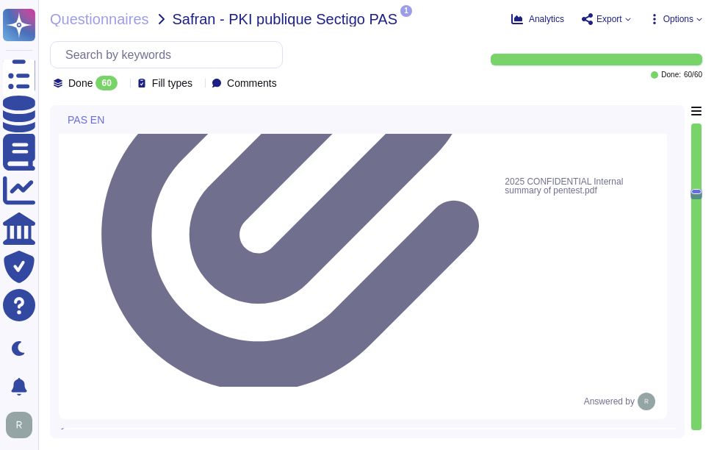
type textarea "Sectigo's logging system complies with state-of-the-art best practices in sever…"
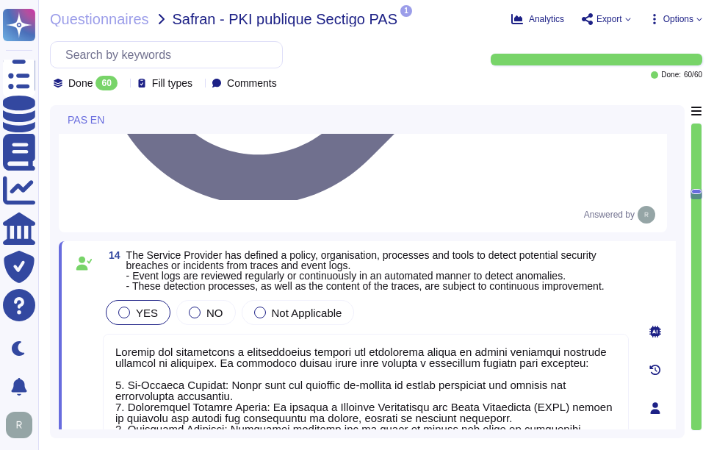
scroll to position [3545, 0]
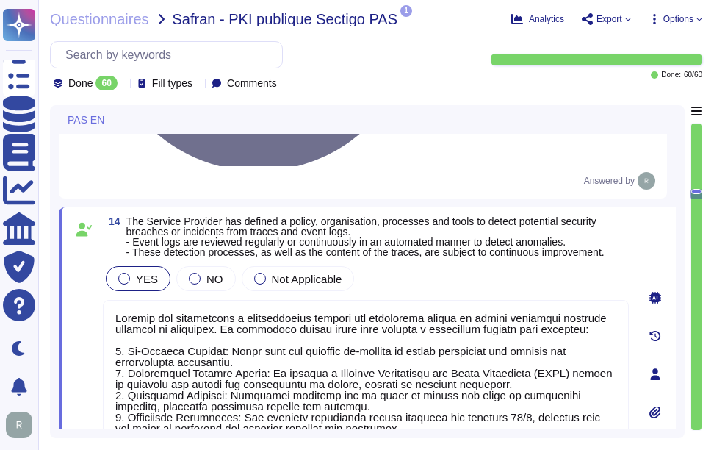
drag, startPoint x: 124, startPoint y: 170, endPoint x: 552, endPoint y: 170, distance: 427.5
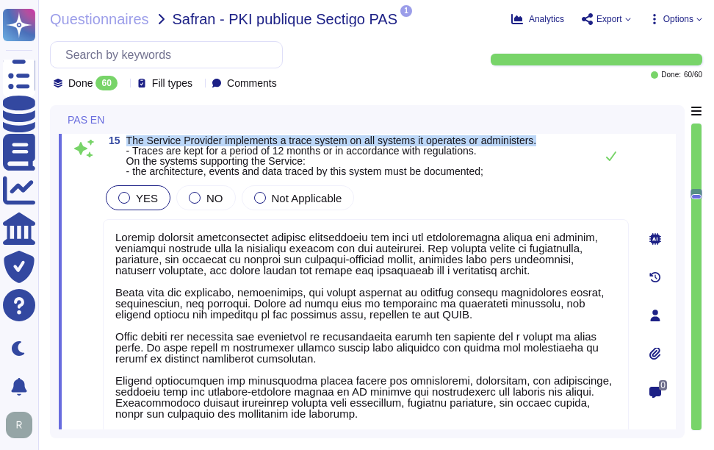
type textarea "Sectigo's logging system complies with state-of-the-art best practices in sever…"
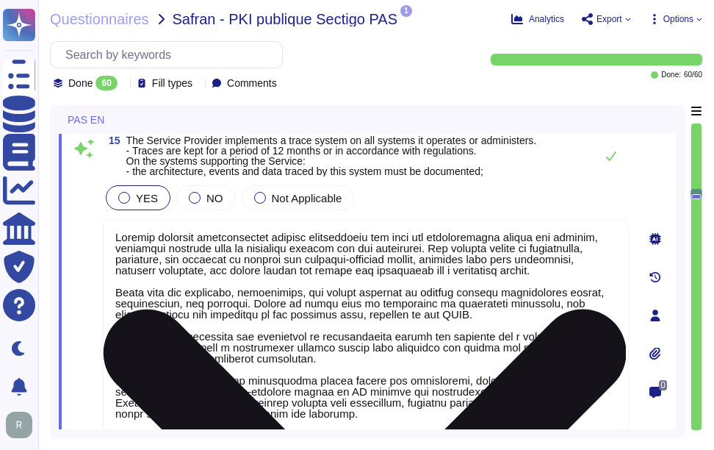
scroll to position [0, 0]
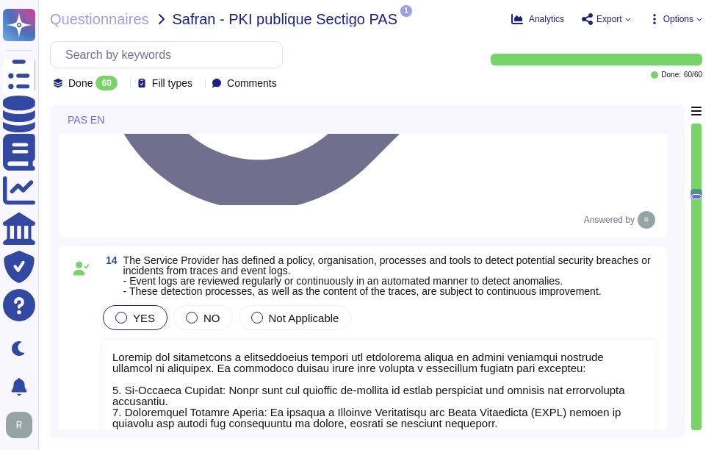
type textarea "Yes, Sectigo conducts annual penetration testing through a third-party security…"
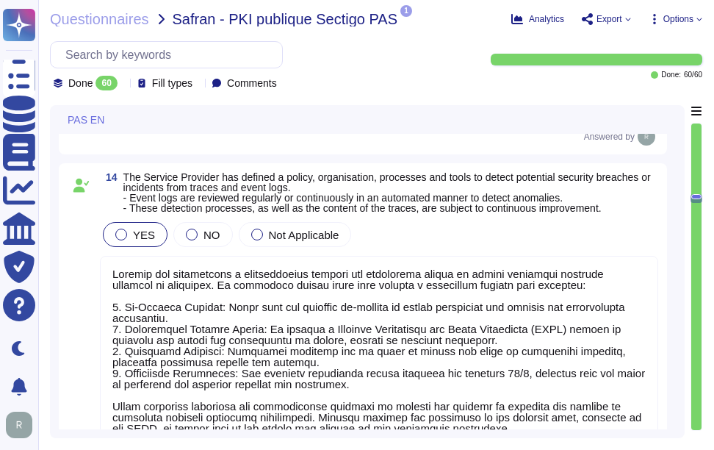
scroll to position [3545, 0]
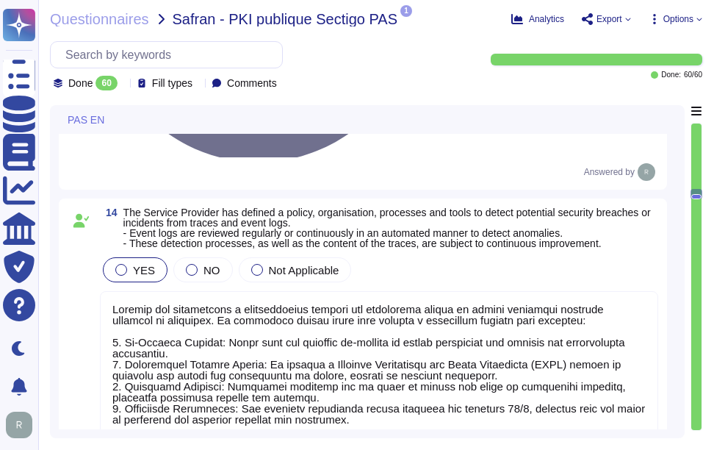
drag, startPoint x: 126, startPoint y: 148, endPoint x: 554, endPoint y: 148, distance: 427.5
paste textarea "that ensure all security-relevant events on IT systems and applications are def…"
type textarea "Sectigo provides comprehensive logging capabilities that ensure all security-re…"
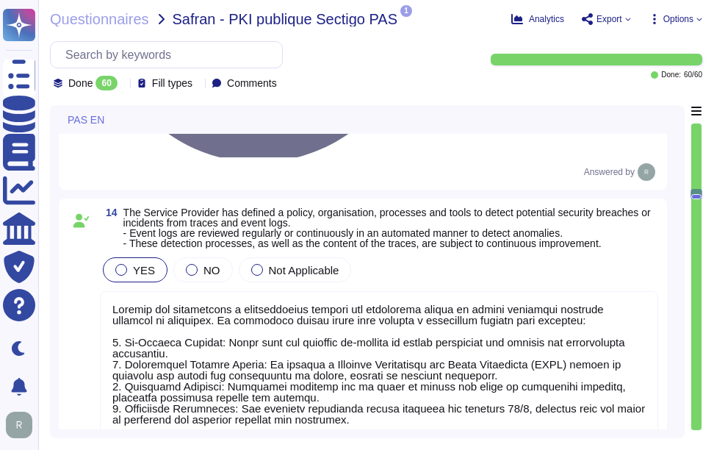
drag, startPoint x: 126, startPoint y: 147, endPoint x: 507, endPoint y: 182, distance: 382.9
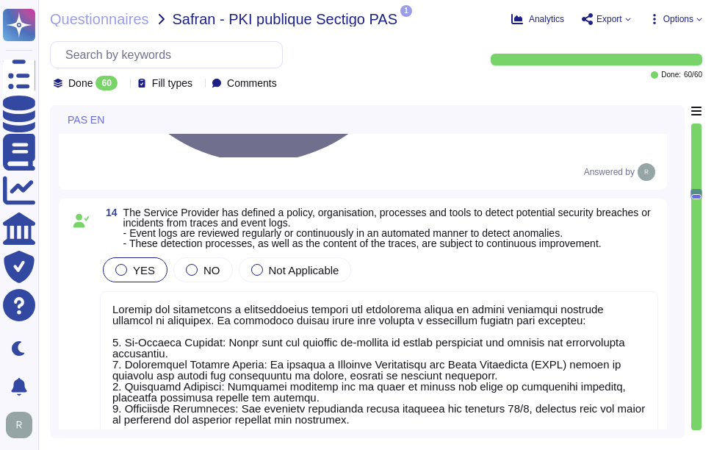
drag, startPoint x: 134, startPoint y: 181, endPoint x: 493, endPoint y: 189, distance: 359.3
drag, startPoint x: 131, startPoint y: 178, endPoint x: 502, endPoint y: 190, distance: 371.1
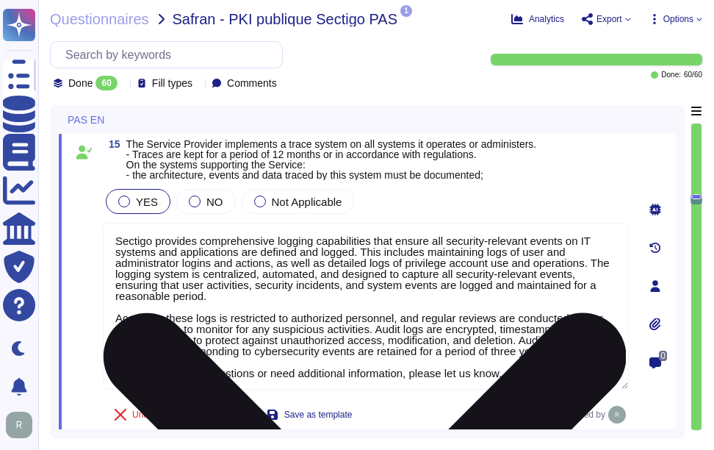
type textarea "Sectigo employs a comprehensive approach to monitoring and responding to cybers…"
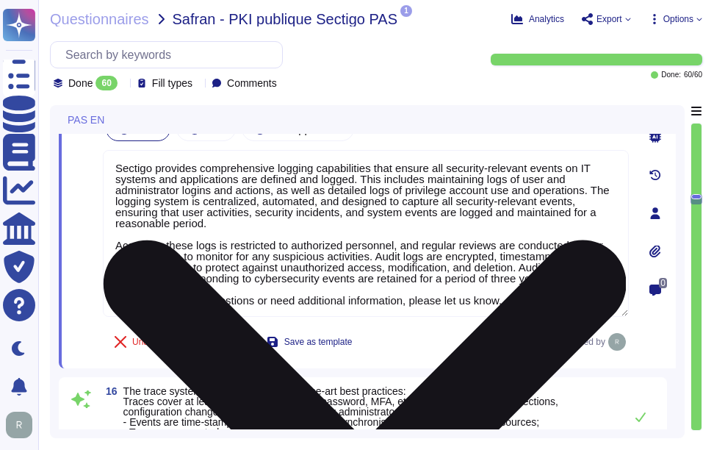
scroll to position [1, 0]
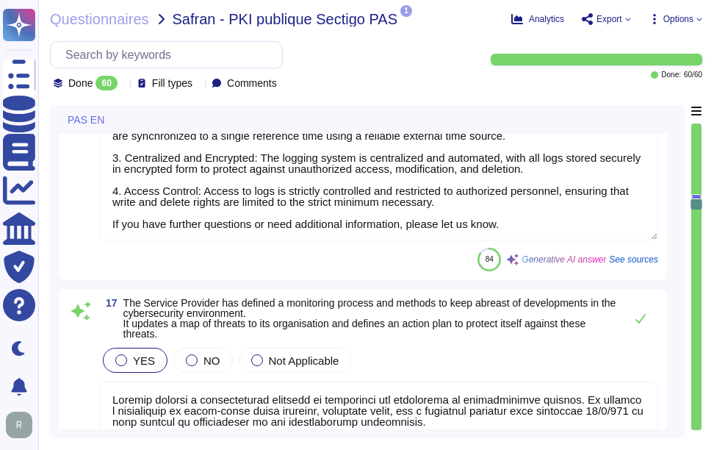
type textarea "Sectigo is committed to the continuous improvement of its IT security and risk …"
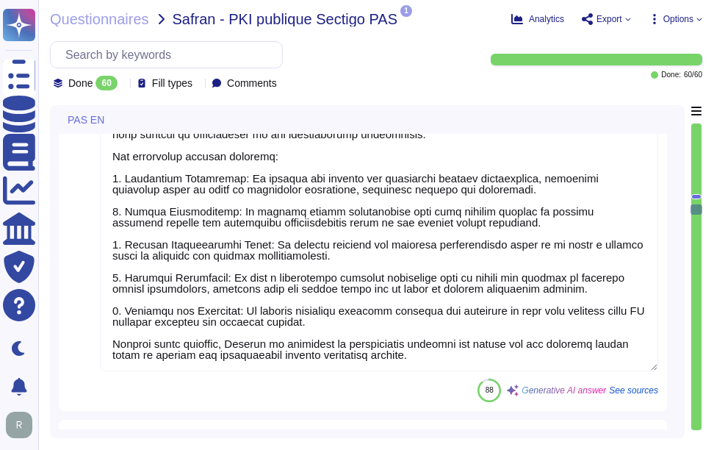
type textarea "Sectigo is committed to ensuring compliance with all relevant legal, statutory,…"
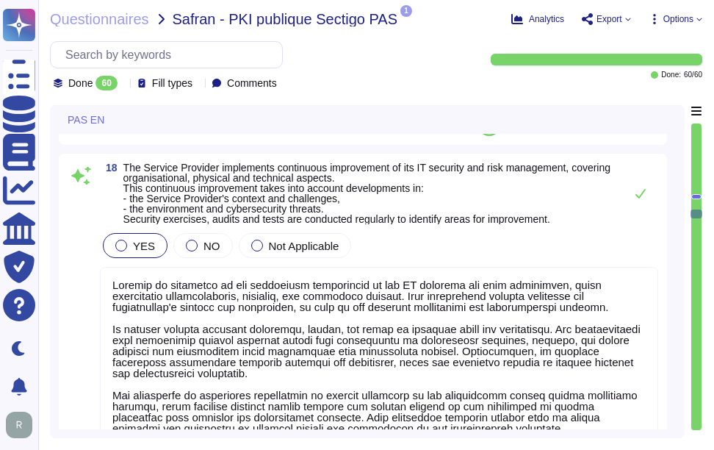
type textarea "Sectigo ensures that the administration and operation of IT systems and equipme…"
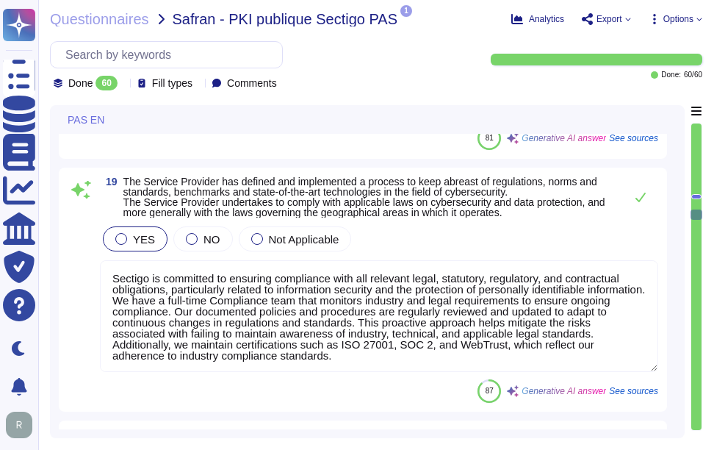
scroll to position [4936, 0]
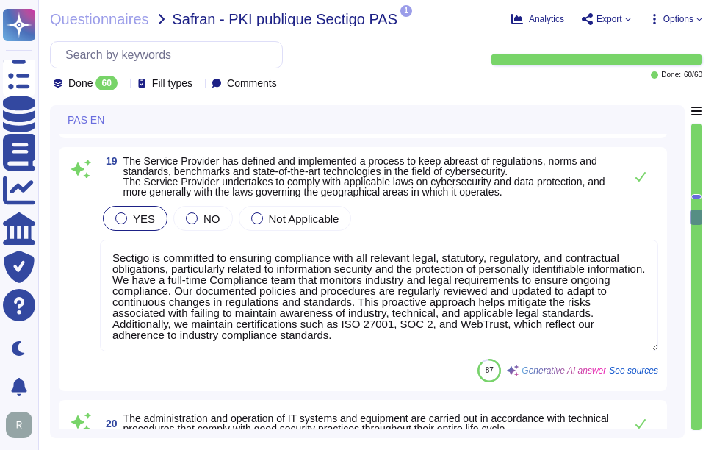
type textarea "This Policy applies to and is mandatory for all Sectigo personnel. The Complian…"
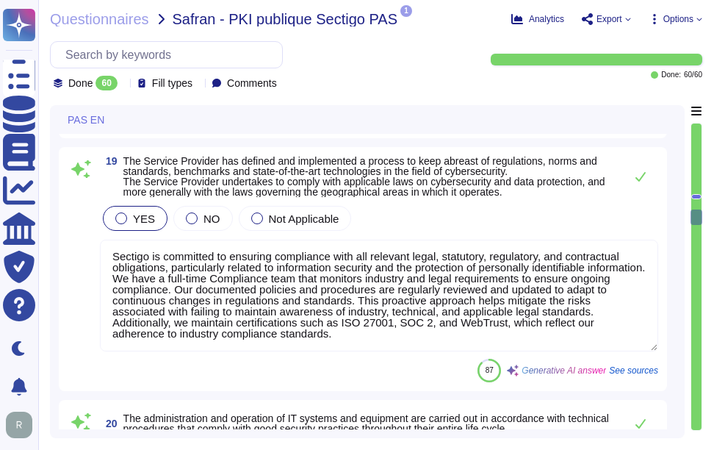
scroll to position [5156, 0]
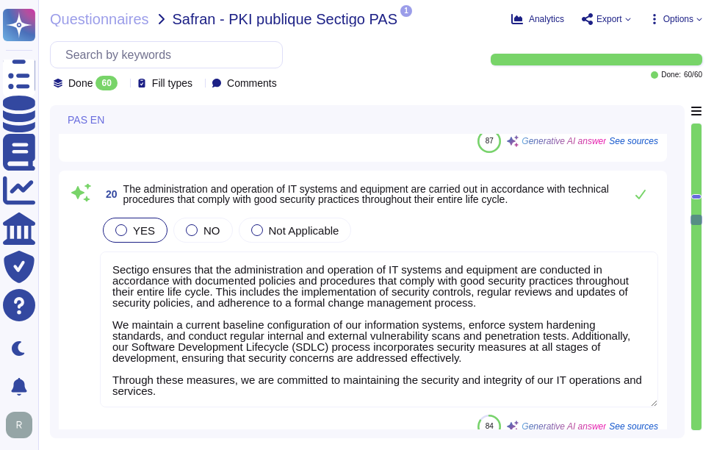
type textarea "Yes, our organization has a formal risk management process that includes a comp…"
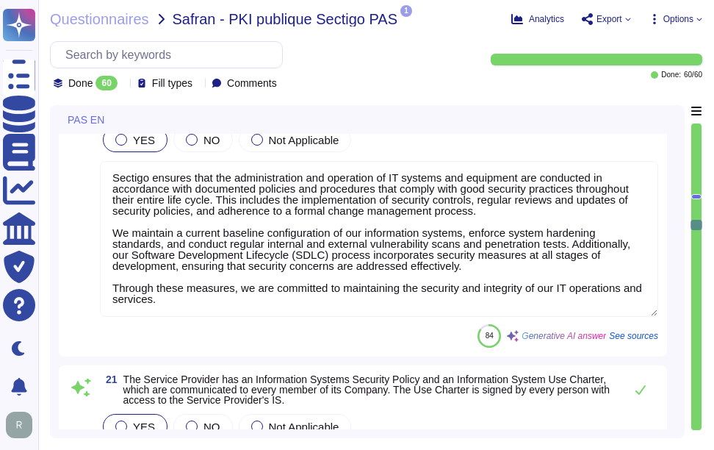
scroll to position [5377, 0]
type textarea "We do not have AirCyber Bronze but do maintain ISO27001 and SOC2 compliance."
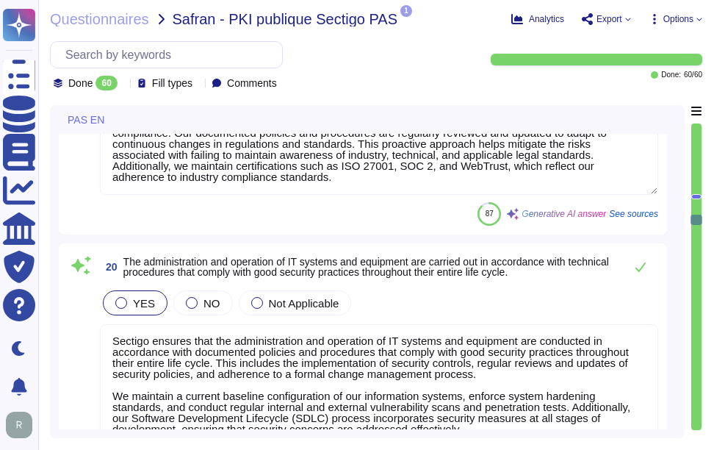
type textarea "Sectigo is committed to the continuous improvement of its IT security and risk …"
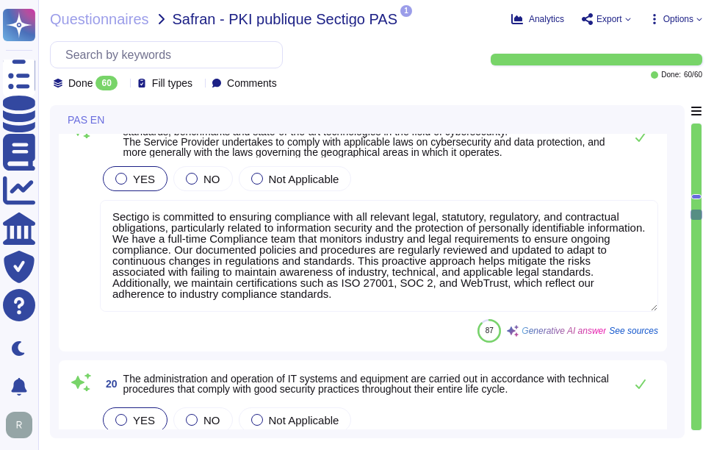
type textarea "Sectigo employs a comprehensive approach to monitoring and responding to cybers…"
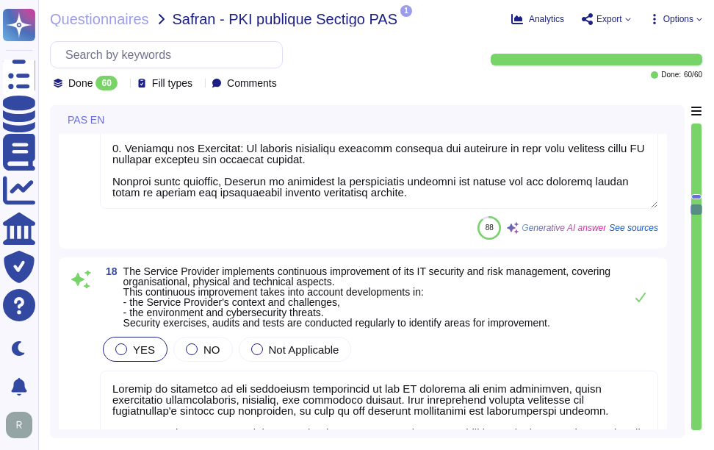
type textarea "Sectigo's logging system complies with state-of-the-art best practices in sever…"
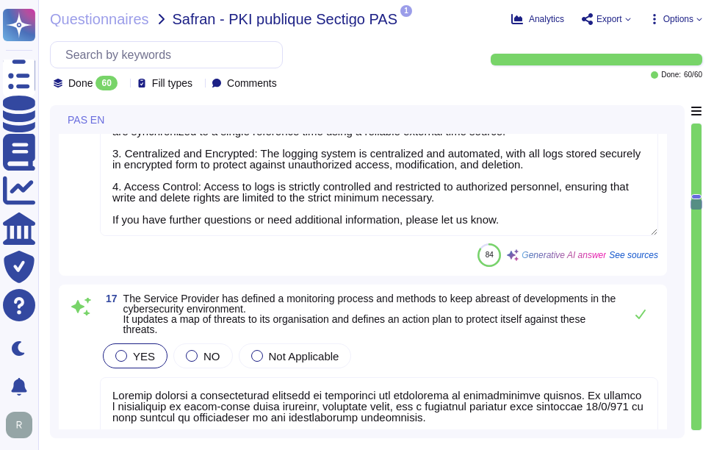
type textarea "Sectigo provides comprehensive logging capabilities that ensure all security-re…"
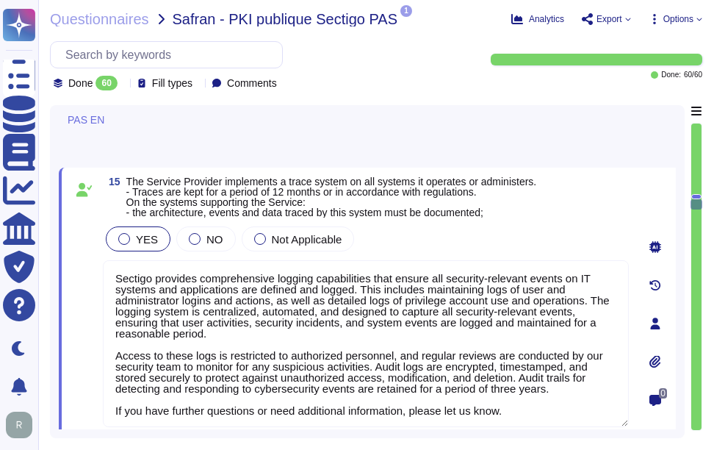
scroll to position [3486, 0]
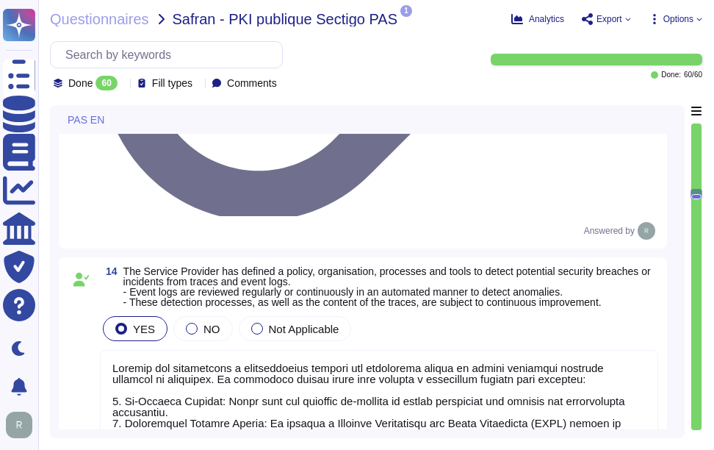
type textarea "Yes, Sectigo conducts annual penetration testing through a third-party security…"
type textarea "Sectigo has established a comprehensive logging and monitoring policy to detect…"
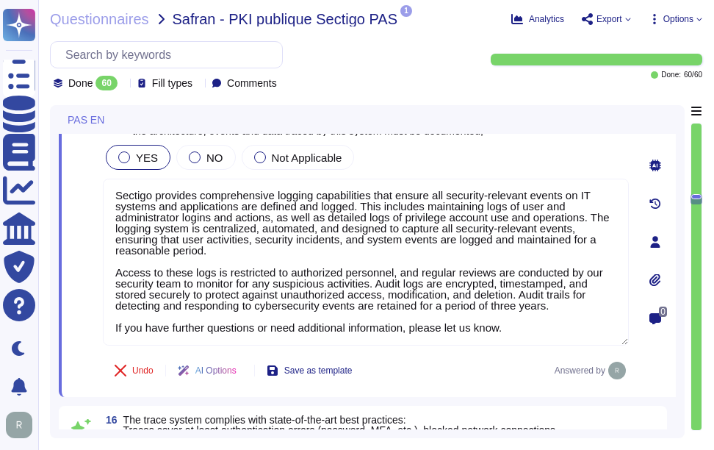
type textarea "Sectigo employs a comprehensive approach to monitoring and responding to cybers…"
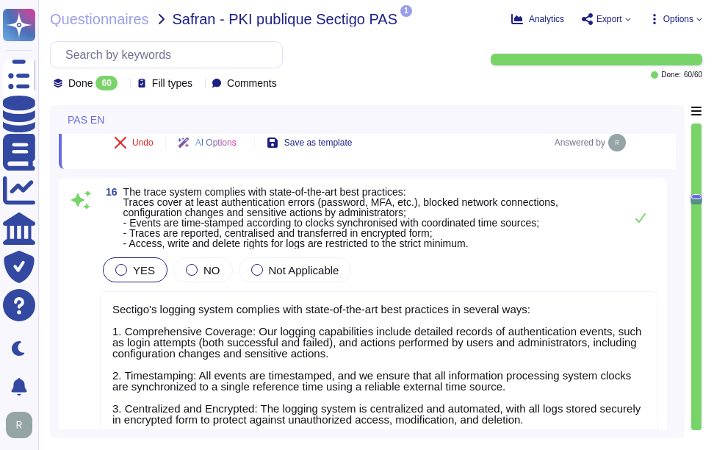
scroll to position [3780, 0]
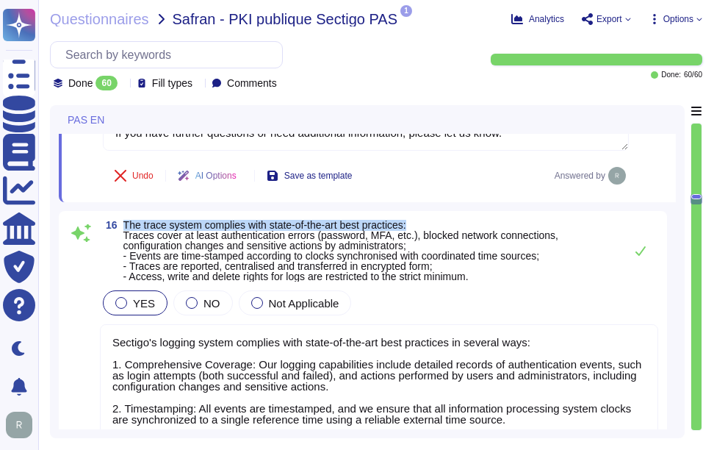
drag, startPoint x: 125, startPoint y: 224, endPoint x: 453, endPoint y: 223, distance: 328.3
click at [453, 223] on span "The trace system complies with state-of-the-art best practices: Traces cover at…" at bounding box center [370, 251] width 494 height 62
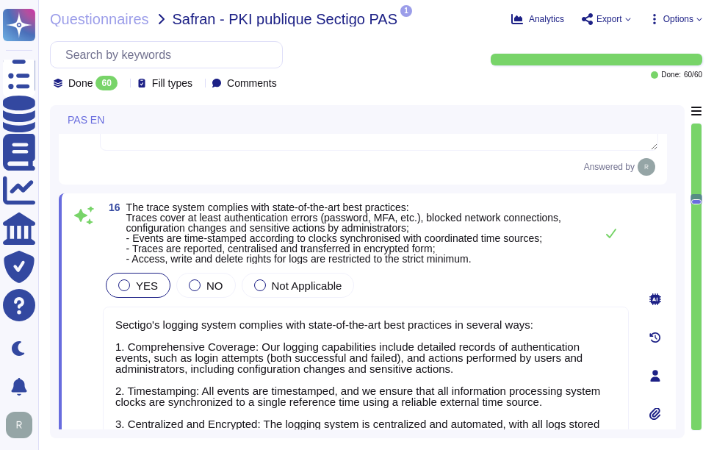
scroll to position [0, 0]
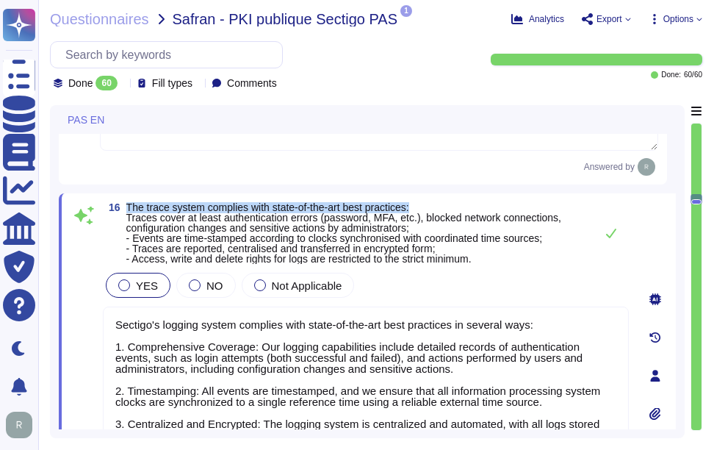
drag, startPoint x: 127, startPoint y: 203, endPoint x: 436, endPoint y: 201, distance: 309.2
click at [436, 201] on div "16 The trace system complies with state-of-the-art best practices: Traces cover…" at bounding box center [367, 375] width 617 height 364
click at [181, 206] on span "The trace system complies with state-of-the-art best practices: Traces cover at…" at bounding box center [343, 232] width 435 height 63
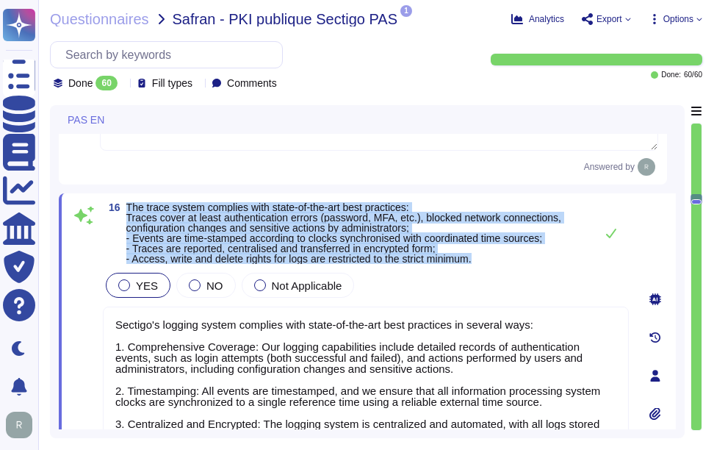
drag, startPoint x: 128, startPoint y: 205, endPoint x: 522, endPoint y: 262, distance: 397.9
click at [522, 262] on span "The trace system complies with state-of-the-art best practices: Traces cover at…" at bounding box center [356, 233] width 461 height 62
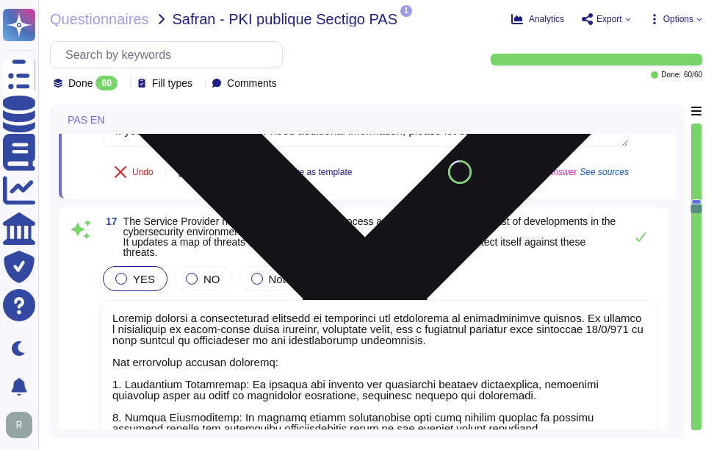
type textarea "Sectigo is committed to the continuous improvement of its IT security and risk …"
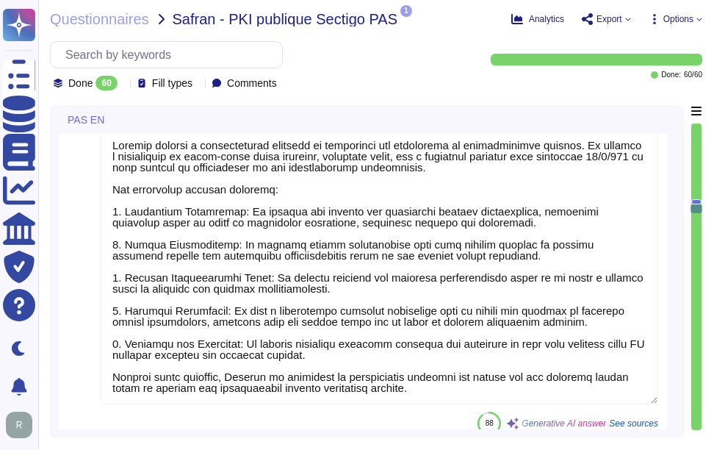
type textarea "Sectigo is committed to ensuring compliance with all relevant legal, statutory,…"
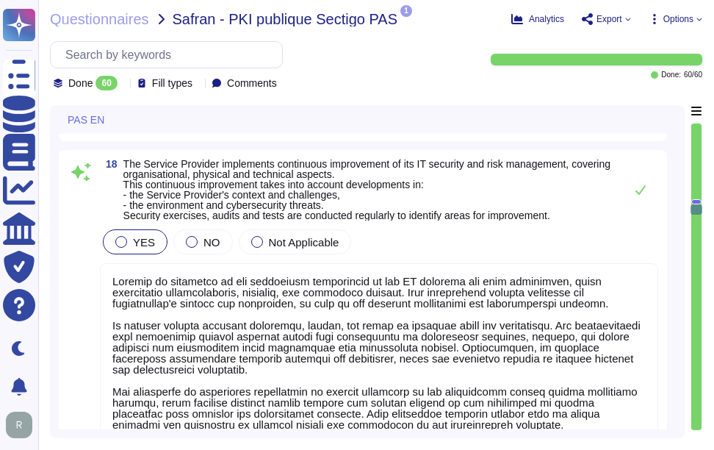
type textarea "Sectigo ensures that the administration and operation of IT systems and equipme…"
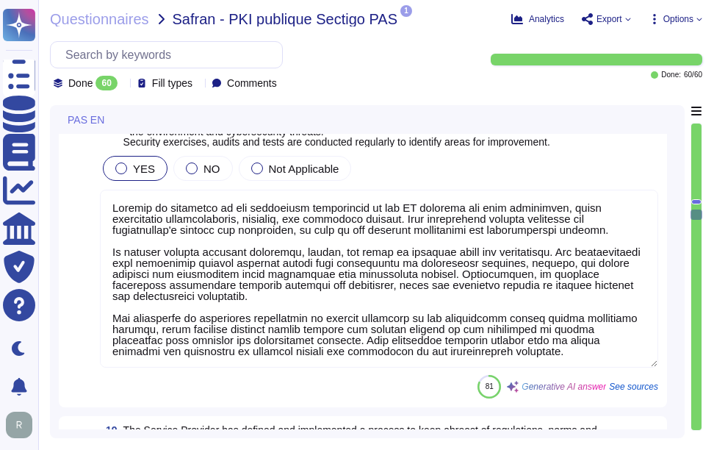
scroll to position [1, 0]
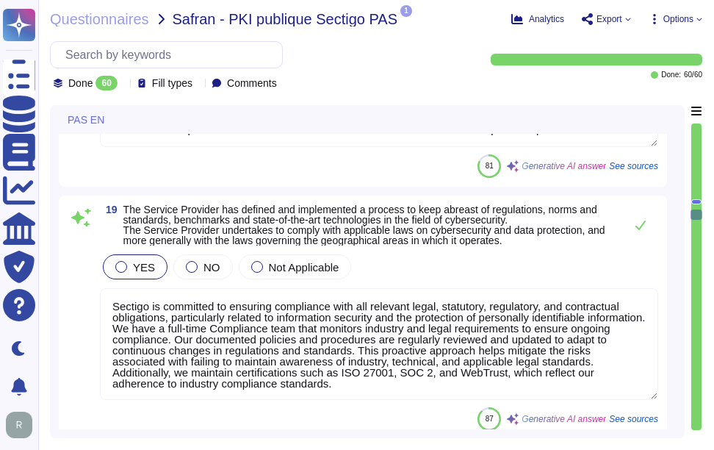
type textarea "This Policy applies to and is mandatory for all Sectigo personnel. The Complian…"
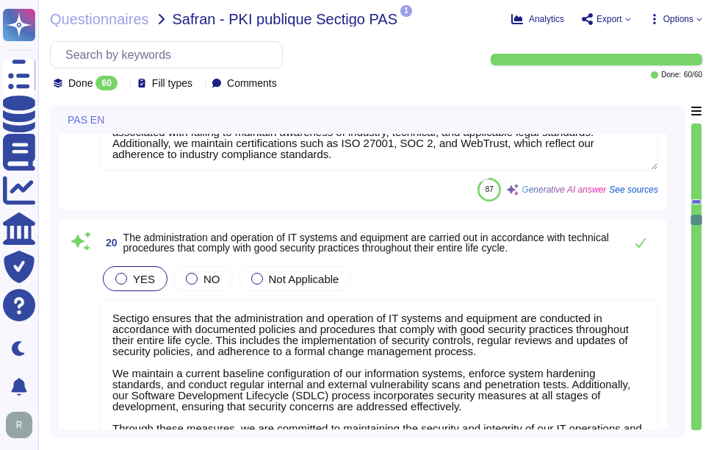
type textarea "Yes, our organization has a formal risk management process that includes a comp…"
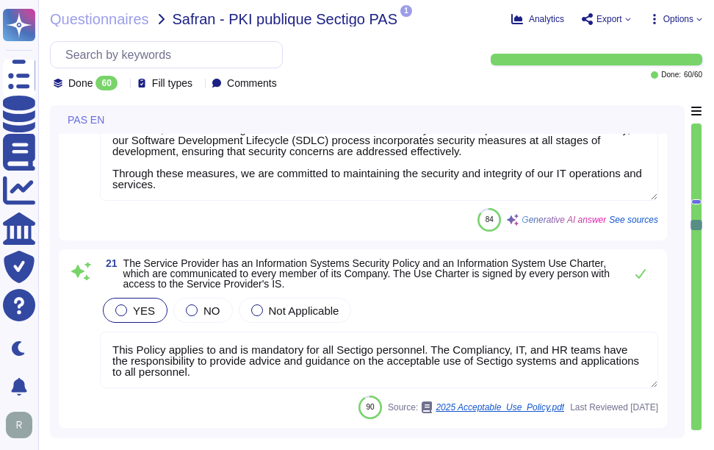
scroll to position [5543, 0]
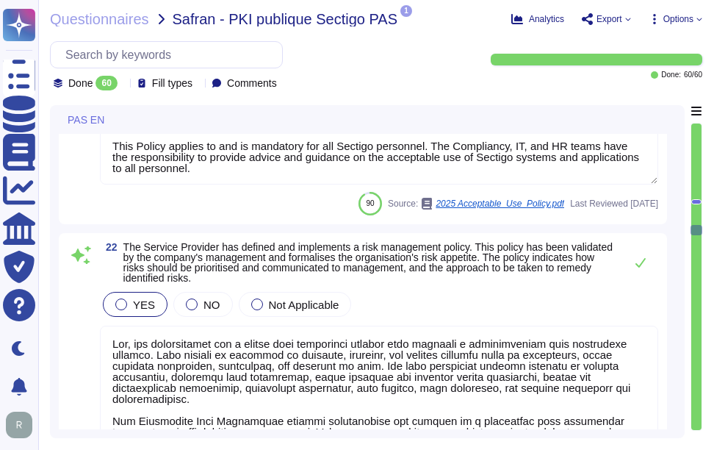
type textarea "We do not have AirCyber Bronze but do maintain ISO27001 and SOC2 compliance."
type textarea "We maintain a current and complete inventory of all technology assets, includin…"
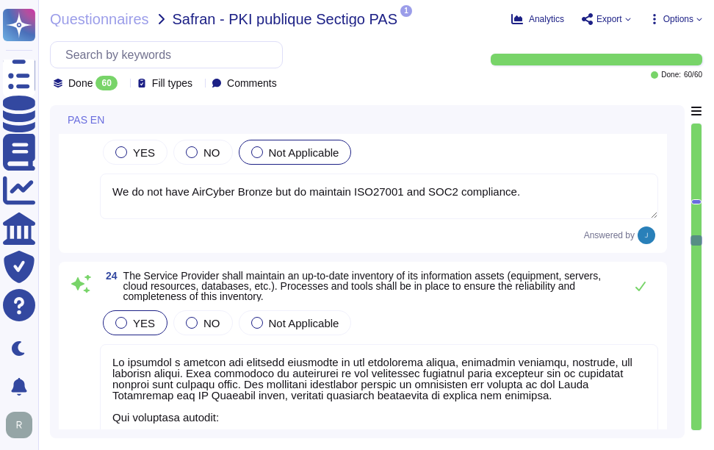
type textarea "Our company has established formalized processes for the management of equipmen…"
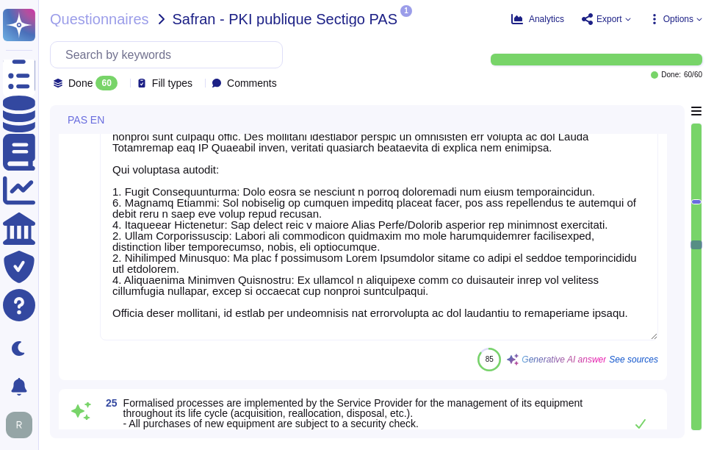
scroll to position [6351, 0]
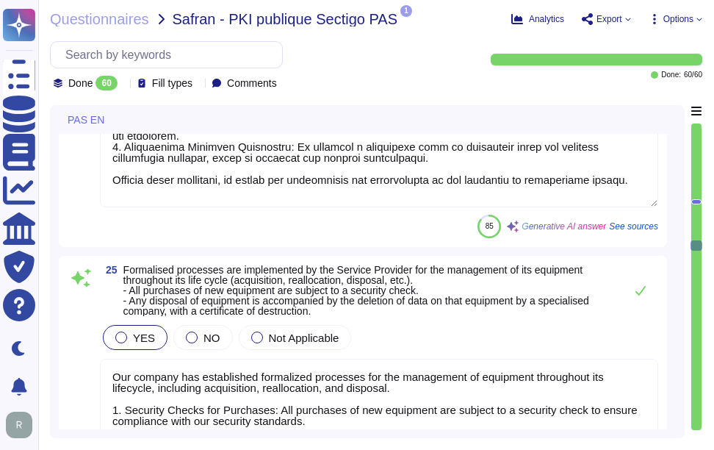
type textarea "We maintain explicit data classification (e.g see our document policy) and hand…"
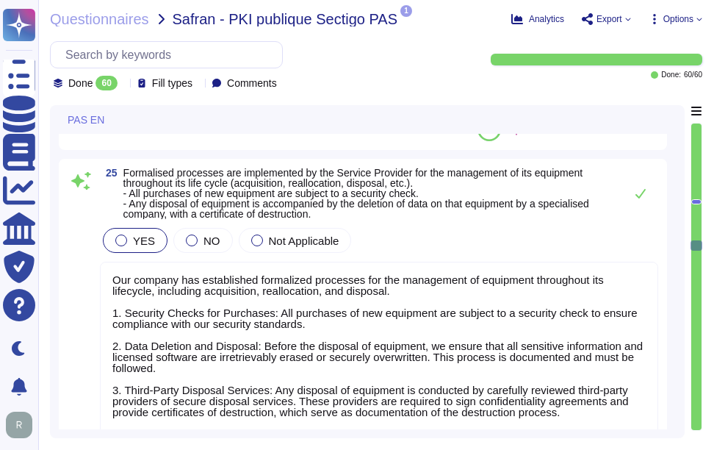
type textarea "A policy is in place that requires Information Security's approval before imple…"
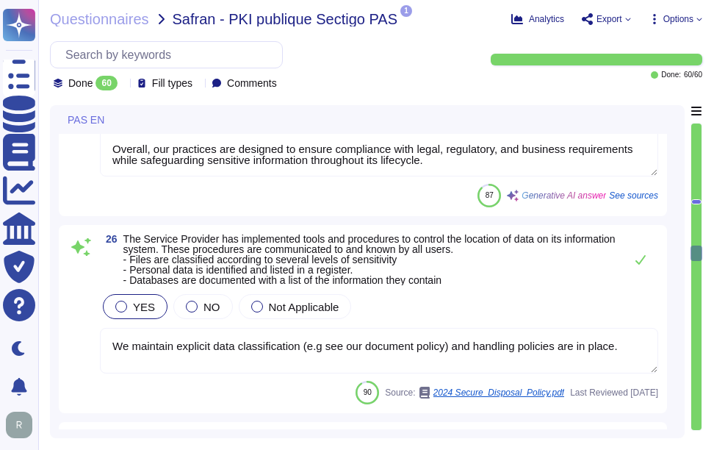
type textarea "Sectigo has implemented a comprehensive vulnerability management program that i…"
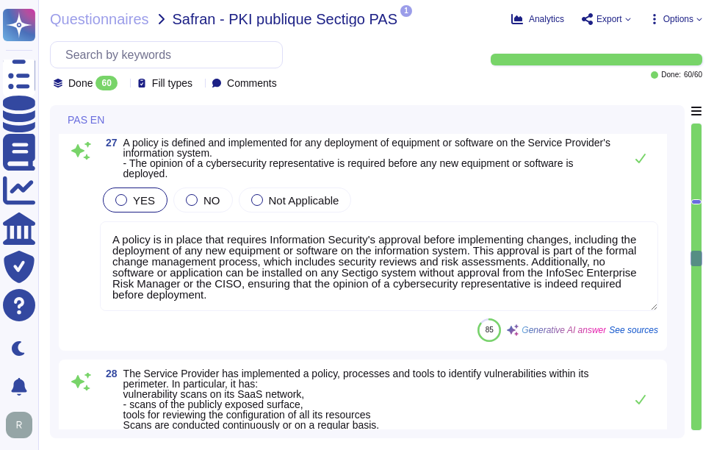
scroll to position [7012, 0]
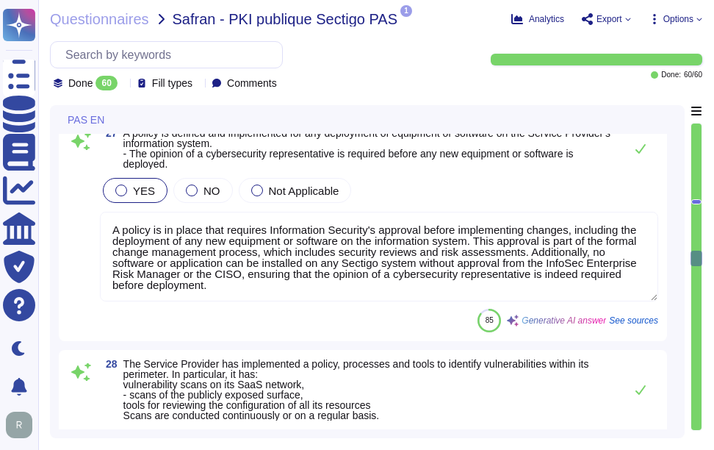
type textarea "Sectigo has established a formal change management process that includes the fo…"
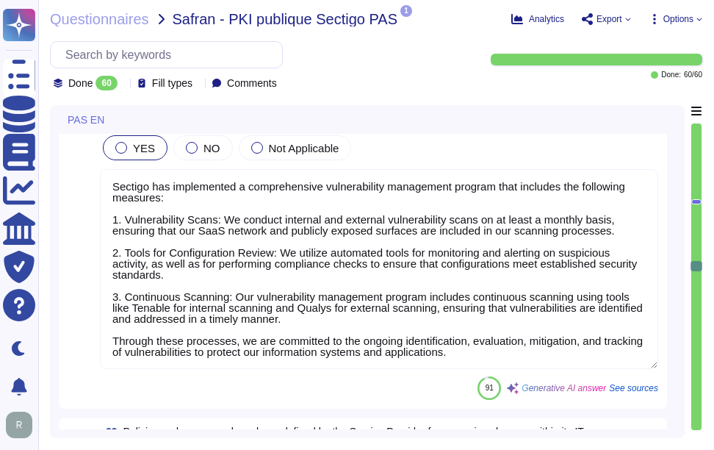
scroll to position [1, 0]
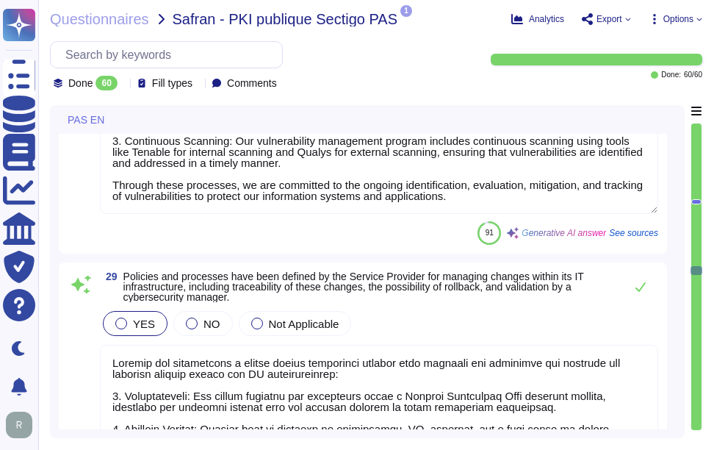
type textarea "A security audit, including penetration tests, code reviews, and configuration …"
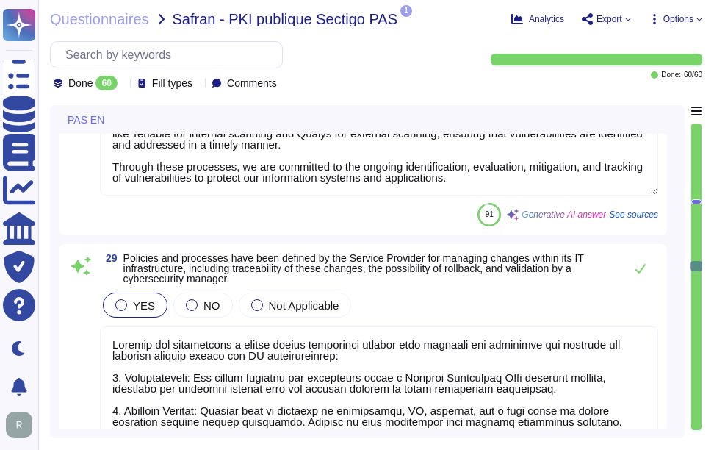
type textarea "Yes, Sectigo has established an Access Control Policy that outlines procedures …"
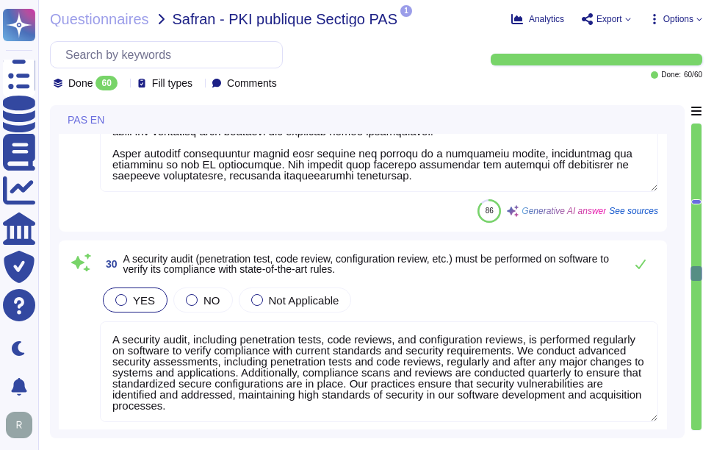
type textarea "Our certificates are issued by a trusted commercial certification authority, en…"
type textarea "The service supports single sign-on (SSO) via SAML2 and integrates with Okta fo…"
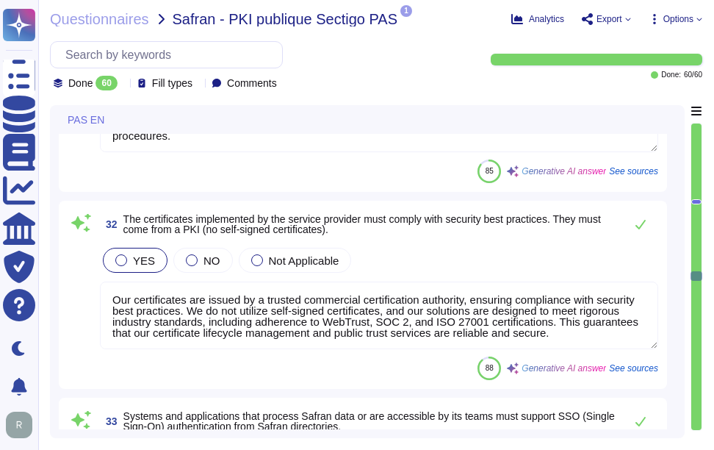
scroll to position [8481, 0]
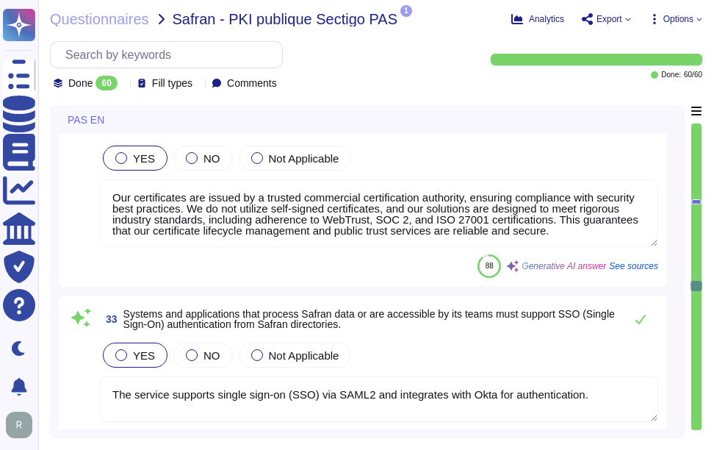
type textarea "Sectigo enforces access control across all equipment and services within its in…"
type textarea "Our authentication and password management policy is rigorously defined and enf…"
click at [696, 200] on div at bounding box center [696, 201] width 10 height 5
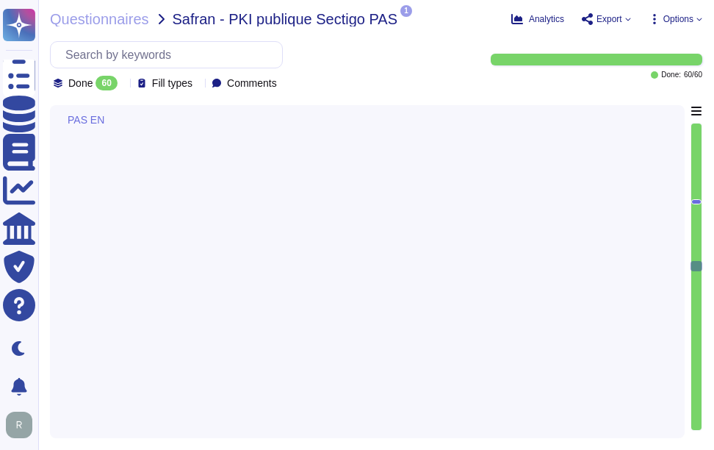
type textarea "A policy is in place that requires Information Security's approval before imple…"
type textarea "Sectigo has implemented a comprehensive vulnerability management program that i…"
type textarea "Sectigo has established a formal change management process that includes the fo…"
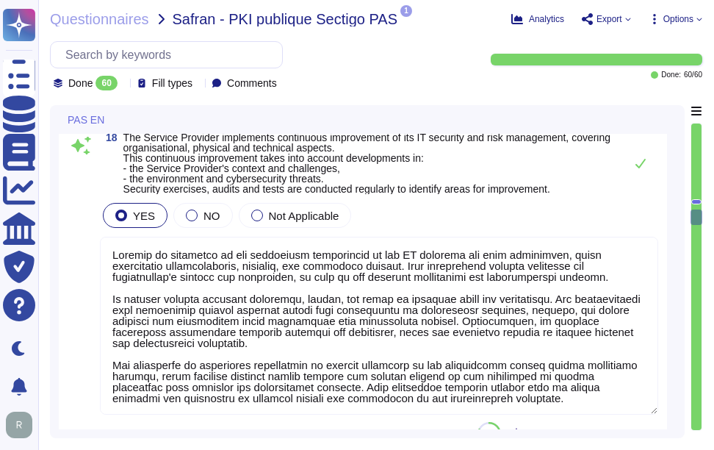
type textarea "Sectigo employs a comprehensive approach to monitoring and responding to cybers…"
type textarea "Sectigo is committed to the continuous improvement of its IT security and risk …"
type textarea "Sectigo is committed to ensuring compliance with all relevant legal, statutory,…"
type textarea "Sectigo ensures that the administration and operation of IT systems and equipme…"
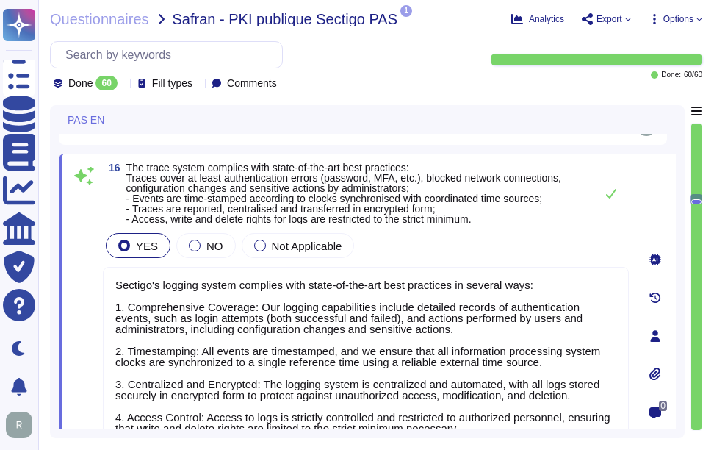
type textarea "Sectigo has established a comprehensive logging and monitoring policy to detect…"
type textarea "Sectigo provides comprehensive logging capabilities that ensure all security-re…"
type textarea "Sectigo's logging system complies with state-of-the-art best practices in sever…"
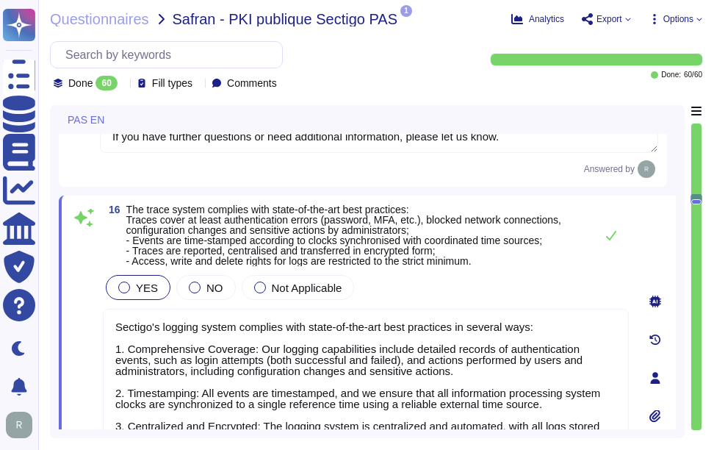
scroll to position [3743, 0]
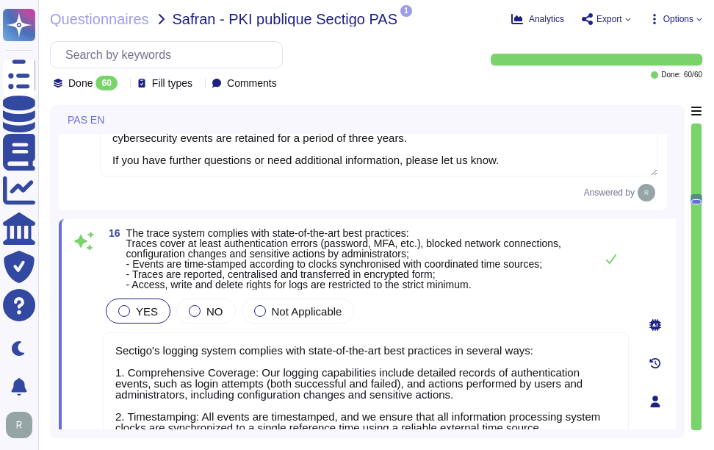
click at [538, 226] on div "16 The trace system complies with state-of-the-art best practices: Traces cover…" at bounding box center [367, 401] width 617 height 364
